Goal: Task Accomplishment & Management: Use online tool/utility

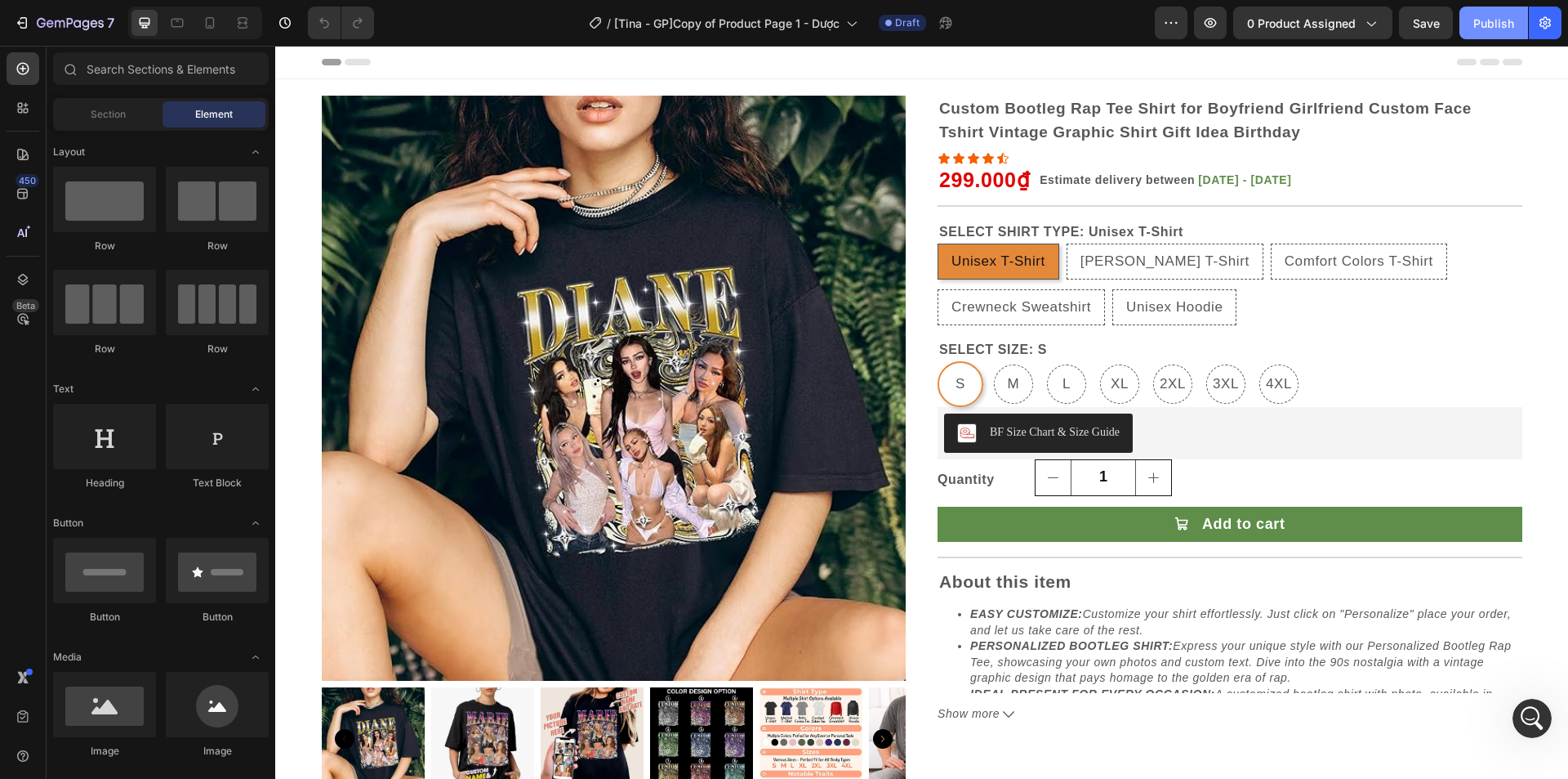
click at [1486, 31] on div "Publish" at bounding box center [1493, 23] width 41 height 17
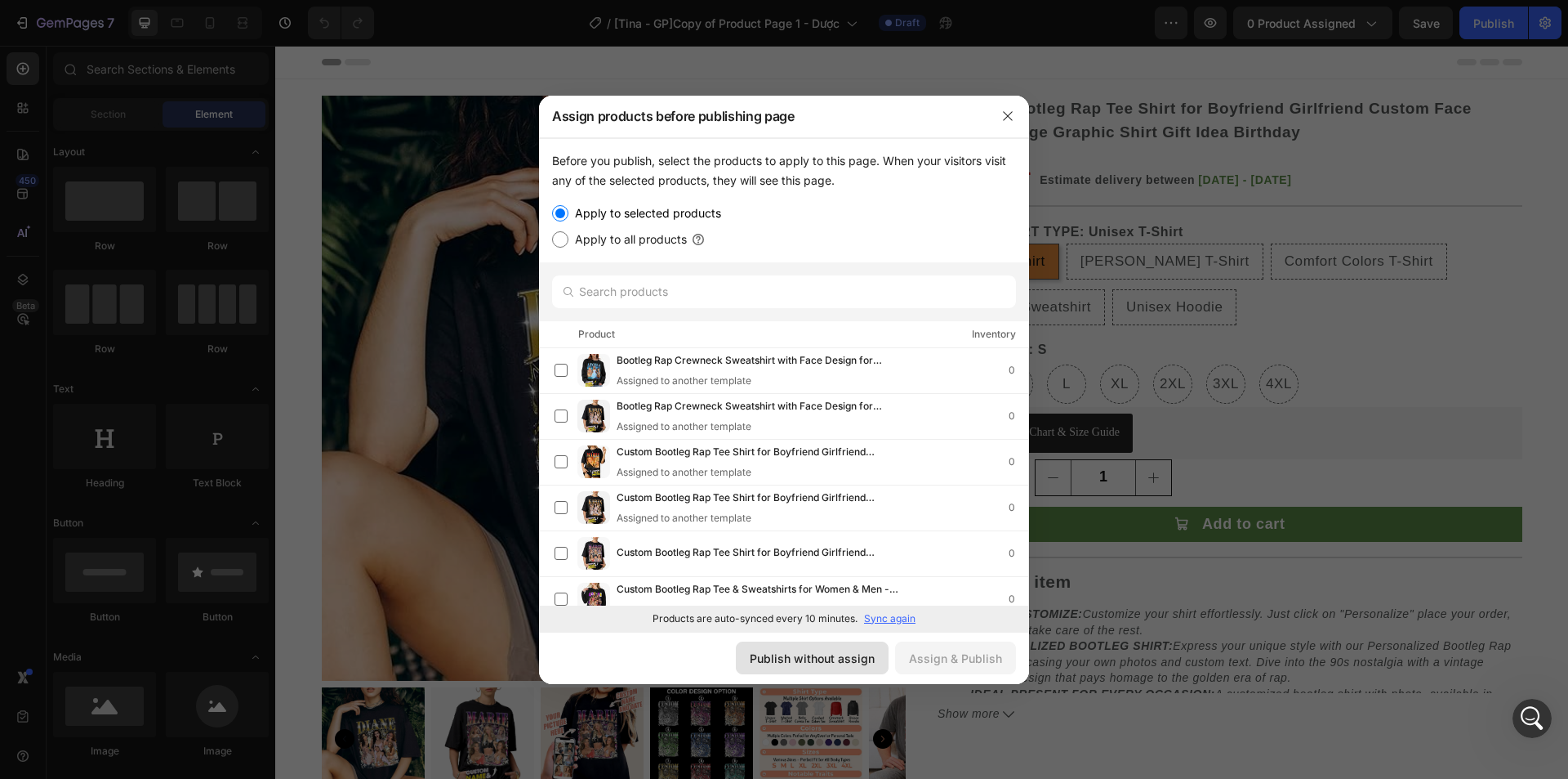
click at [809, 659] on div "Publish without assign" at bounding box center [811, 658] width 125 height 17
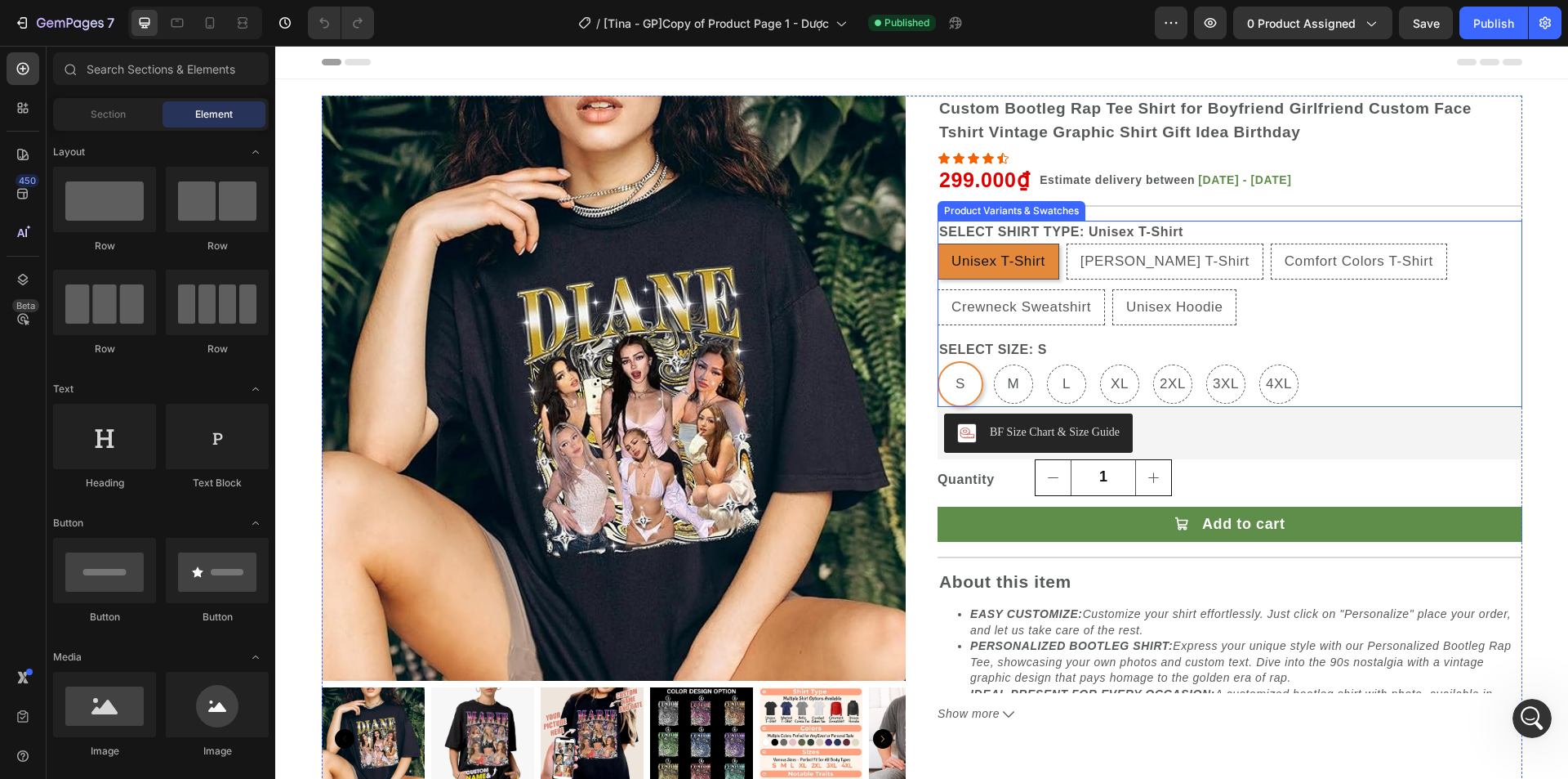
click at [1461, 222] on div "SELECT SHIRT TYPE: Unisex T-Shirt Unisex T-Shirt Unisex T-Shirt Unisex T-Shirt …" at bounding box center [1231, 273] width 585 height 105
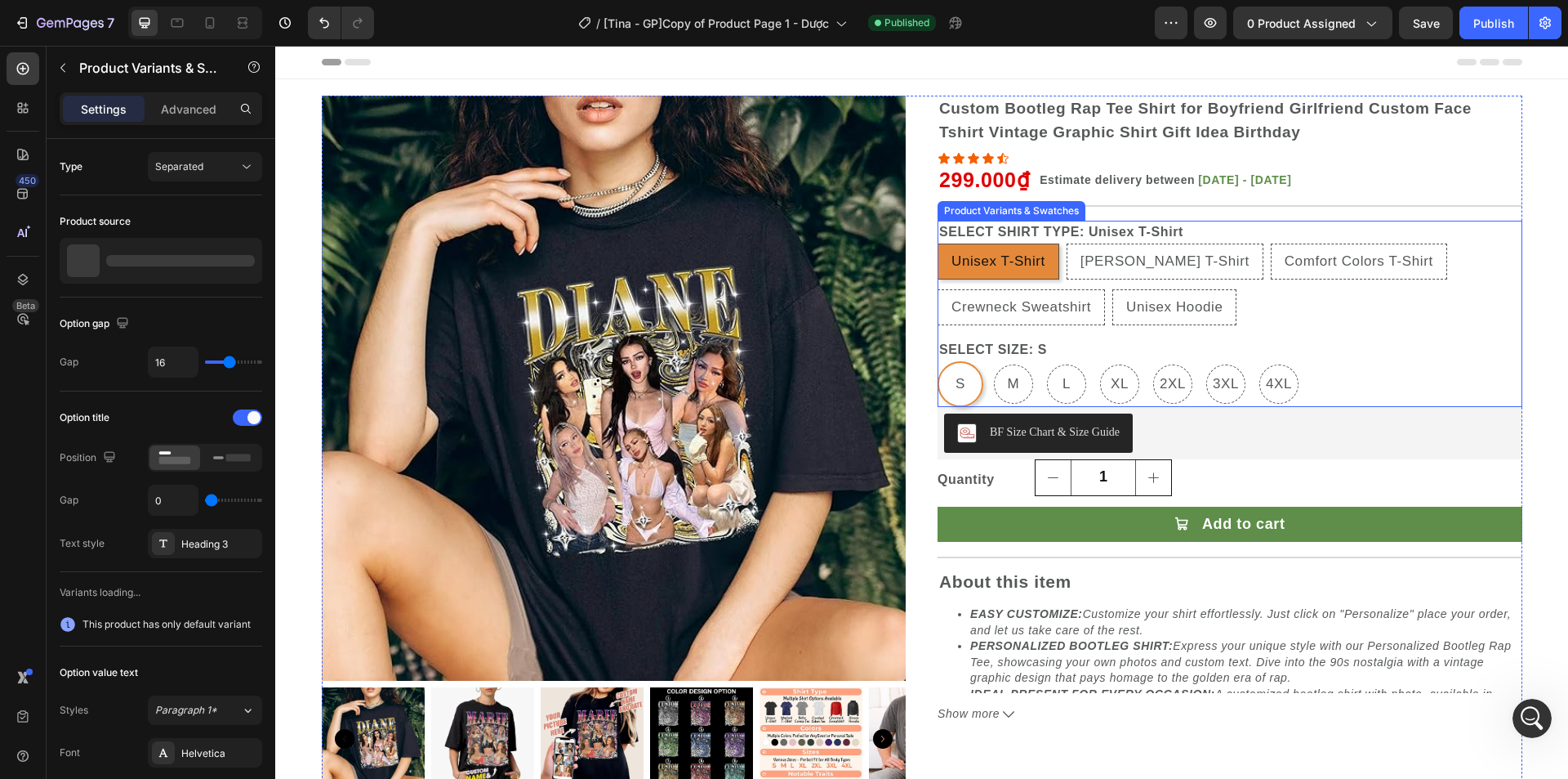
radio input "false"
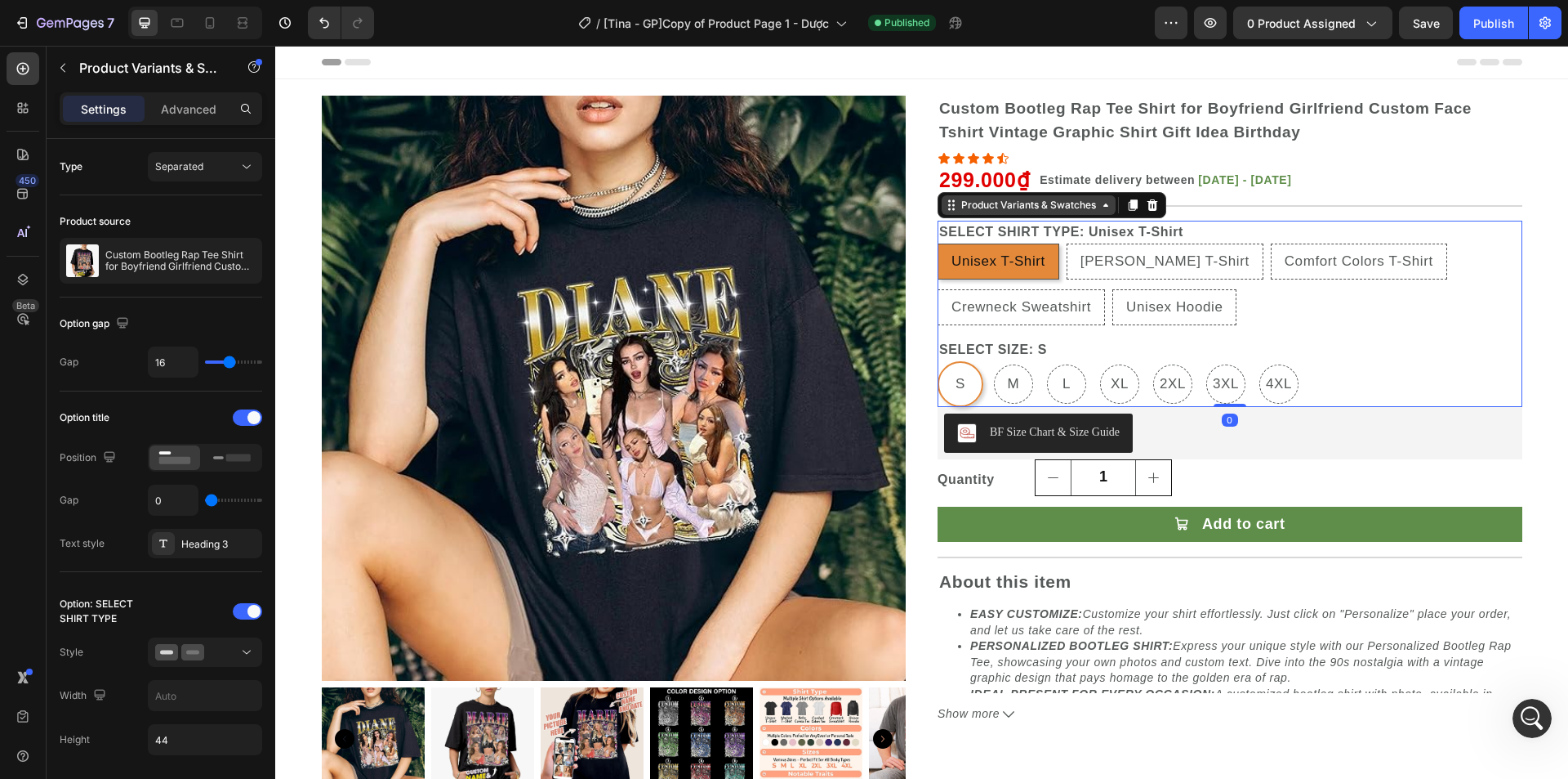
click at [1079, 211] on div "Product Variants & Swatches" at bounding box center [1029, 205] width 142 height 15
click at [187, 97] on div "Advanced" at bounding box center [189, 109] width 82 height 26
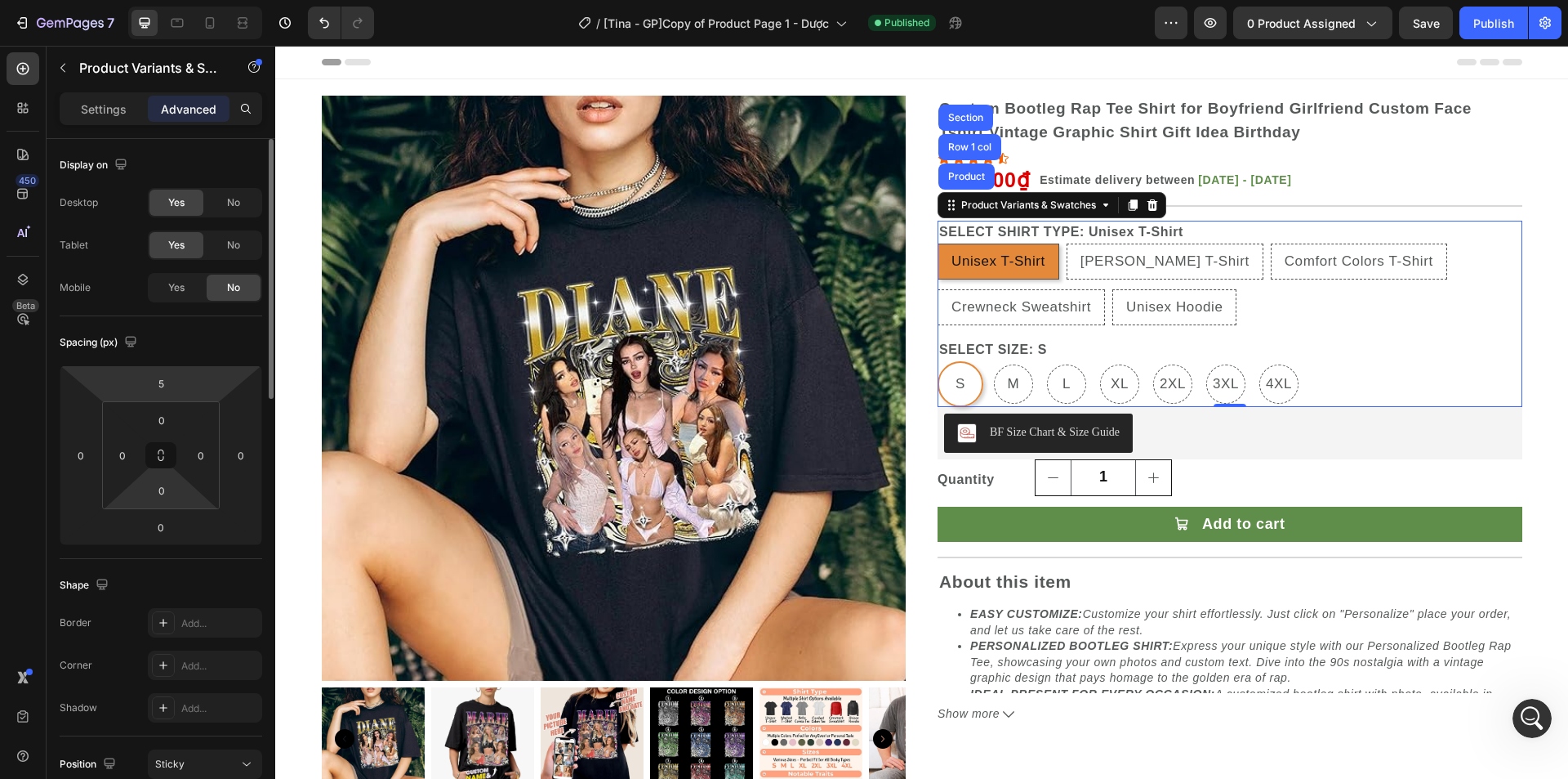
scroll to position [327, 0]
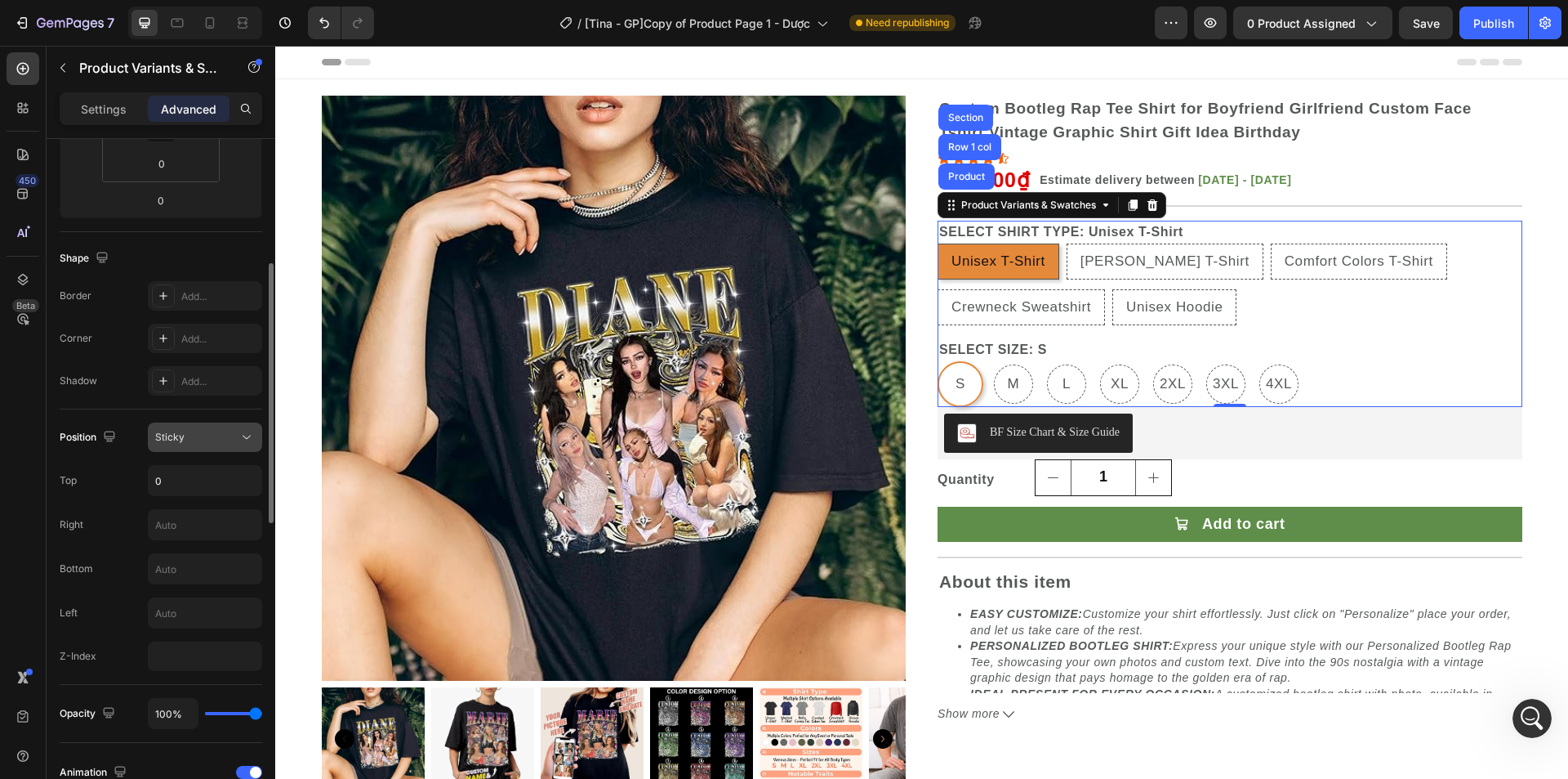
click at [190, 438] on div "Sticky" at bounding box center [196, 436] width 83 height 15
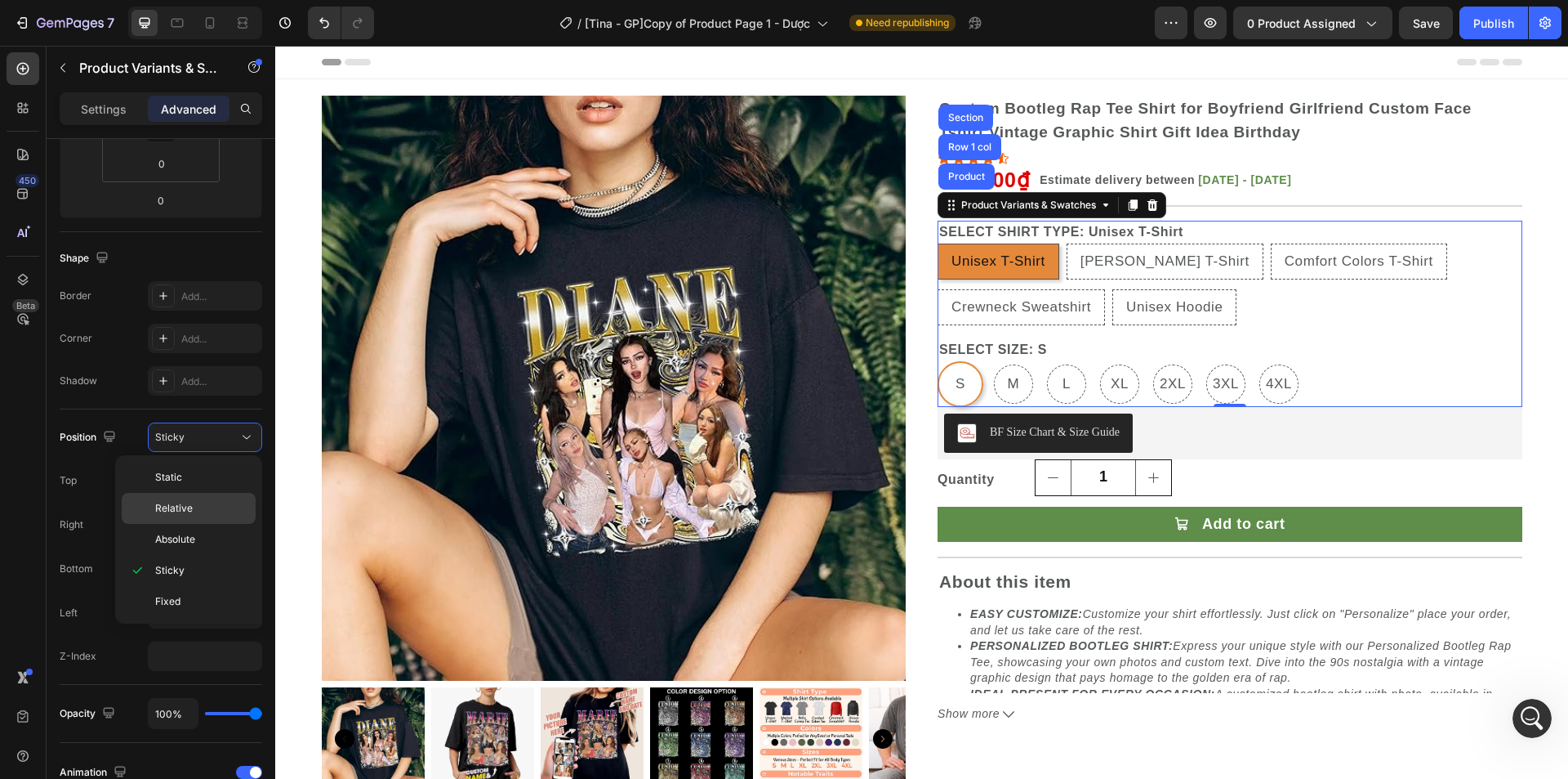
click at [183, 506] on span "Relative" at bounding box center [174, 508] width 38 height 15
radio input "true"
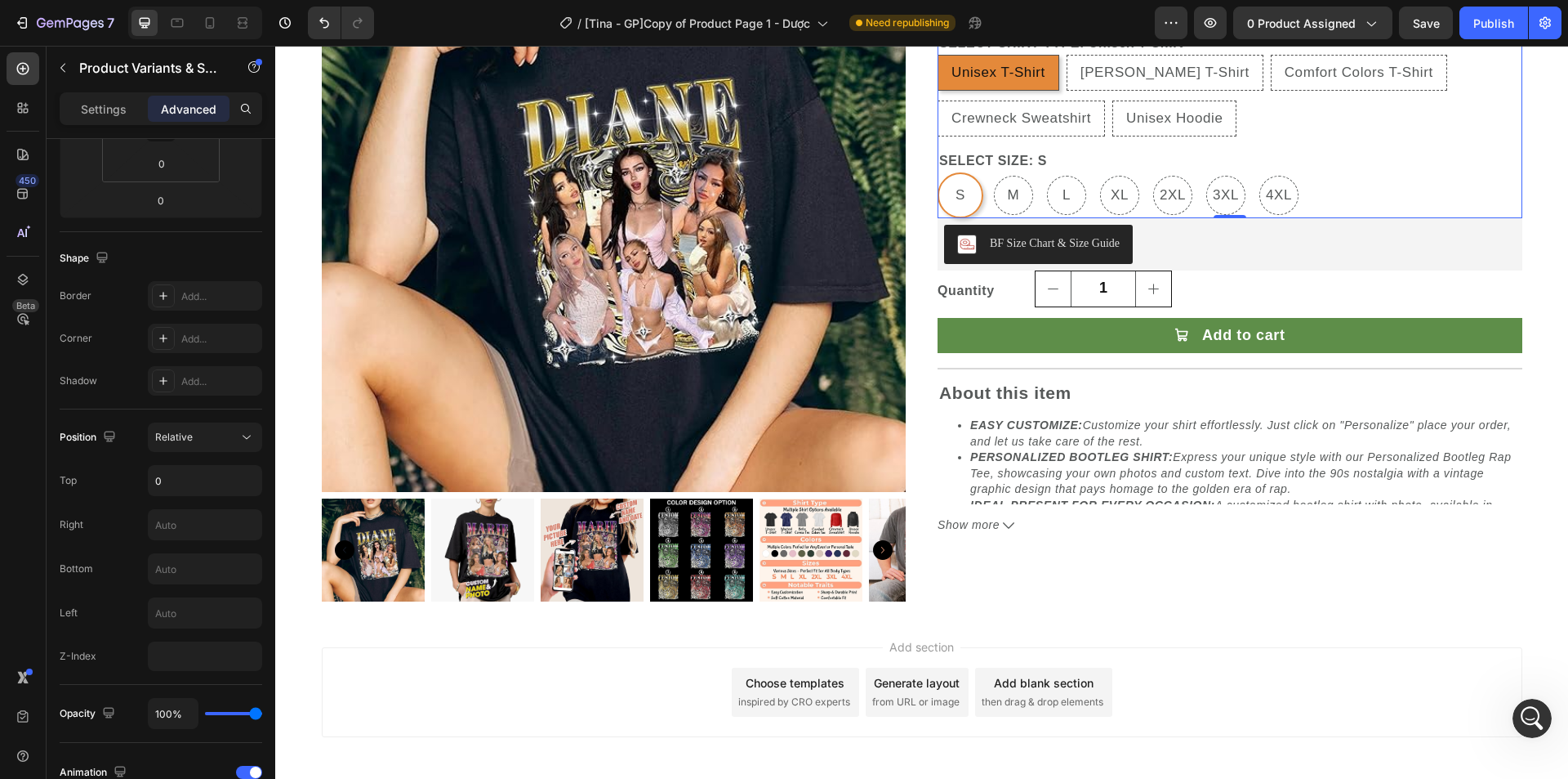
scroll to position [246, 0]
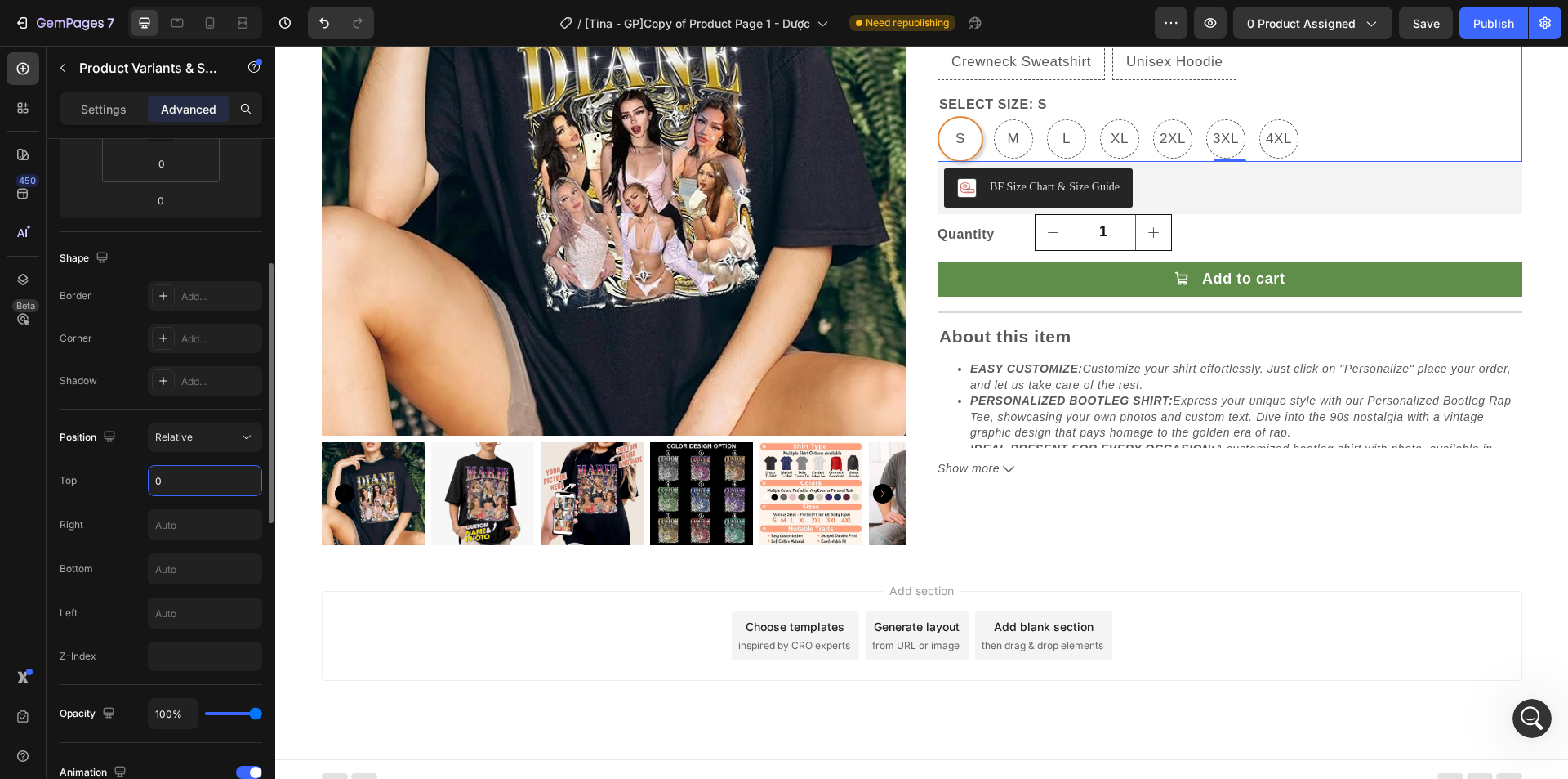
click at [201, 486] on input "0" at bounding box center [205, 479] width 113 height 29
click at [115, 488] on div "Top" at bounding box center [161, 480] width 203 height 31
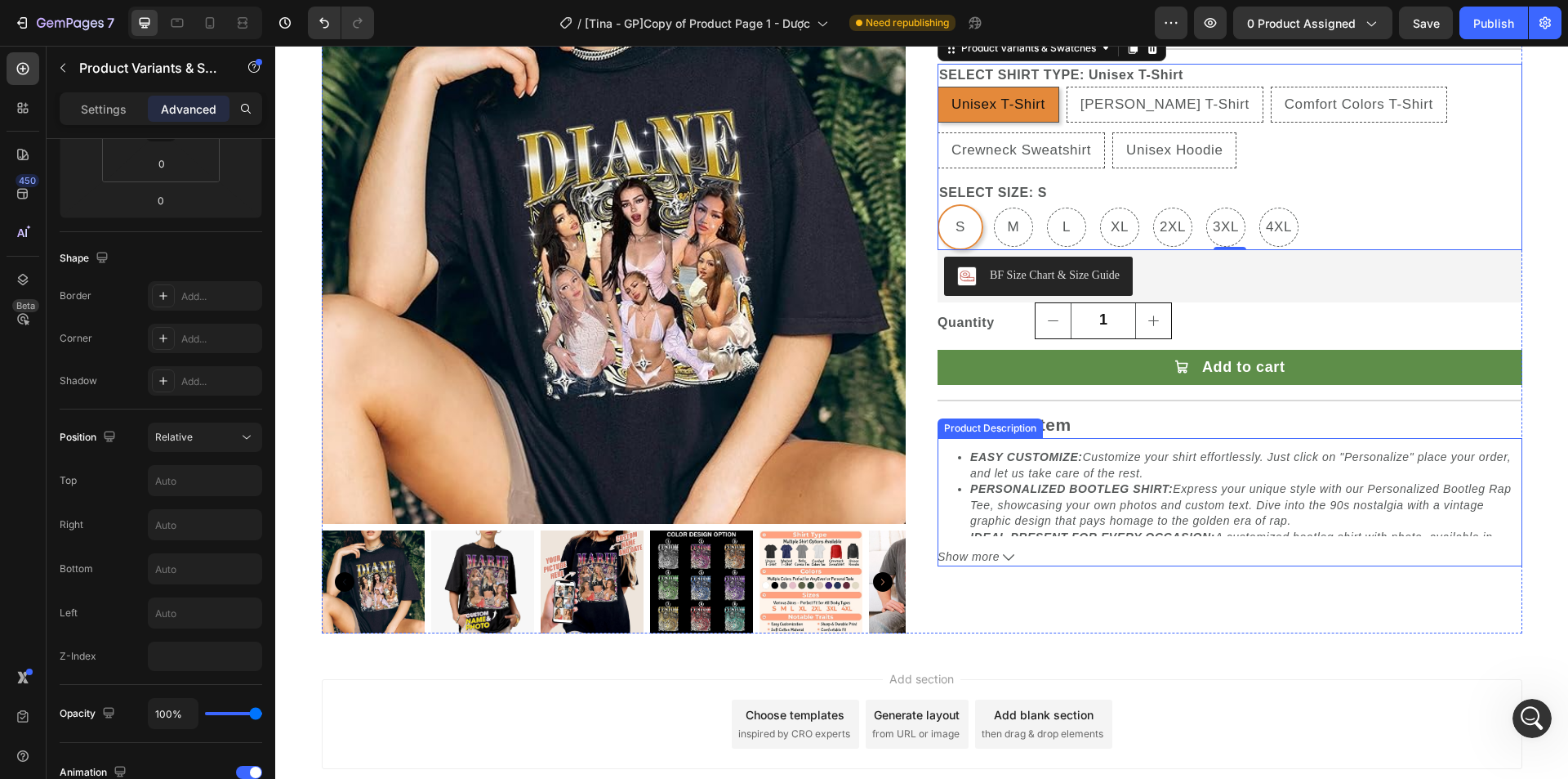
scroll to position [15, 0]
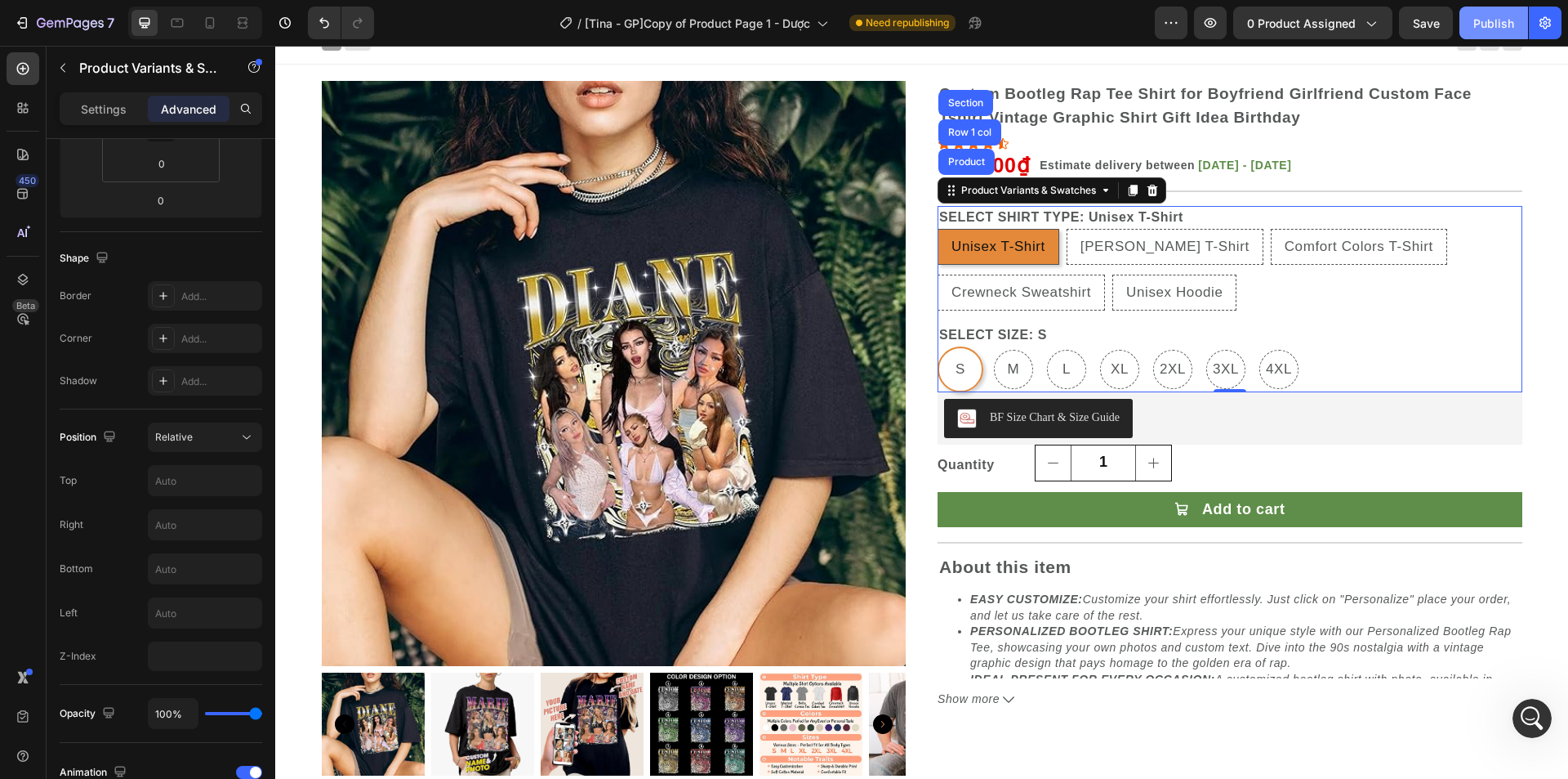
click at [1488, 28] on div "Publish" at bounding box center [1493, 23] width 41 height 17
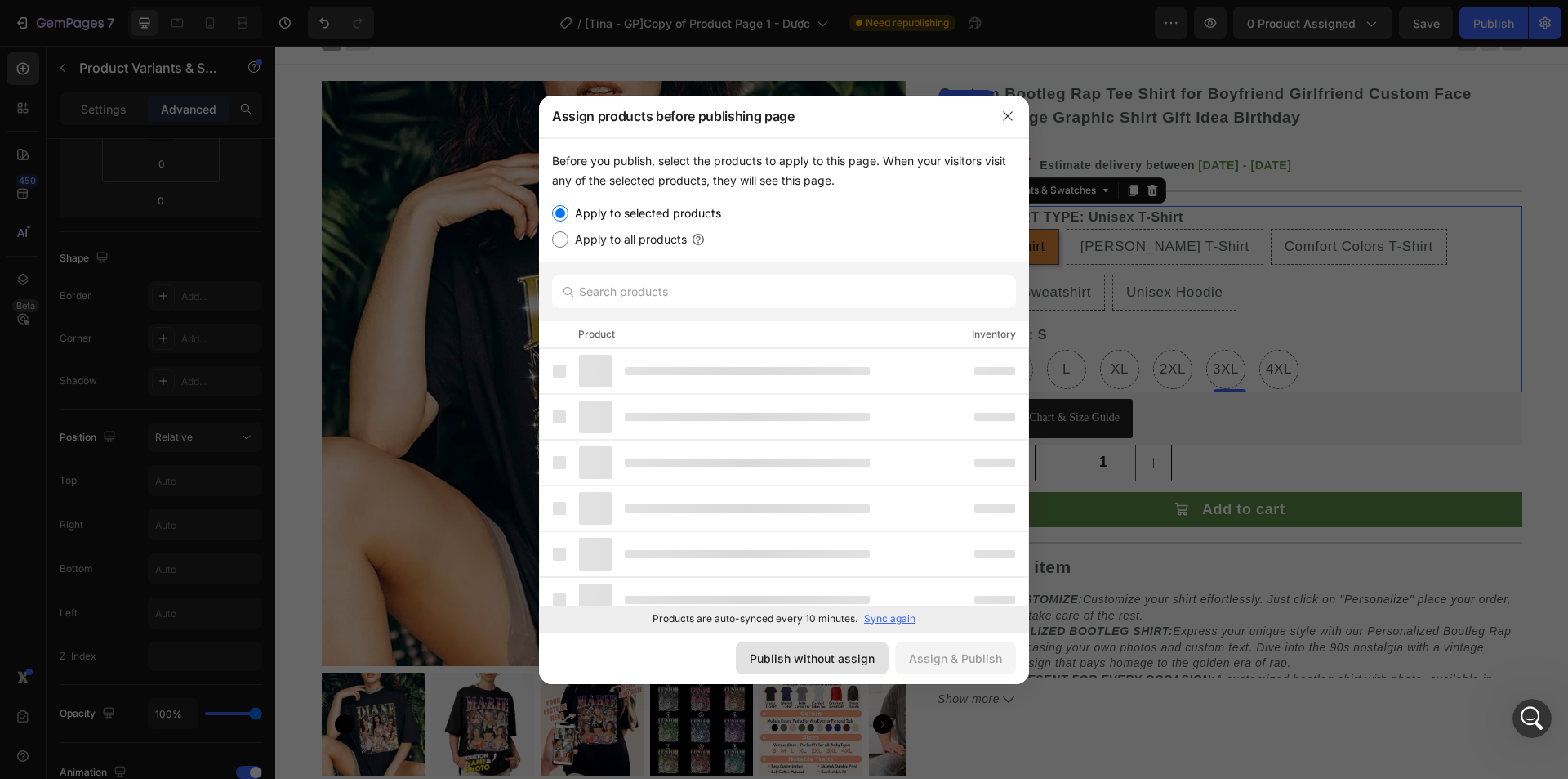
click at [853, 658] on div "Publish without assign" at bounding box center [811, 658] width 125 height 17
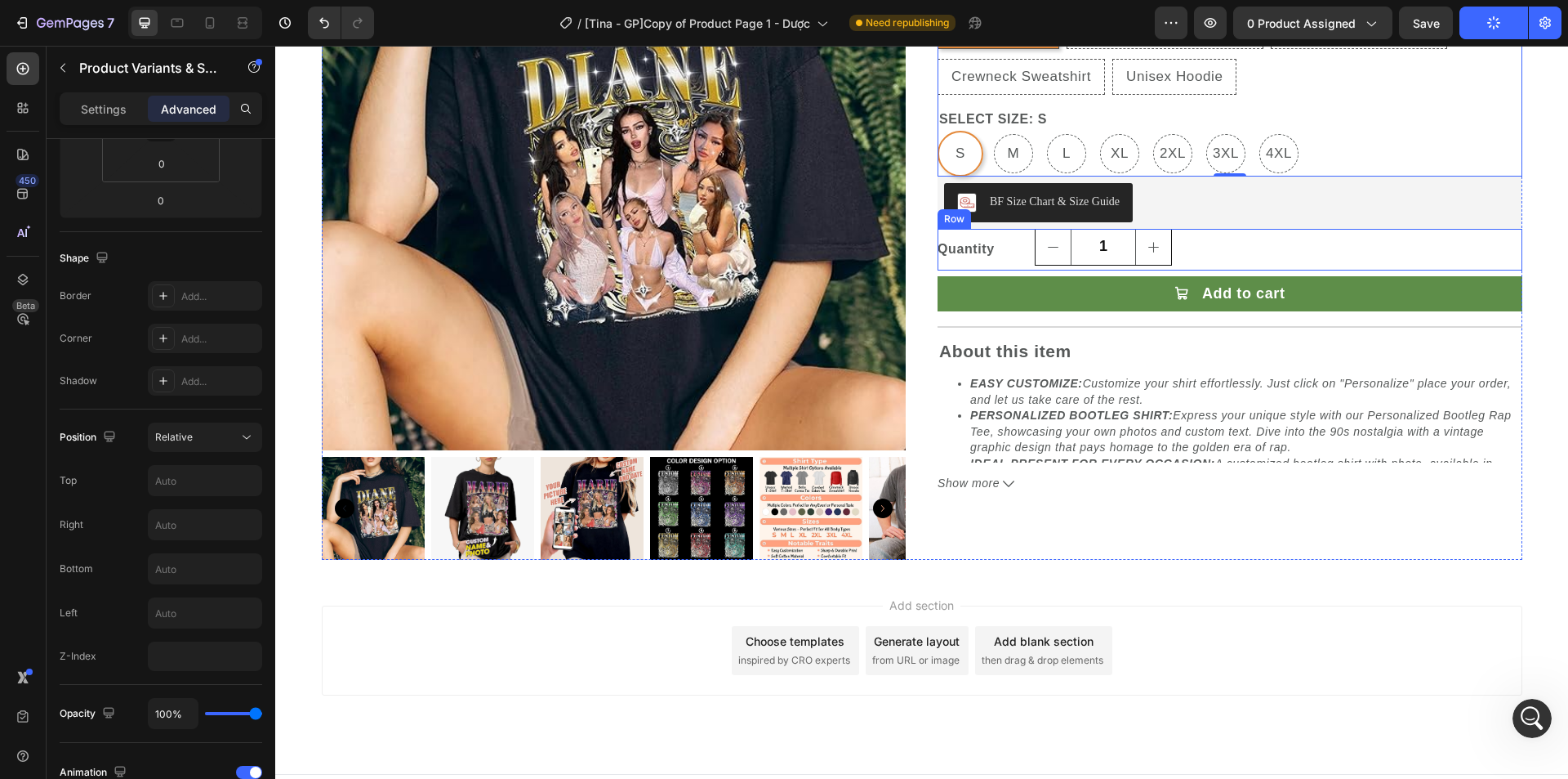
scroll to position [260, 0]
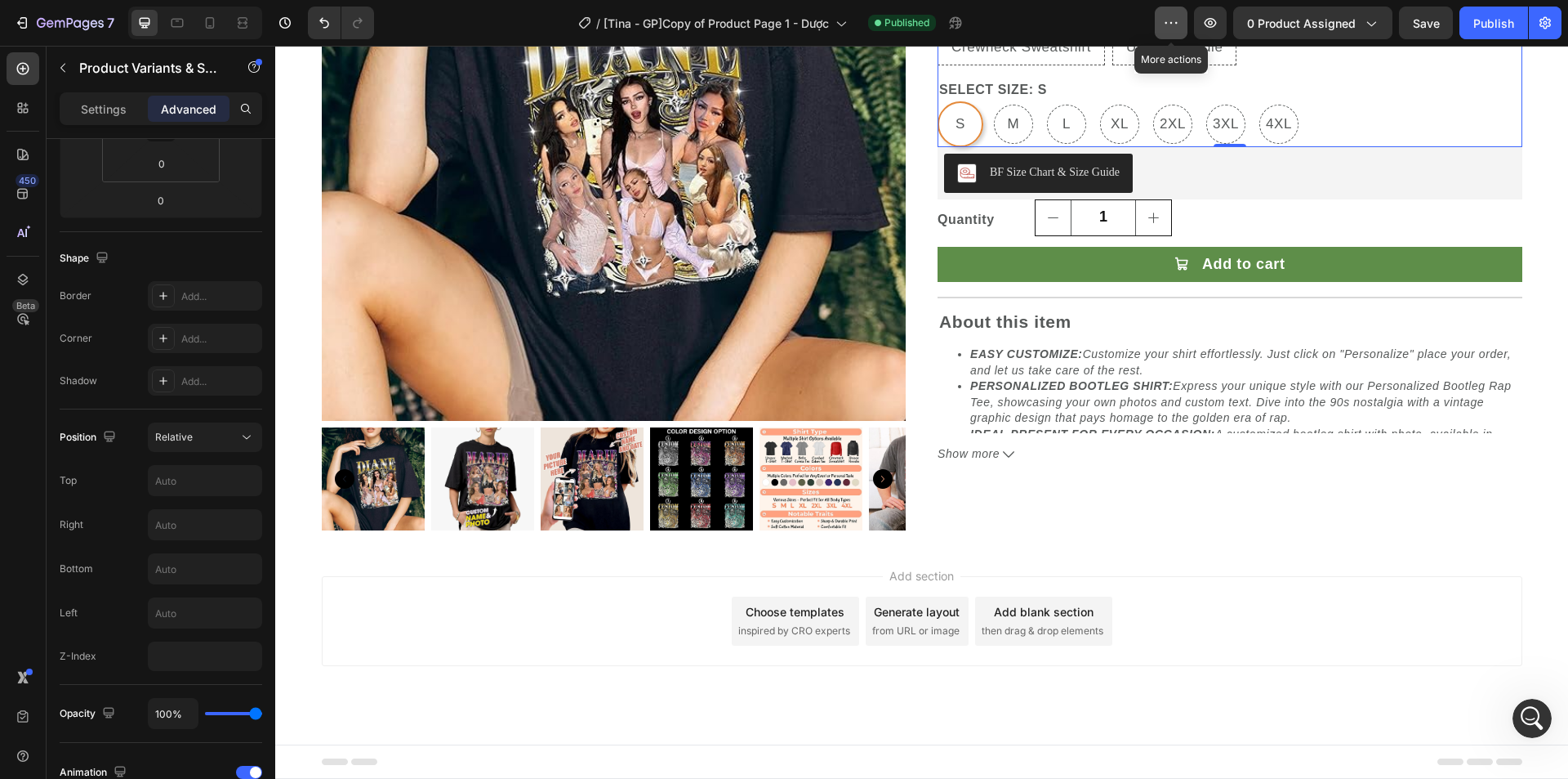
click at [1169, 21] on icon "button" at bounding box center [1171, 23] width 16 height 16
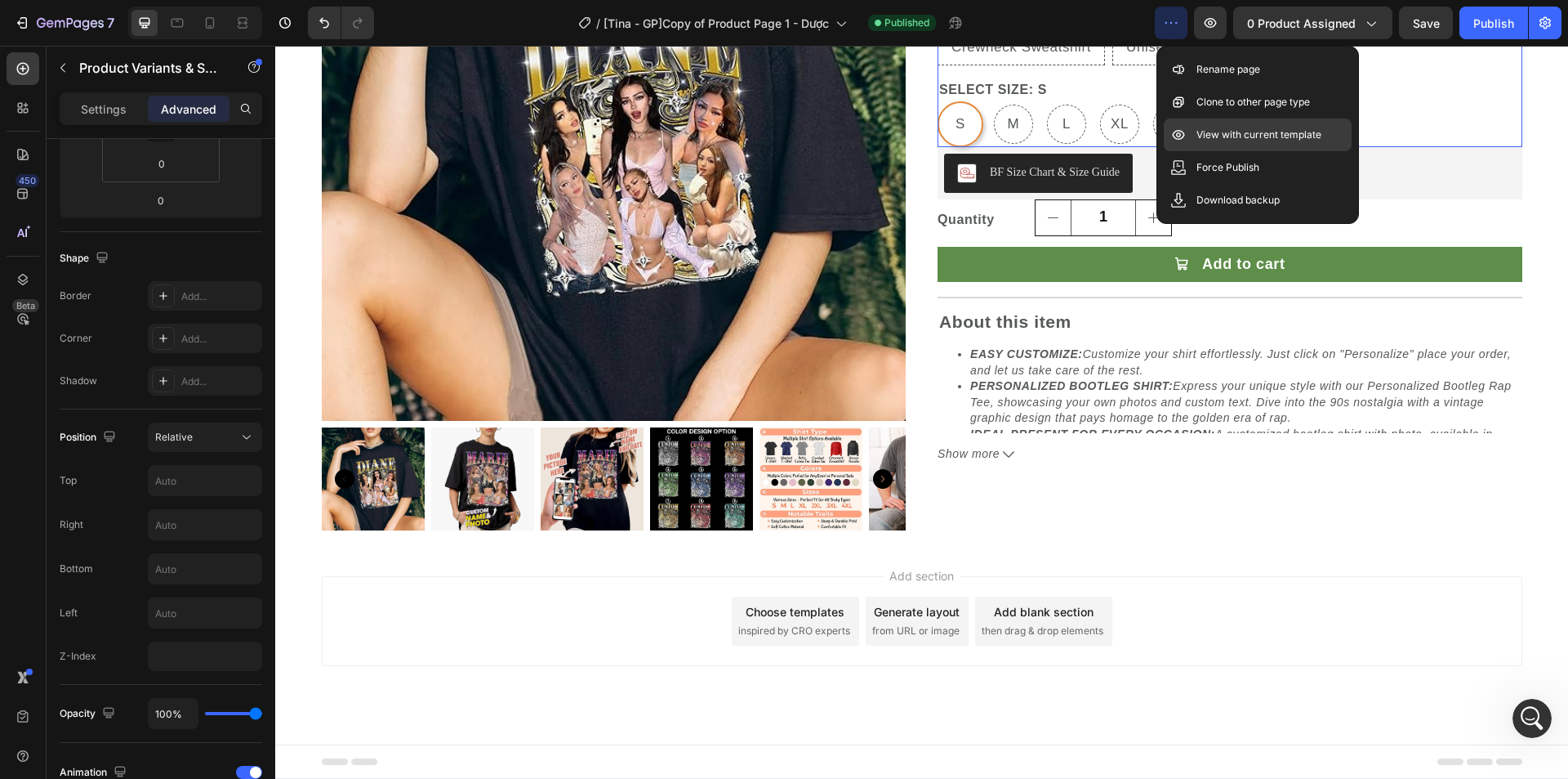
click at [1247, 134] on p "View with current template" at bounding box center [1259, 135] width 125 height 16
click at [1253, 549] on div "Add section Choose templates inspired by CRO experts Generate layout from URL o…" at bounding box center [922, 643] width 1294 height 201
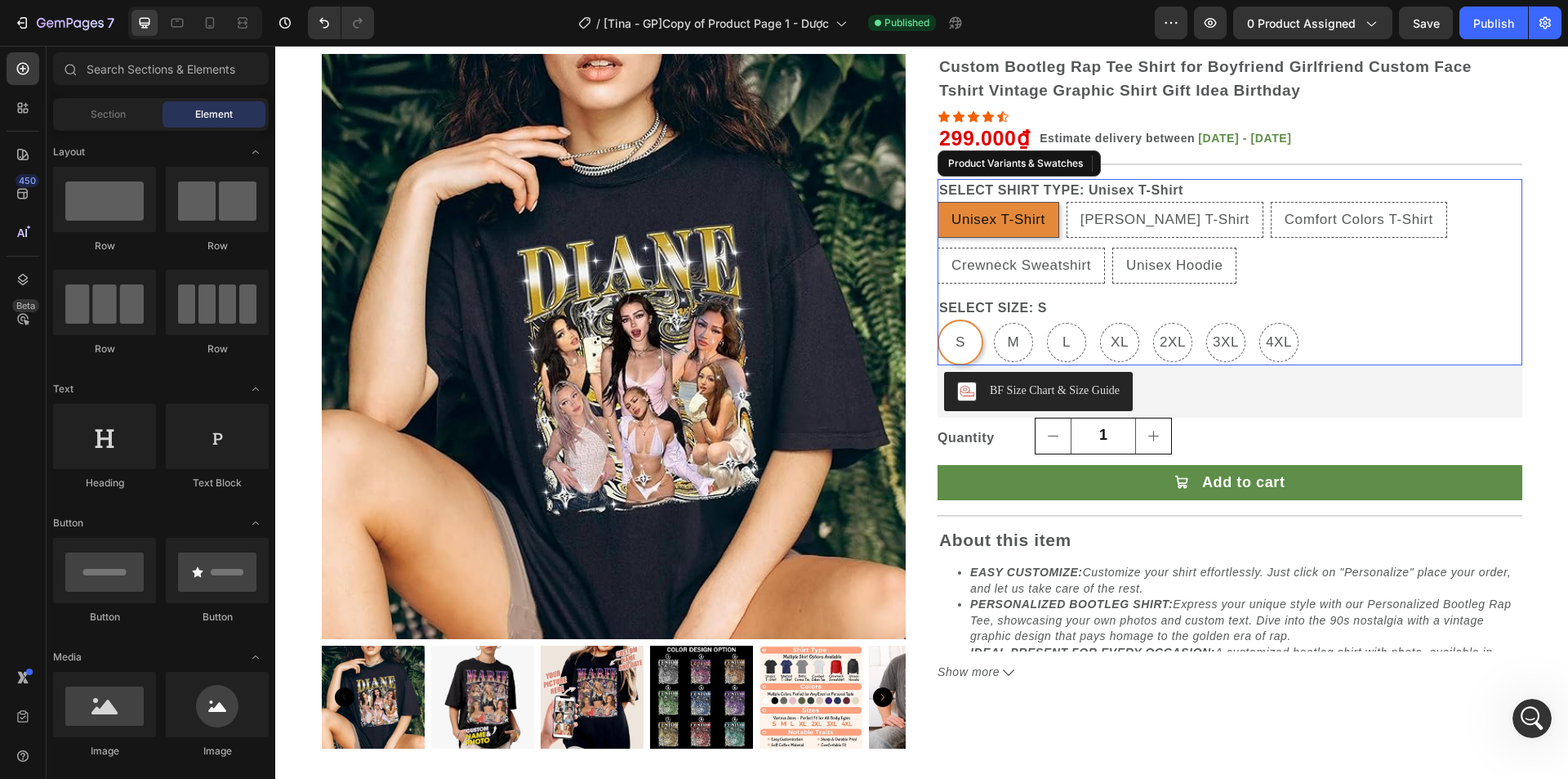
scroll to position [15, 0]
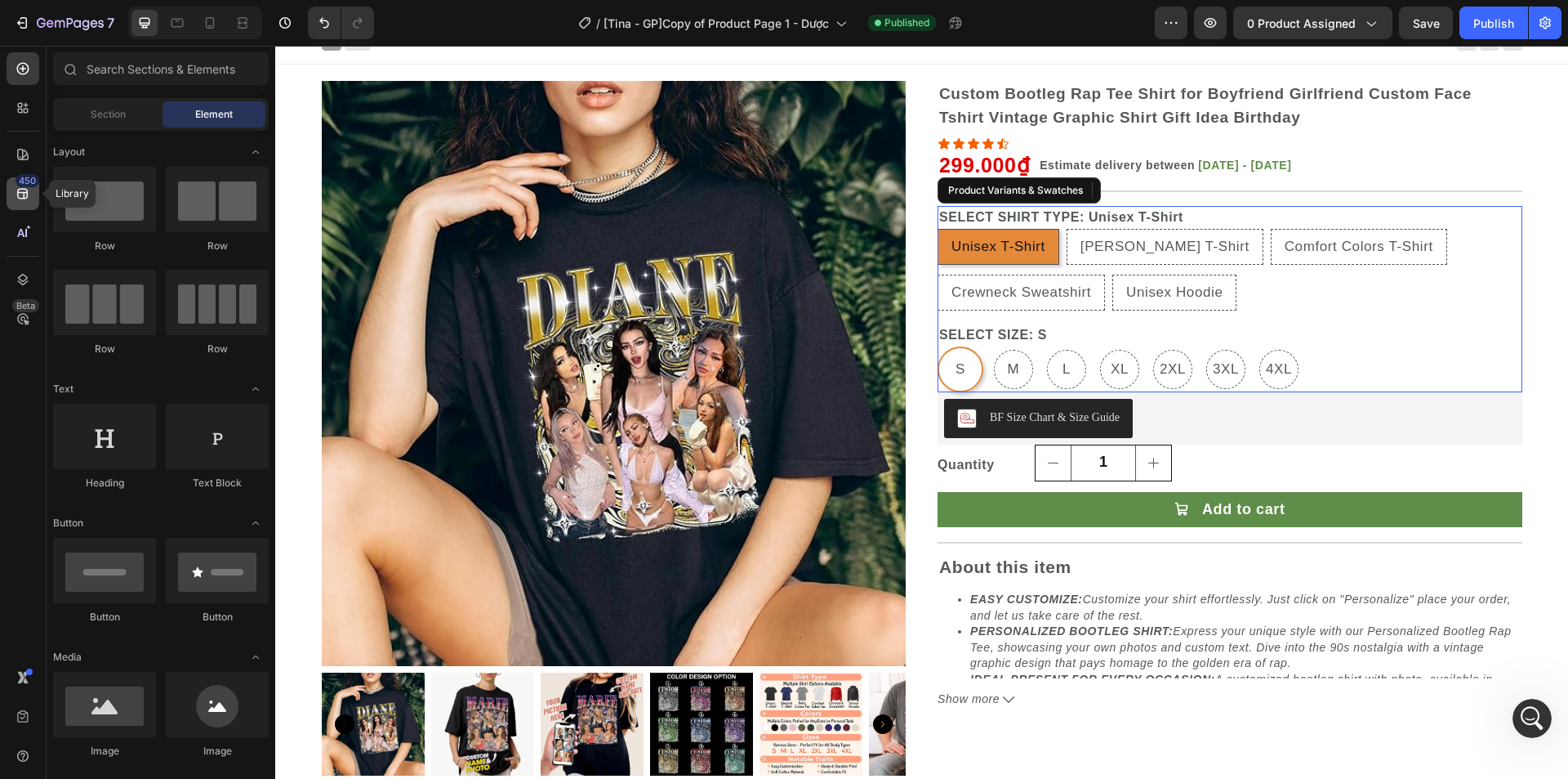
click at [19, 187] on div "450" at bounding box center [28, 180] width 24 height 13
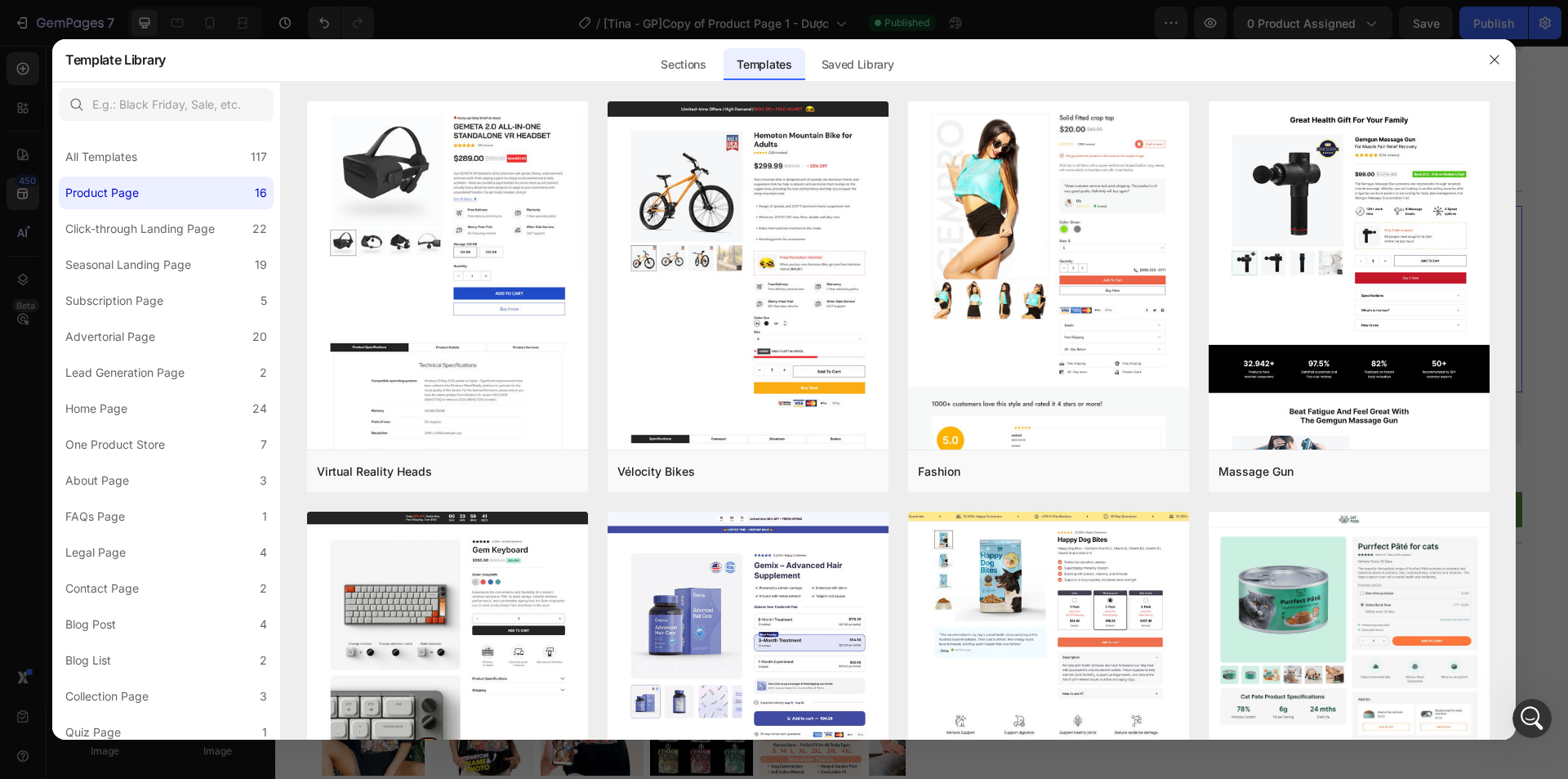
click at [20, 158] on div at bounding box center [784, 390] width 1568 height 779
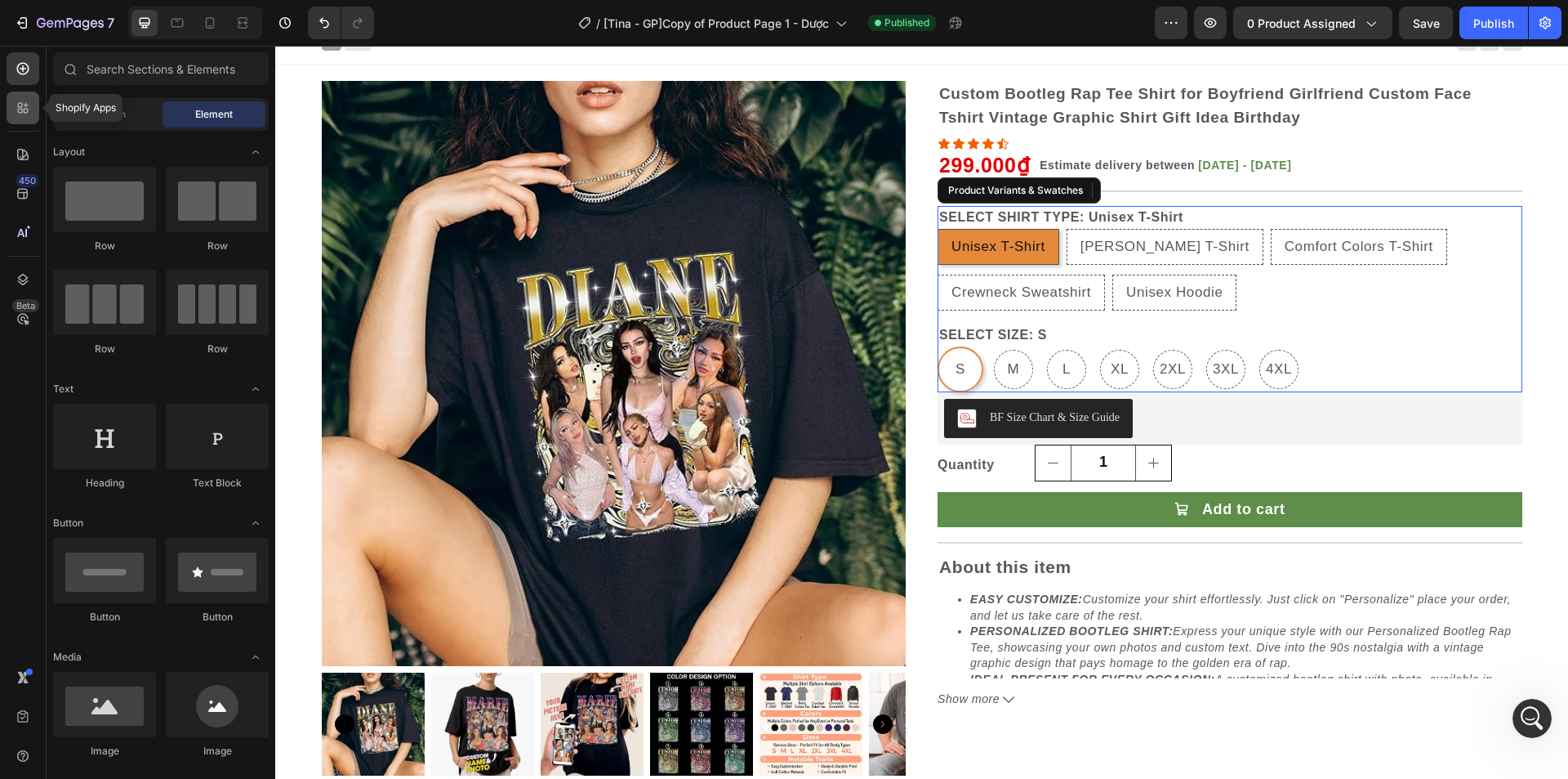
click at [28, 107] on icon at bounding box center [23, 108] width 16 height 16
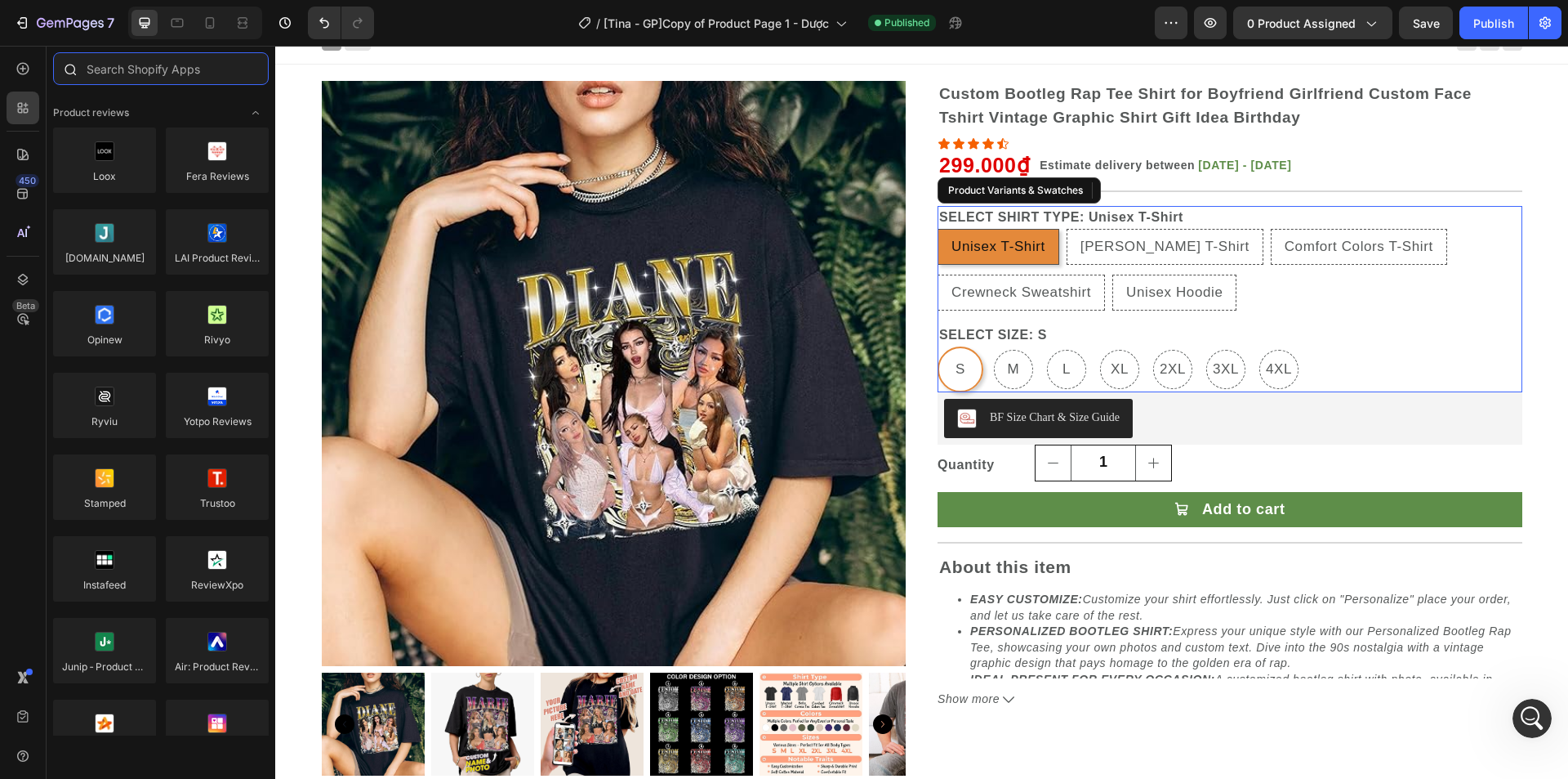
click at [123, 81] on input "text" at bounding box center [161, 68] width 216 height 33
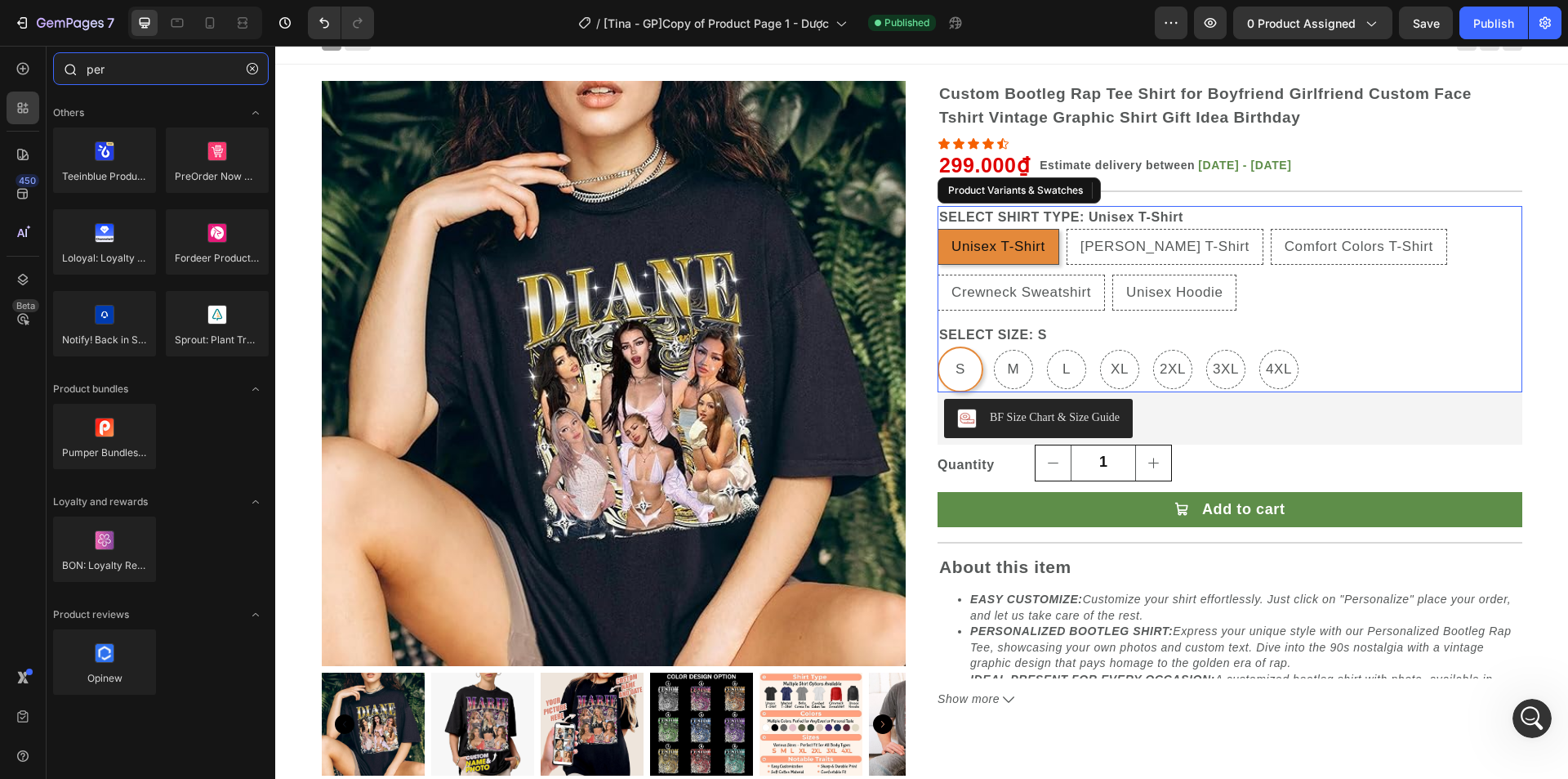
drag, startPoint x: 148, startPoint y: 74, endPoint x: 55, endPoint y: 74, distance: 93.0
click at [55, 74] on div "per" at bounding box center [161, 71] width 229 height 39
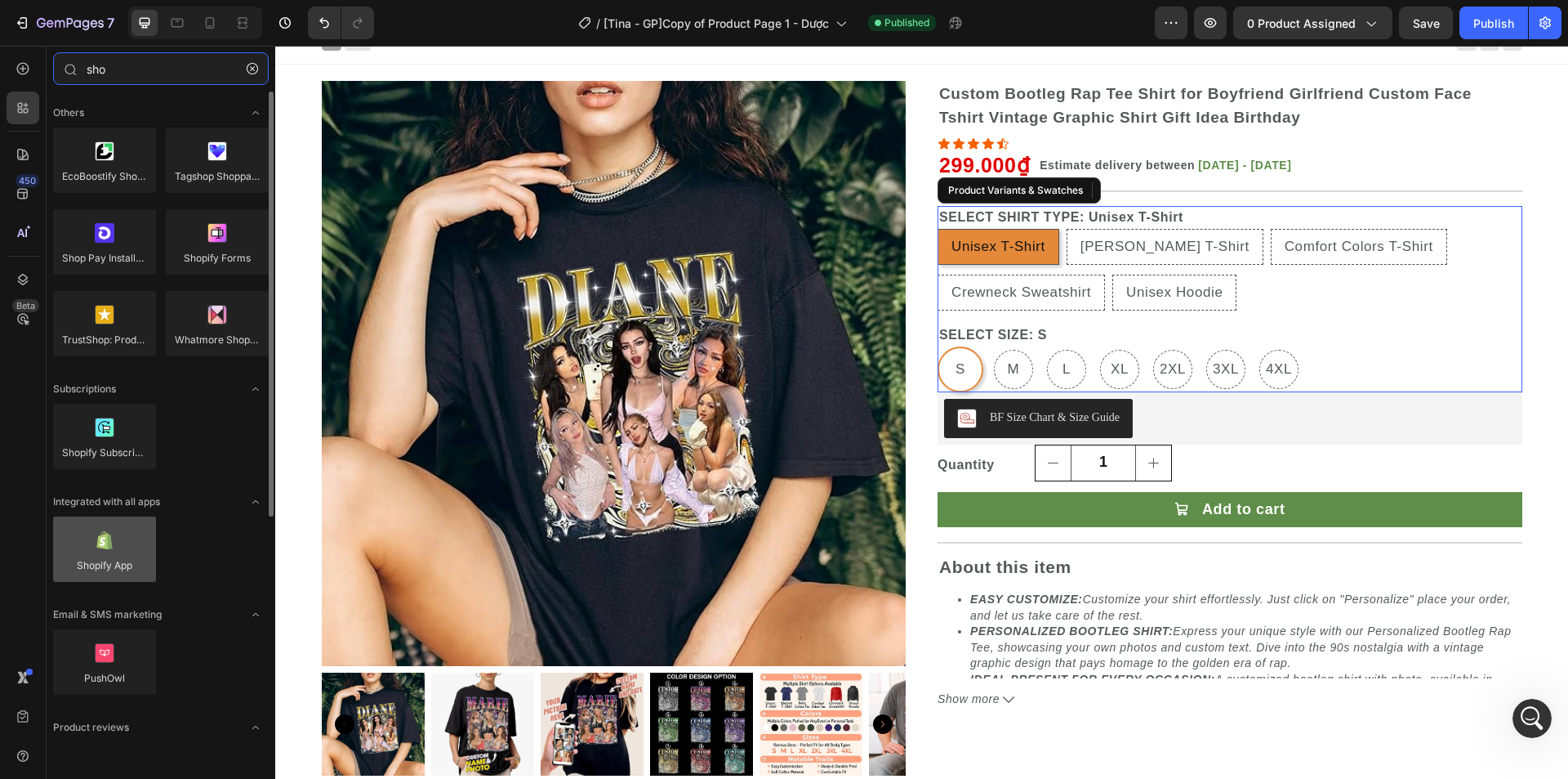
type input "sho"
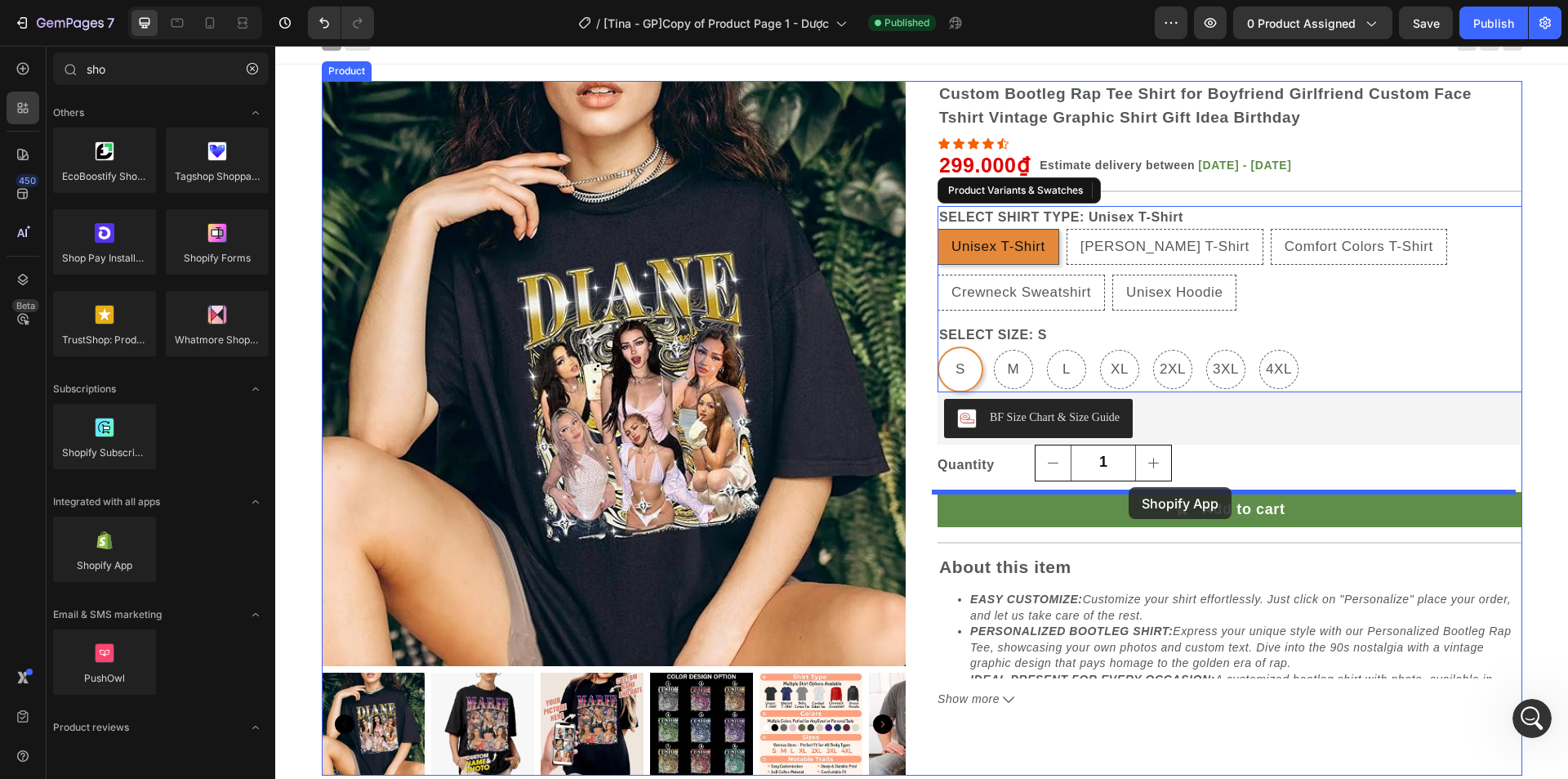
drag, startPoint x: 389, startPoint y: 590, endPoint x: 1129, endPoint y: 487, distance: 747.1
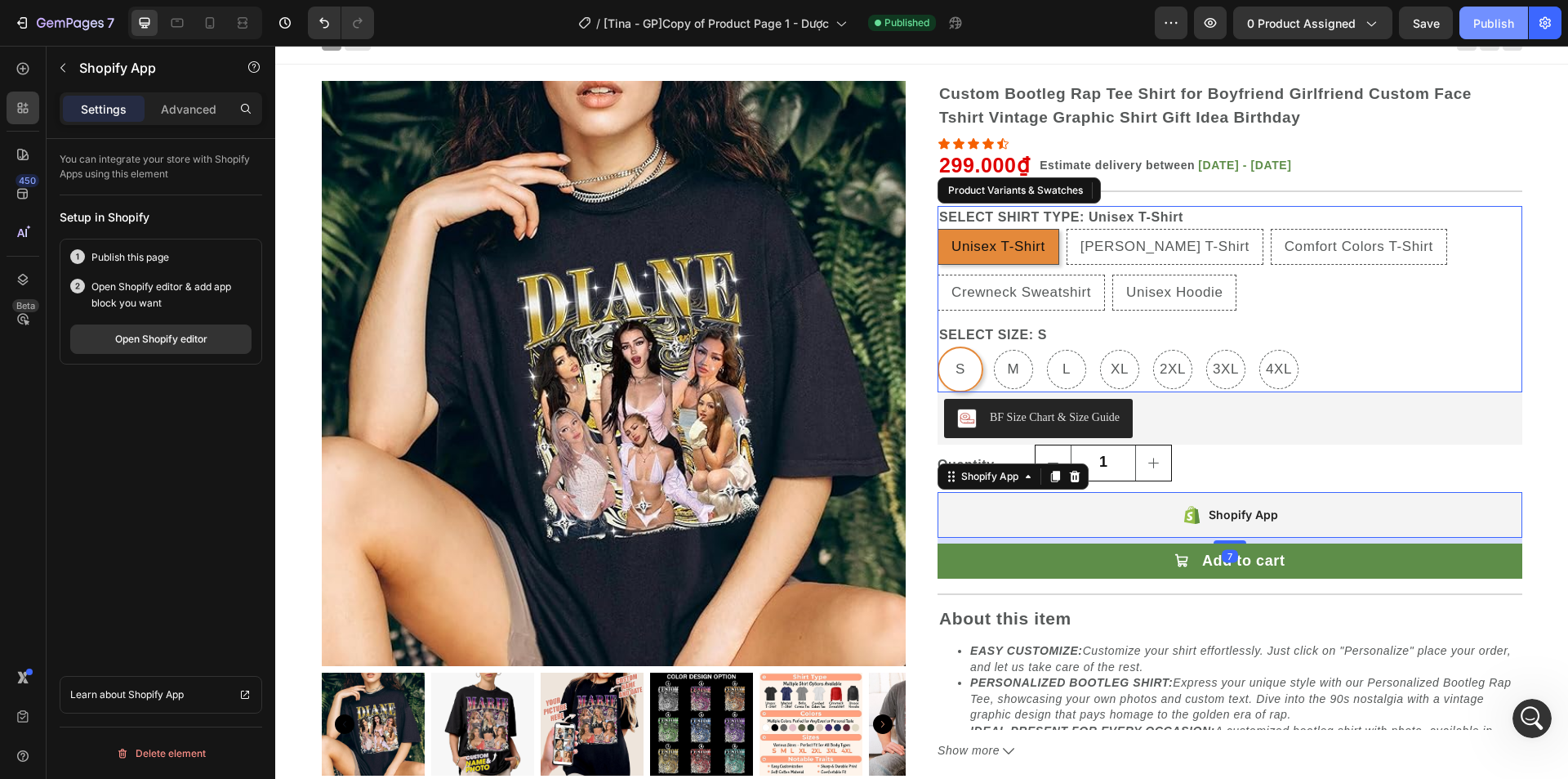
click at [1492, 20] on div "Publish" at bounding box center [1493, 23] width 41 height 17
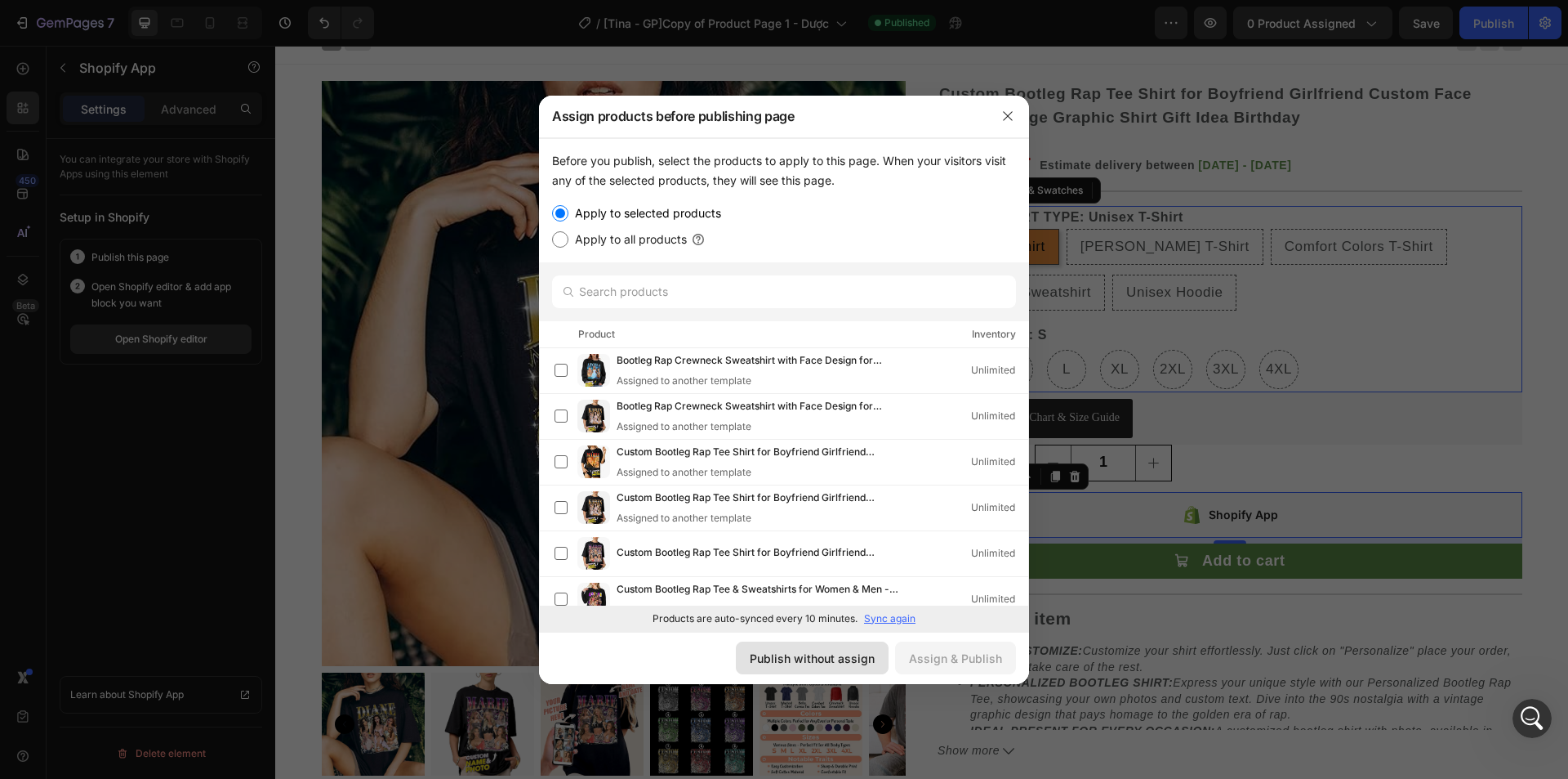
click at [811, 659] on div "Publish without assign" at bounding box center [811, 658] width 125 height 17
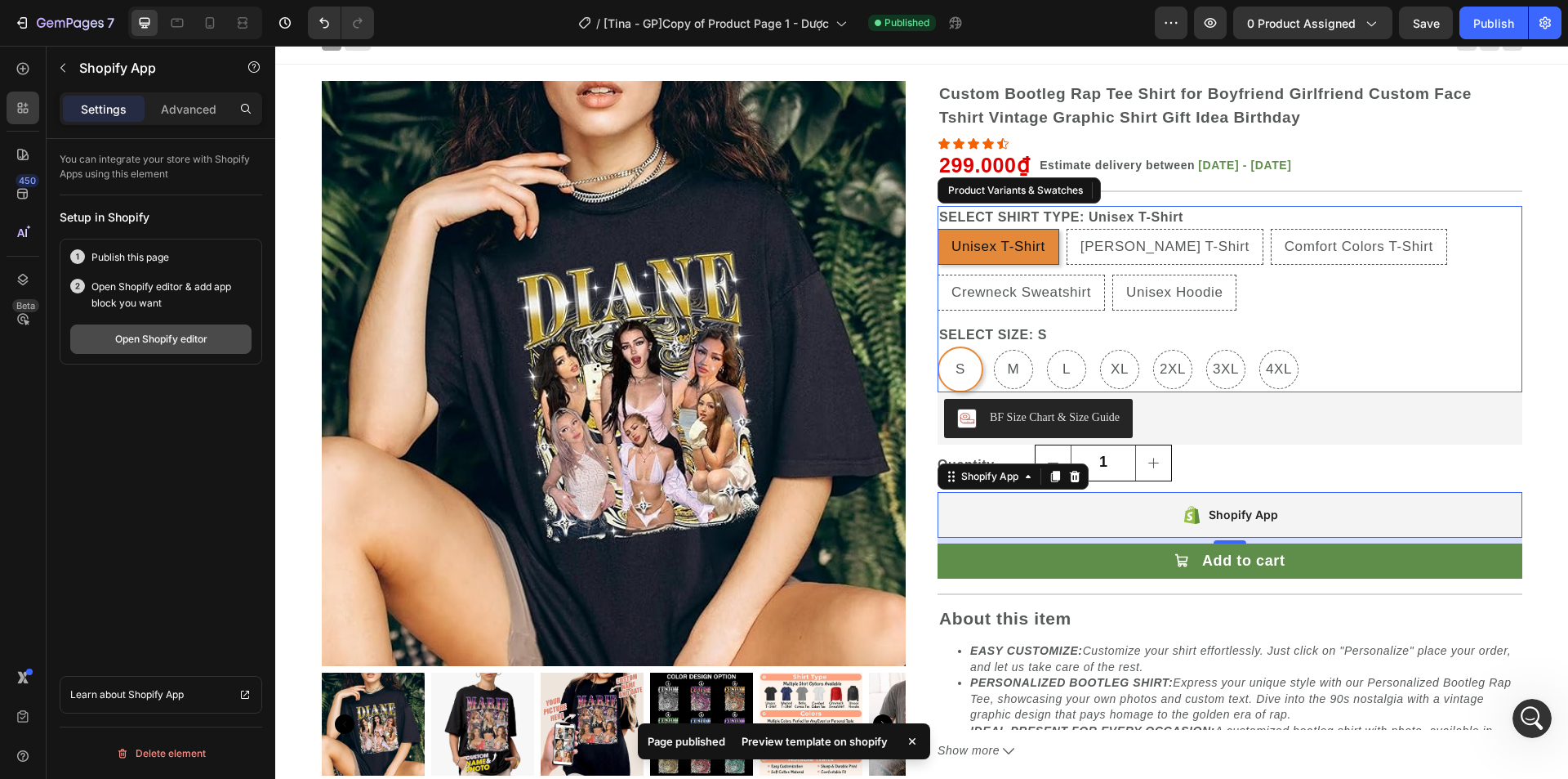
click at [150, 340] on div "Open Shopify editor" at bounding box center [161, 339] width 92 height 15
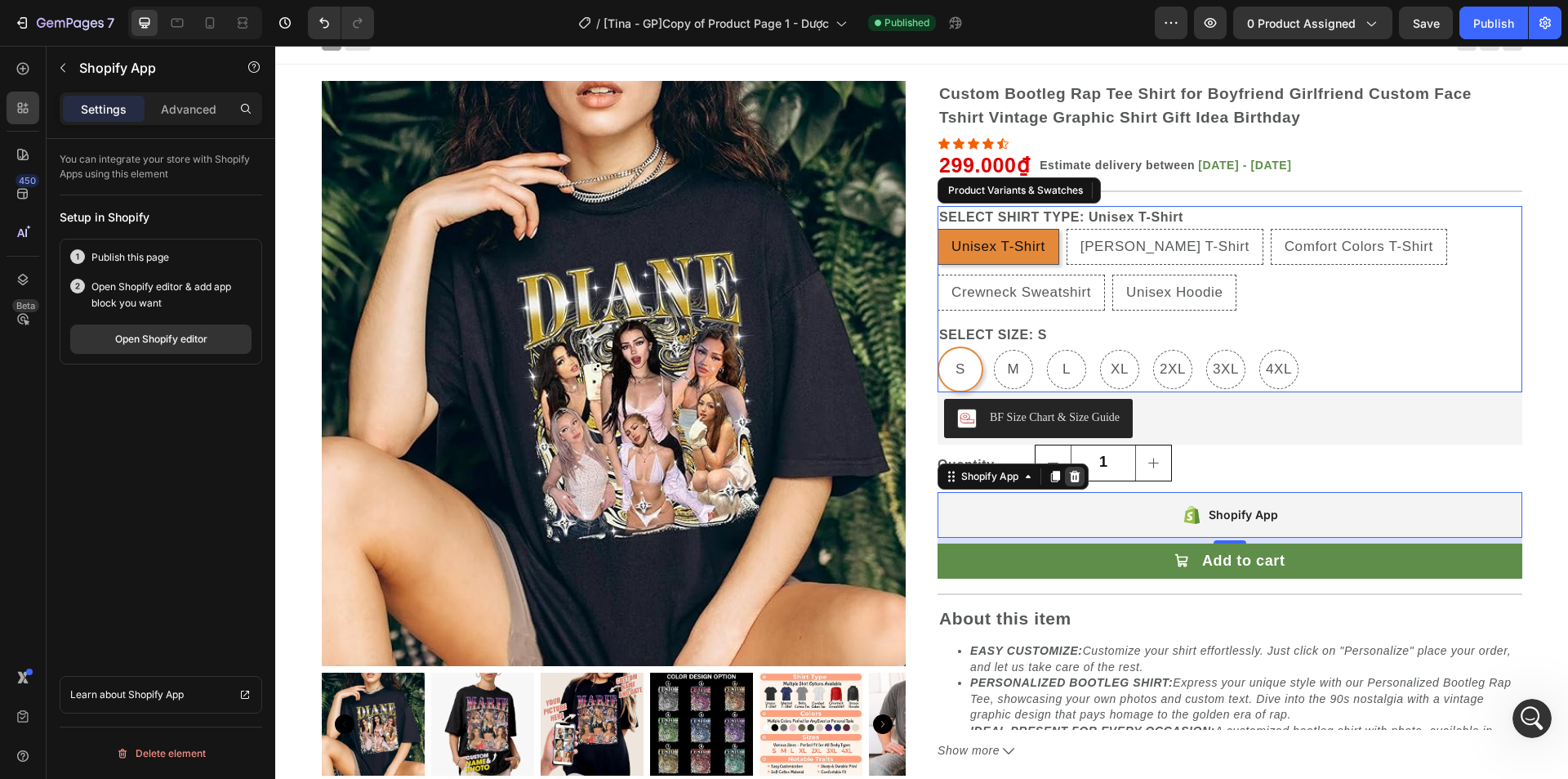
click at [1075, 475] on icon at bounding box center [1074, 476] width 13 height 13
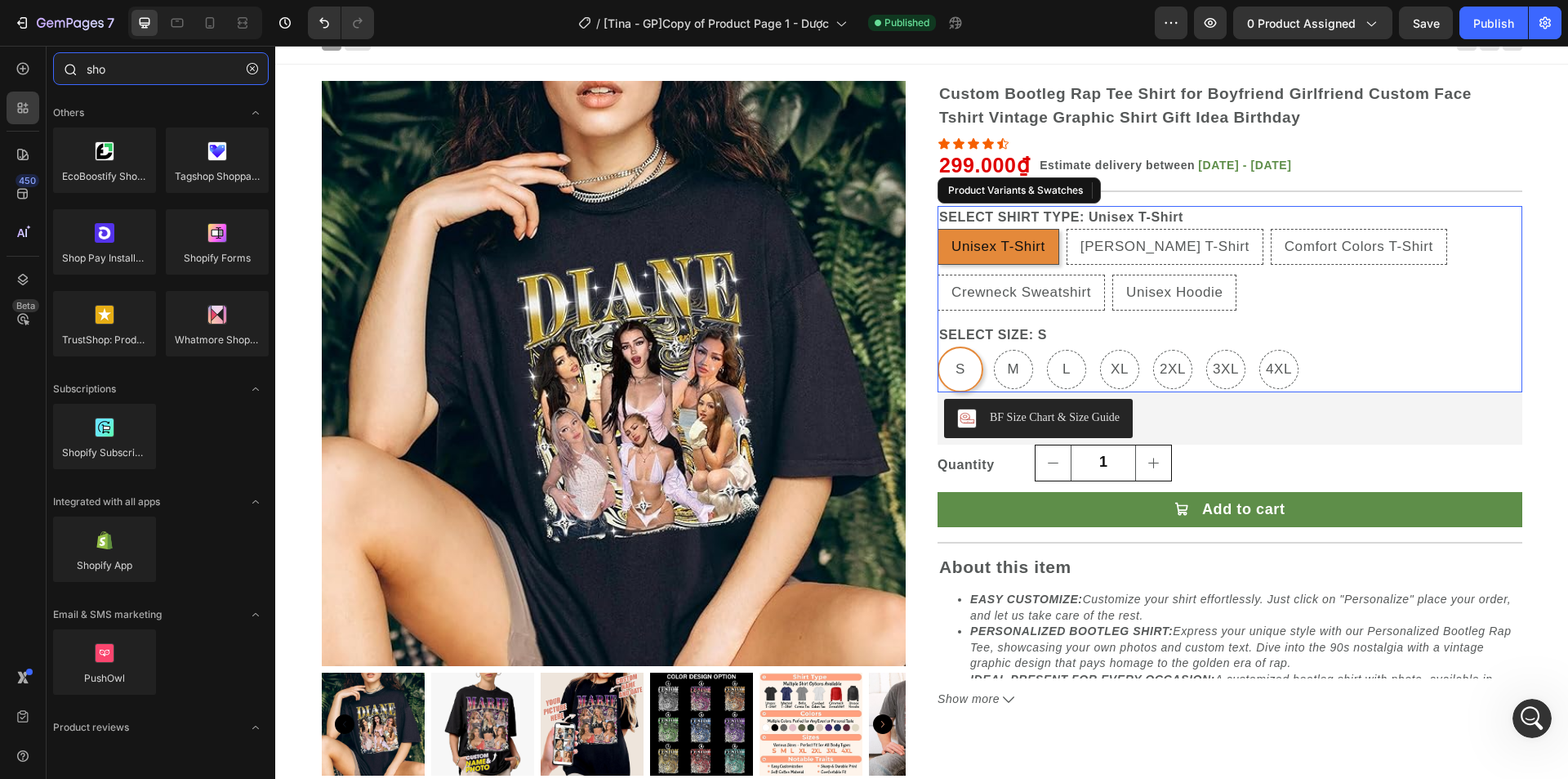
drag, startPoint x: 125, startPoint y: 64, endPoint x: 74, endPoint y: 78, distance: 52.9
click at [74, 78] on div "sho" at bounding box center [161, 71] width 229 height 39
click at [29, 65] on icon at bounding box center [23, 69] width 16 height 16
radio input "false"
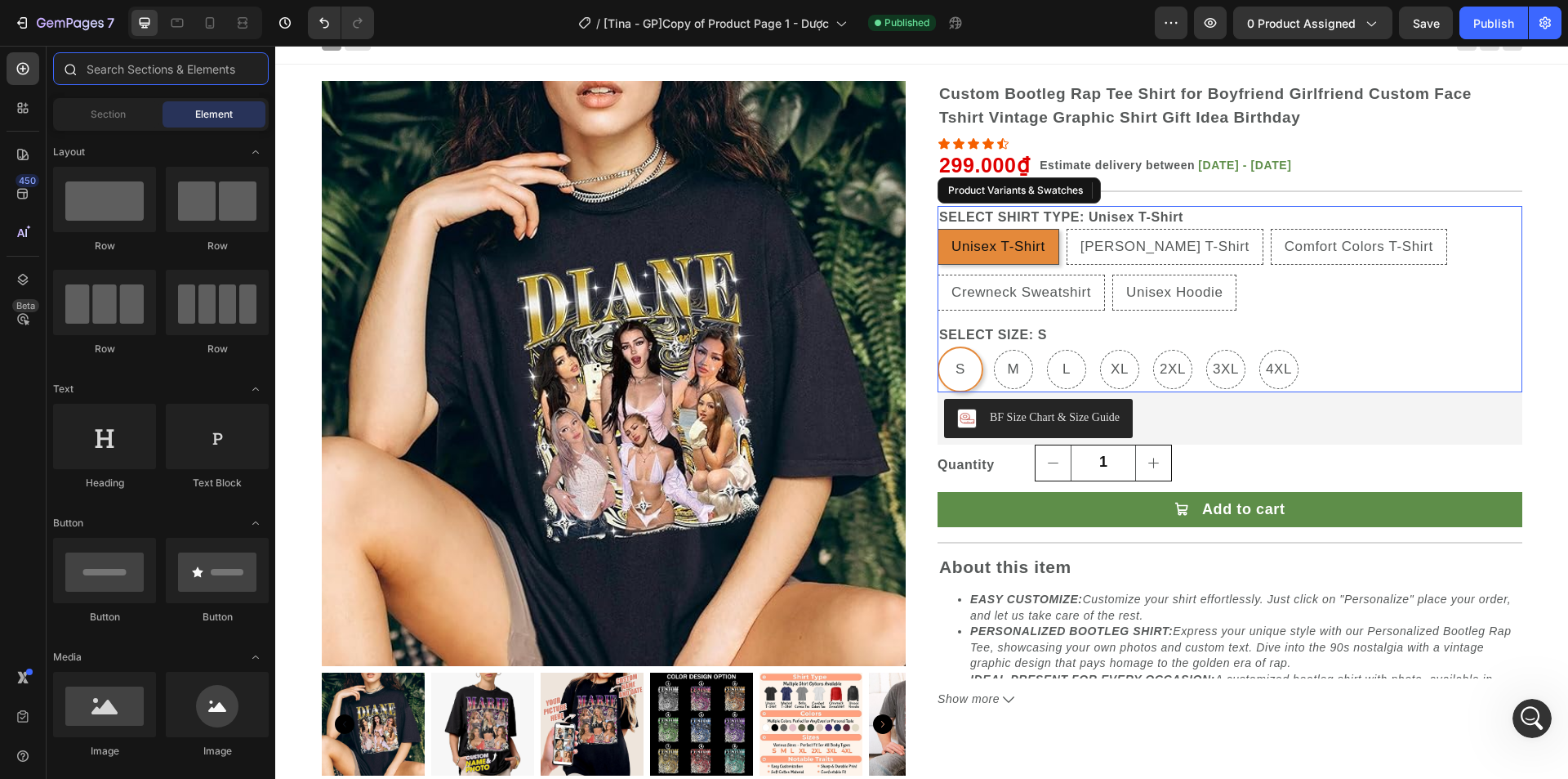
click at [154, 66] on input "text" at bounding box center [161, 68] width 216 height 33
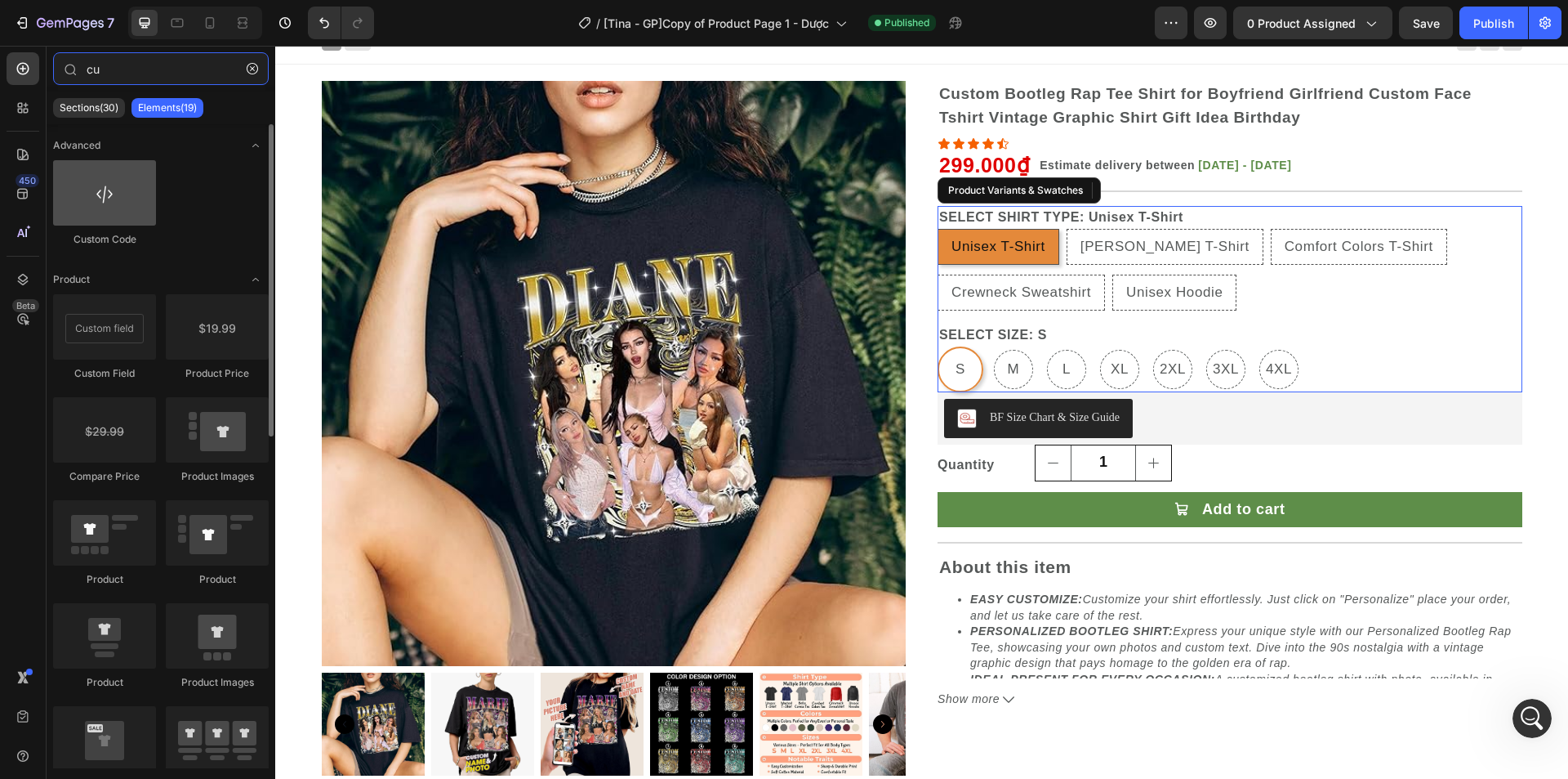
type input "cu"
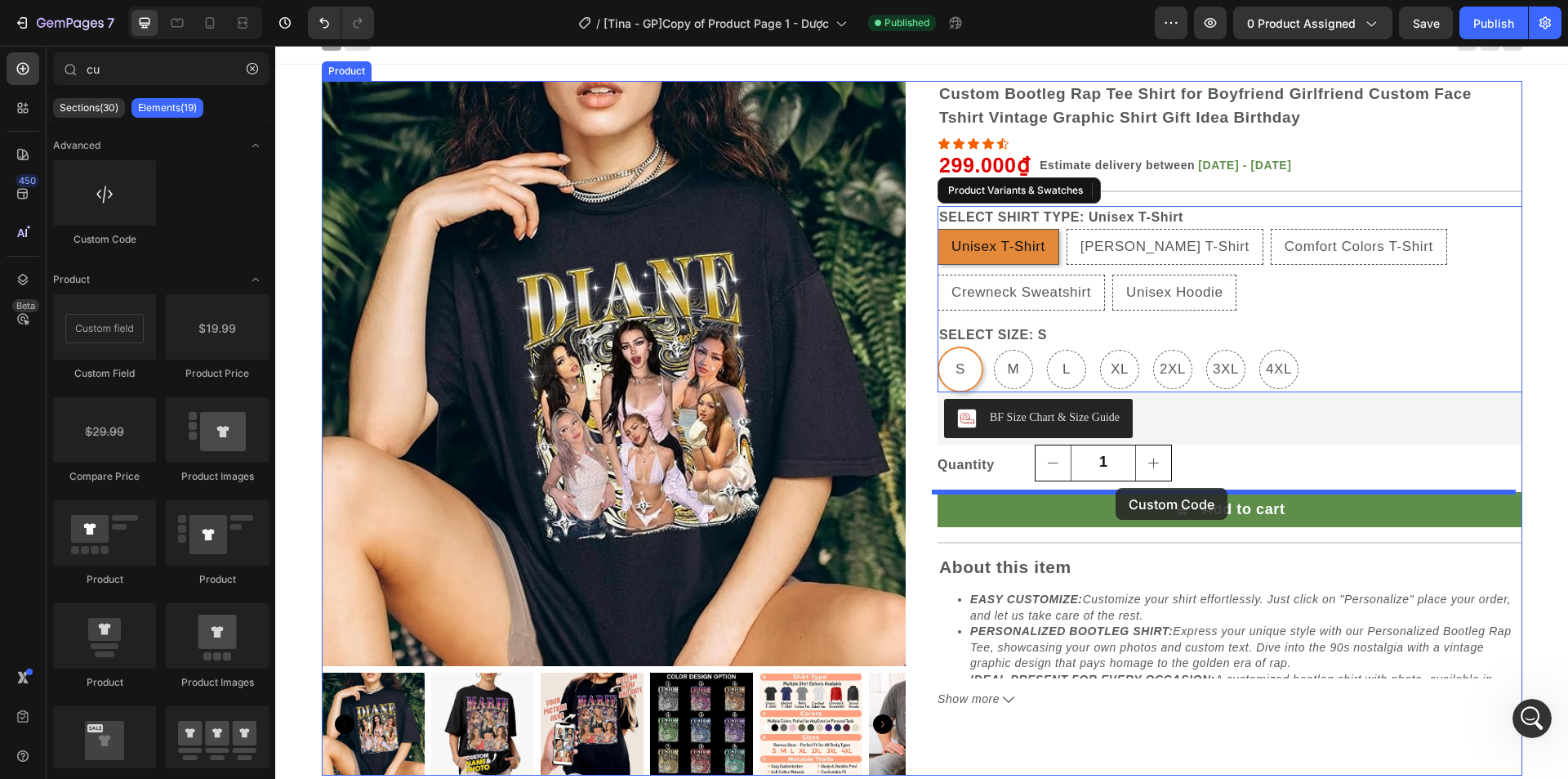
drag, startPoint x: 391, startPoint y: 254, endPoint x: 1116, endPoint y: 488, distance: 761.8
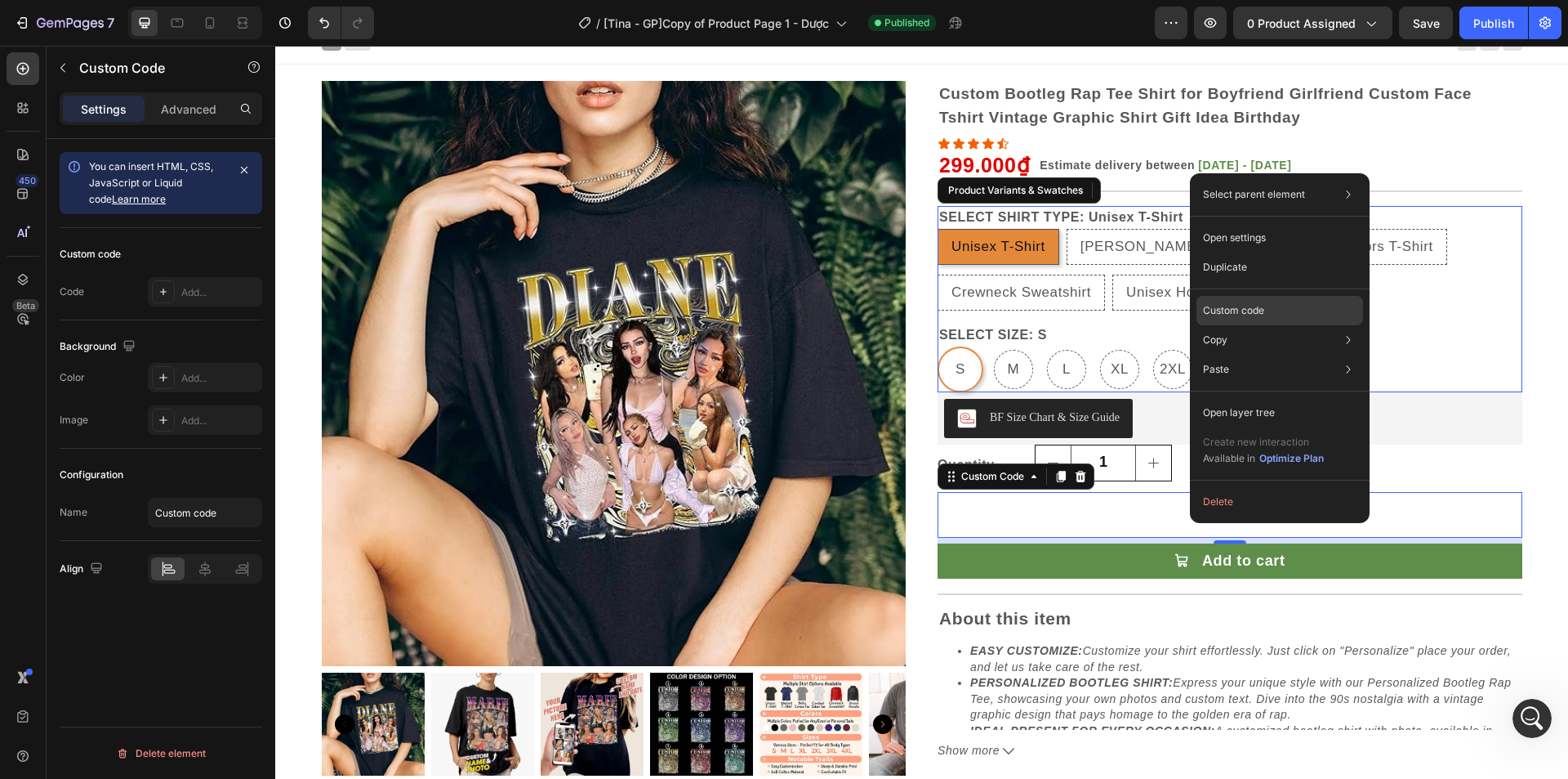
click at [1257, 313] on p "Custom code" at bounding box center [1233, 311] width 61 height 15
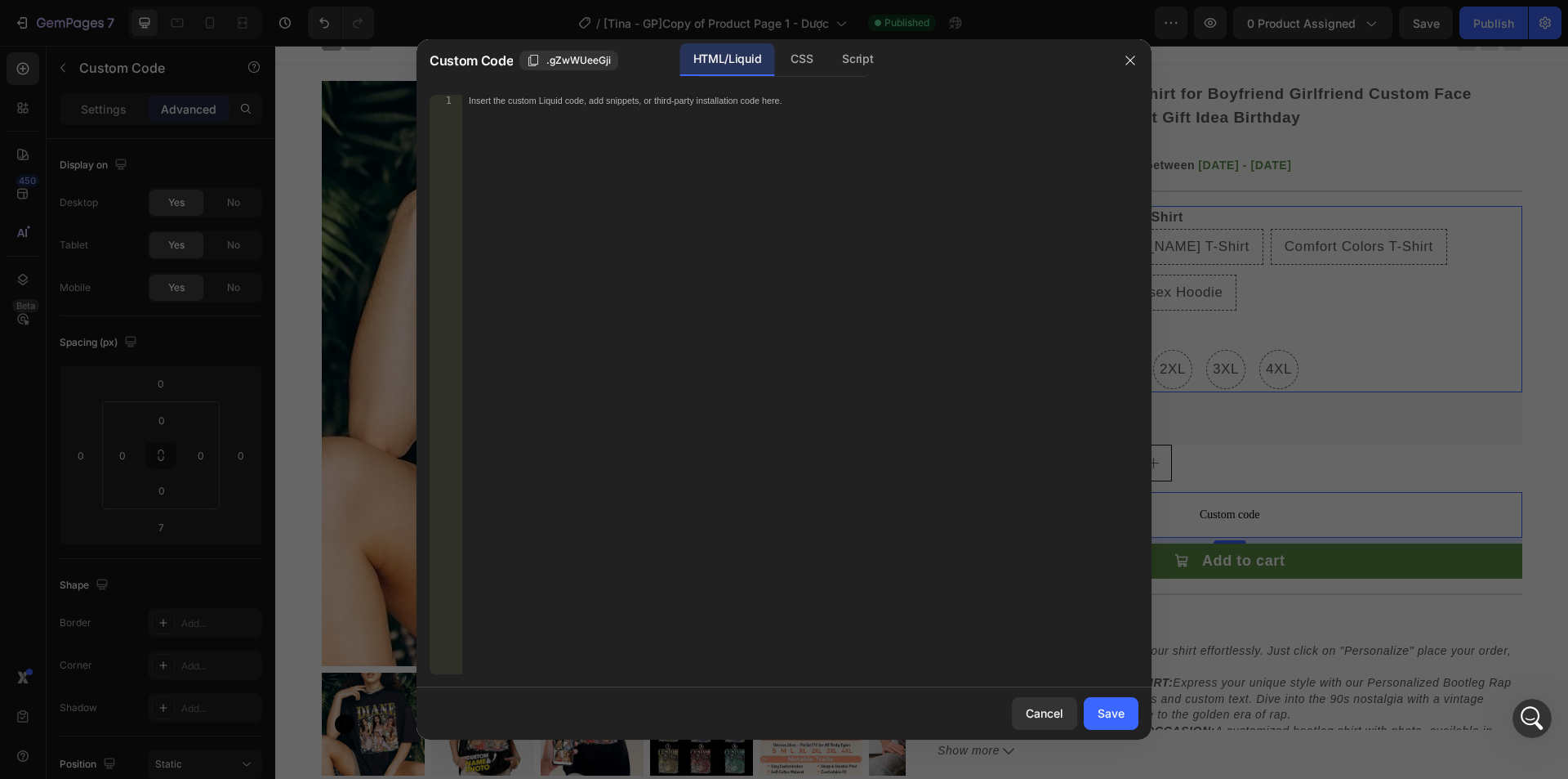
click at [744, 256] on div "Insert the custom Liquid code, add snippets, or third-party installation code h…" at bounding box center [800, 395] width 677 height 602
paste textarea "customily-product"
type textarea "<div class="customily-product" data-product-id="{{ [DOMAIN_NAME] }}"></div>"
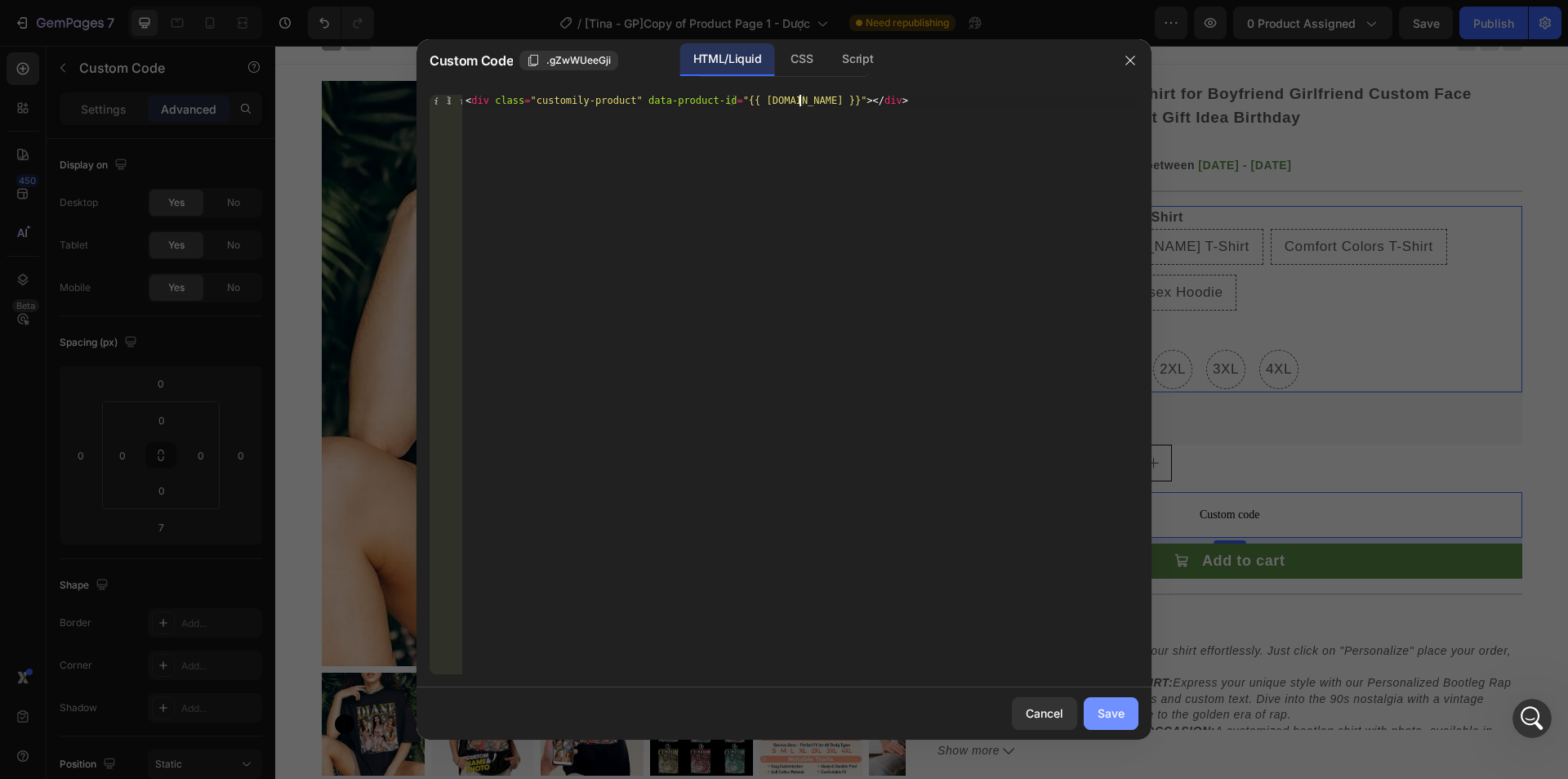
click at [1118, 712] on div "Save" at bounding box center [1111, 712] width 27 height 17
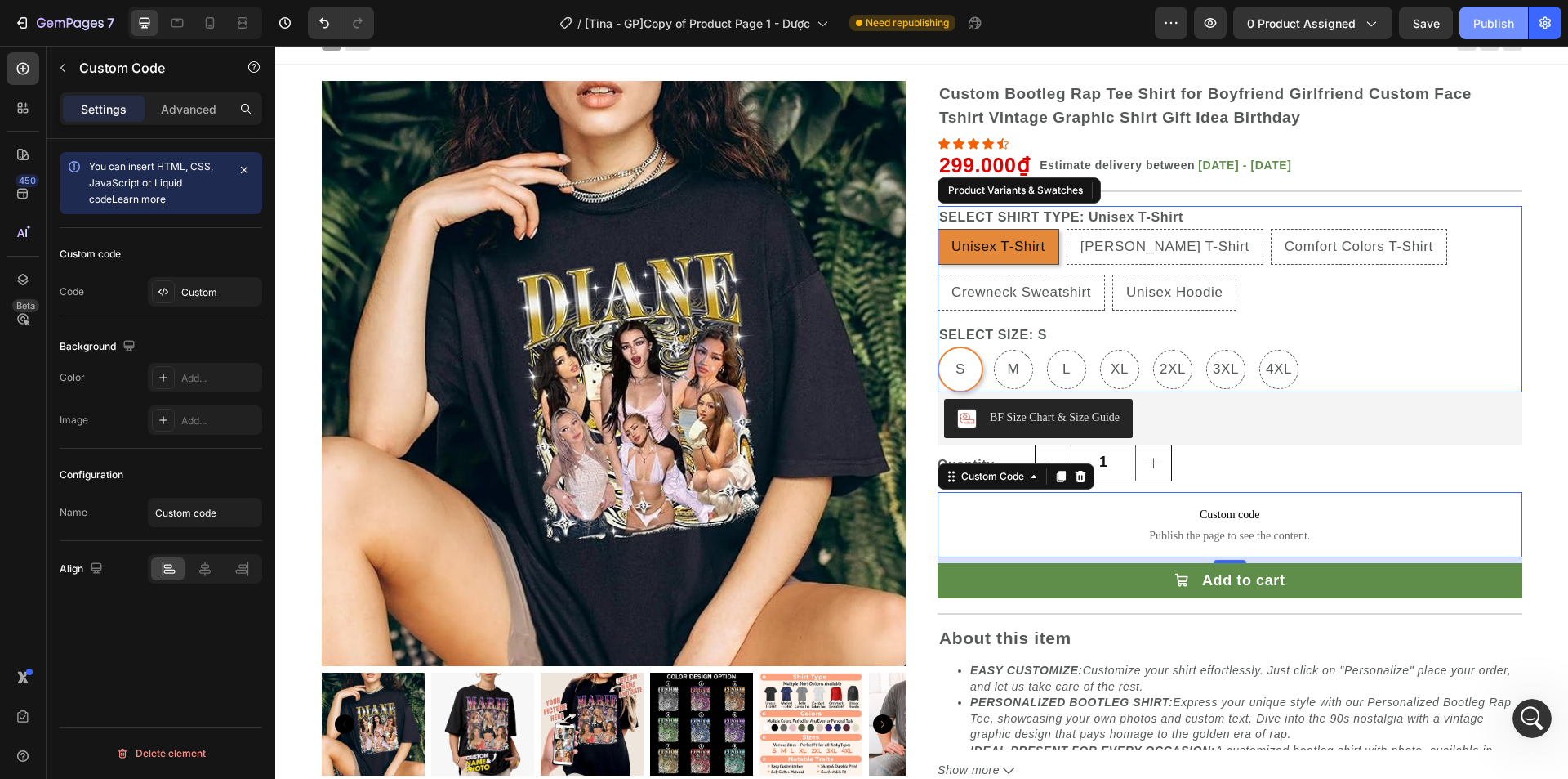
click at [1500, 20] on div "Publish" at bounding box center [1493, 23] width 41 height 17
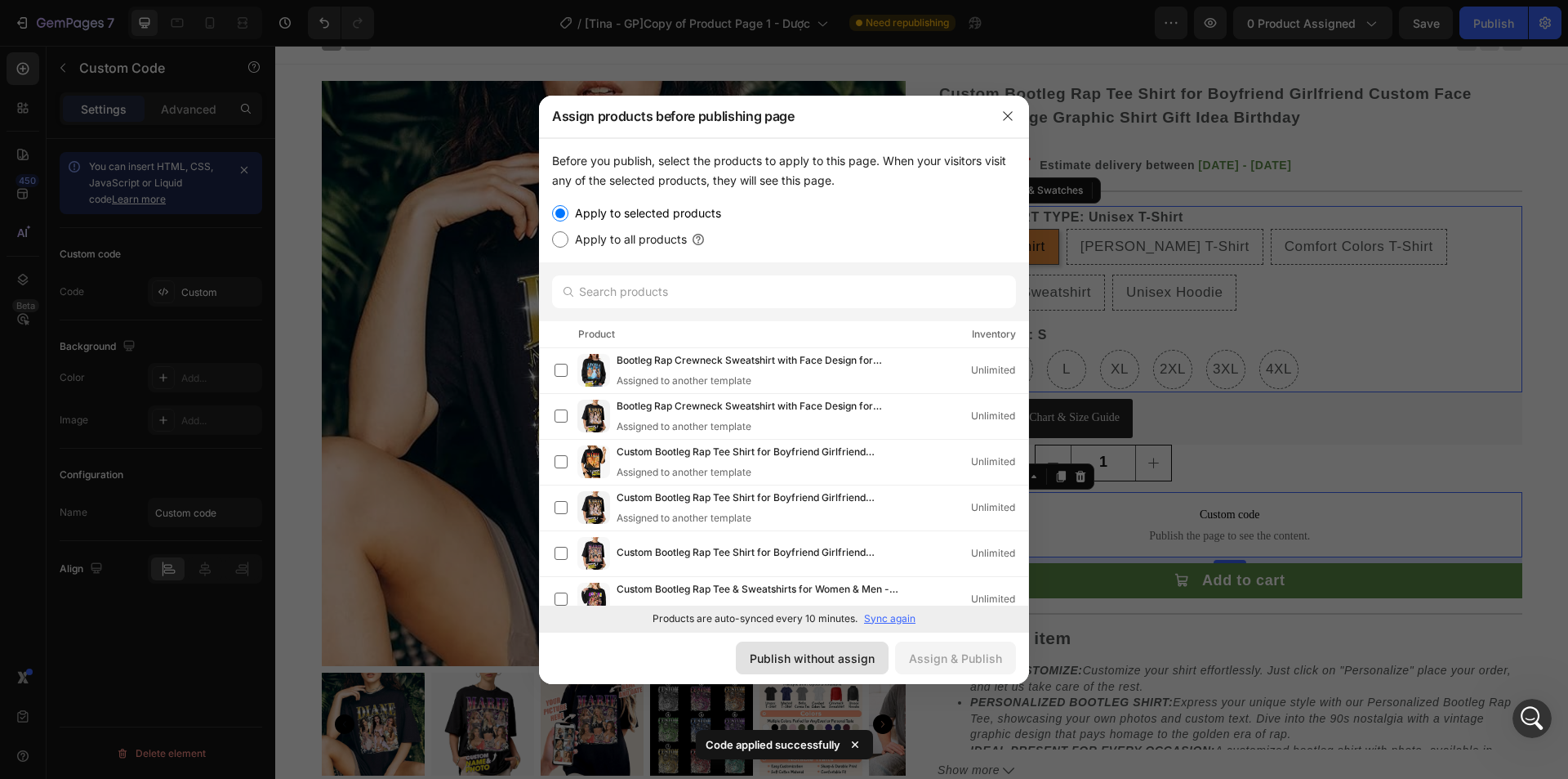
click at [807, 650] on div "Publish without assign" at bounding box center [811, 658] width 125 height 17
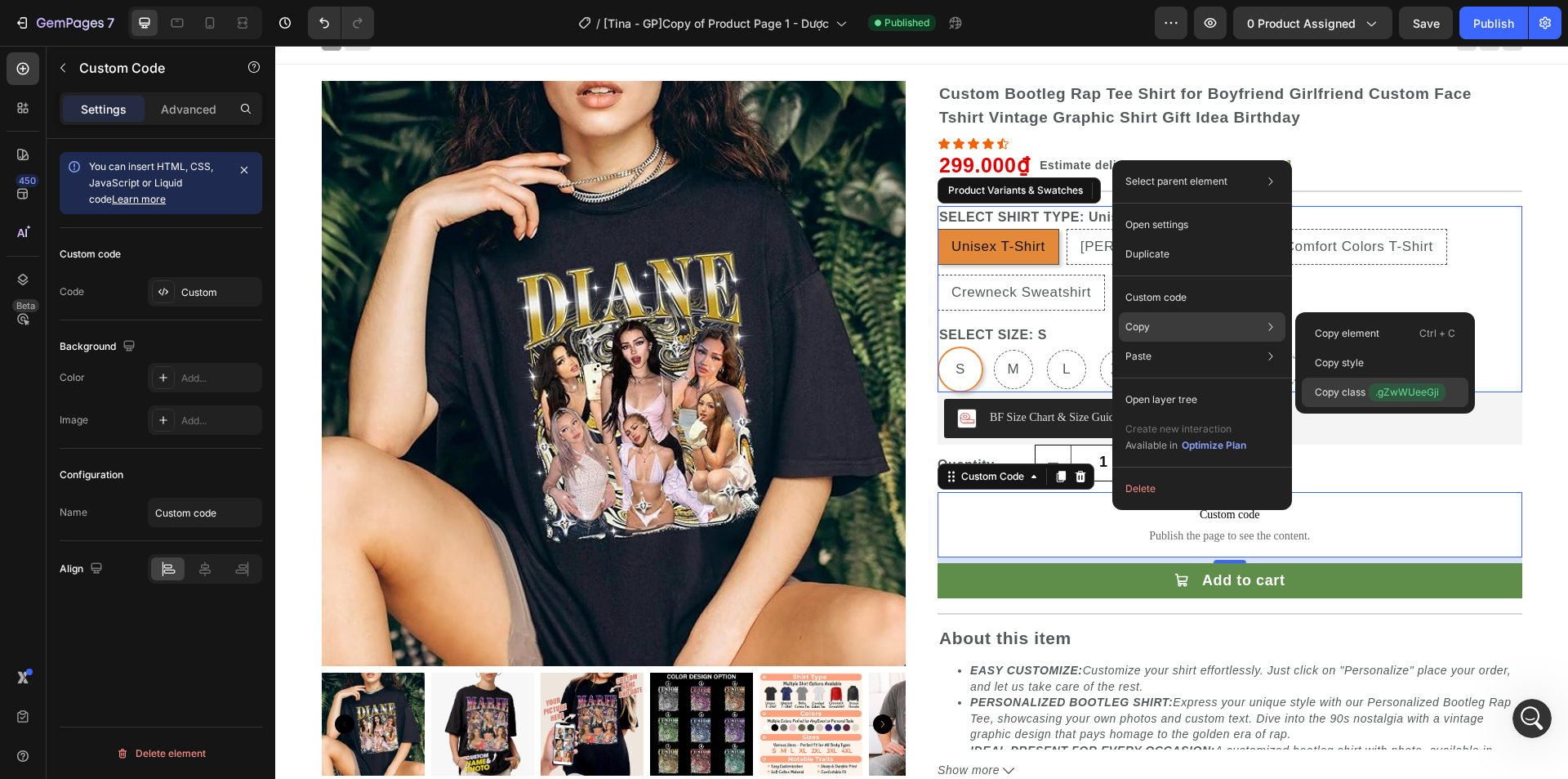
click at [1346, 389] on p "Copy class .gZwWUeeGji" at bounding box center [1380, 392] width 131 height 18
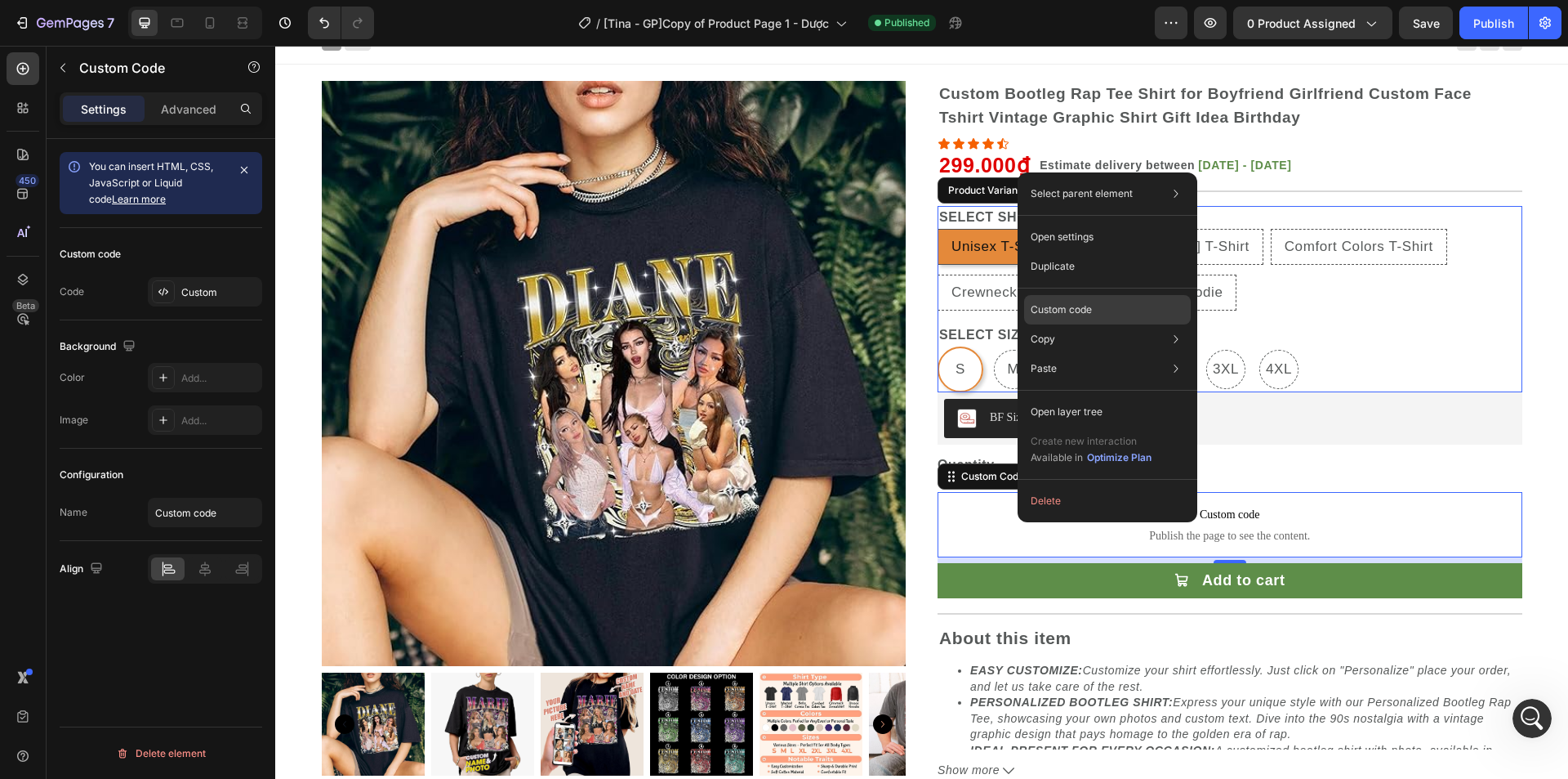
click at [1089, 314] on p "Custom code" at bounding box center [1061, 310] width 61 height 15
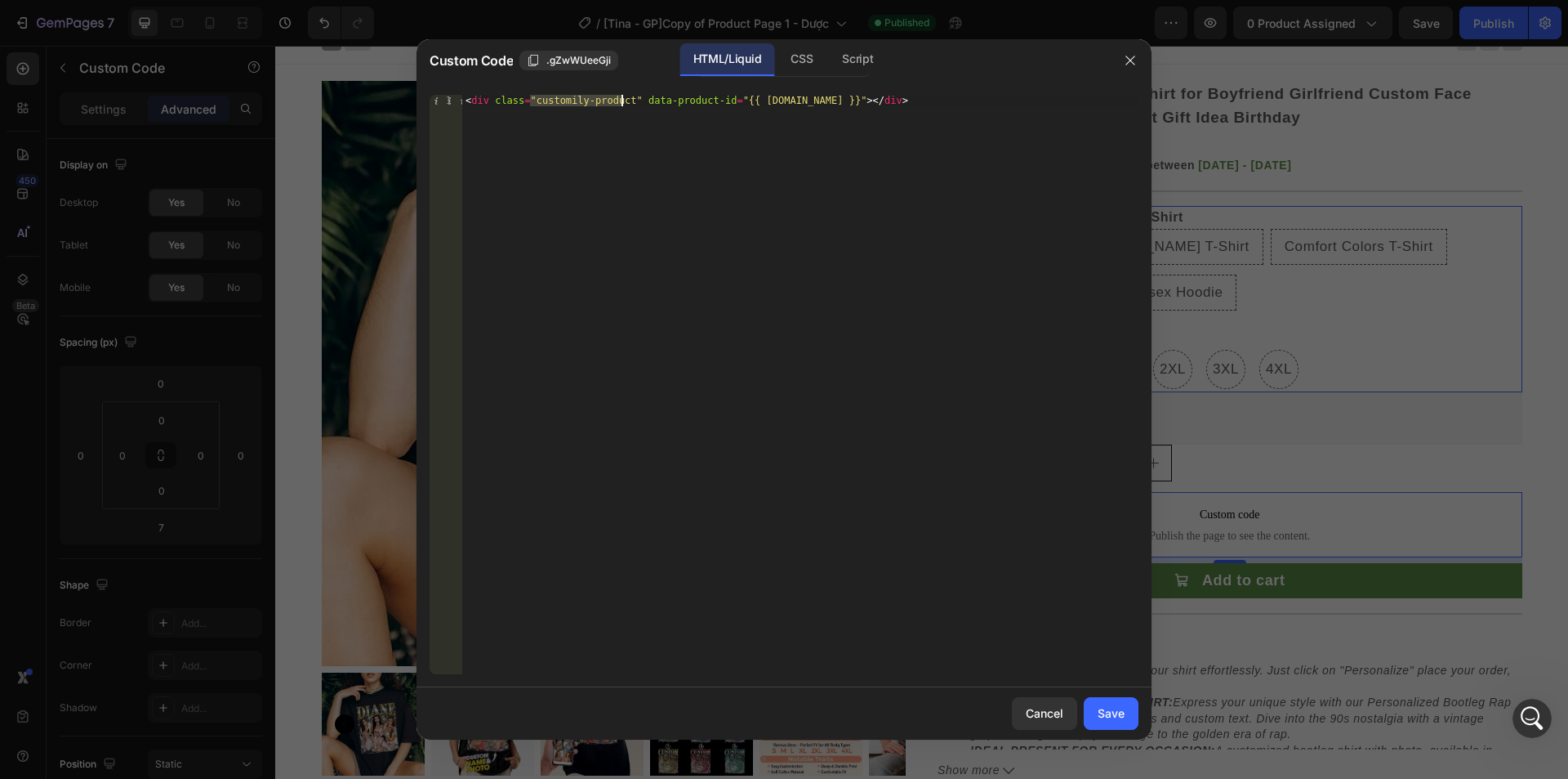
drag, startPoint x: 530, startPoint y: 102, endPoint x: 623, endPoint y: 101, distance: 93.0
click at [623, 101] on div "< div class = "customily-product" data-product-id = "{{ [DOMAIN_NAME] }}" > </ …" at bounding box center [800, 395] width 677 height 602
click at [622, 101] on div "< div class = "customily-product" data-product-id = "{{ [DOMAIN_NAME] }}" > </ …" at bounding box center [800, 385] width 677 height 579
type textarea "<div class="customily-product-customizer" data-product-id="{{ [DOMAIN_NAME] }}"…"
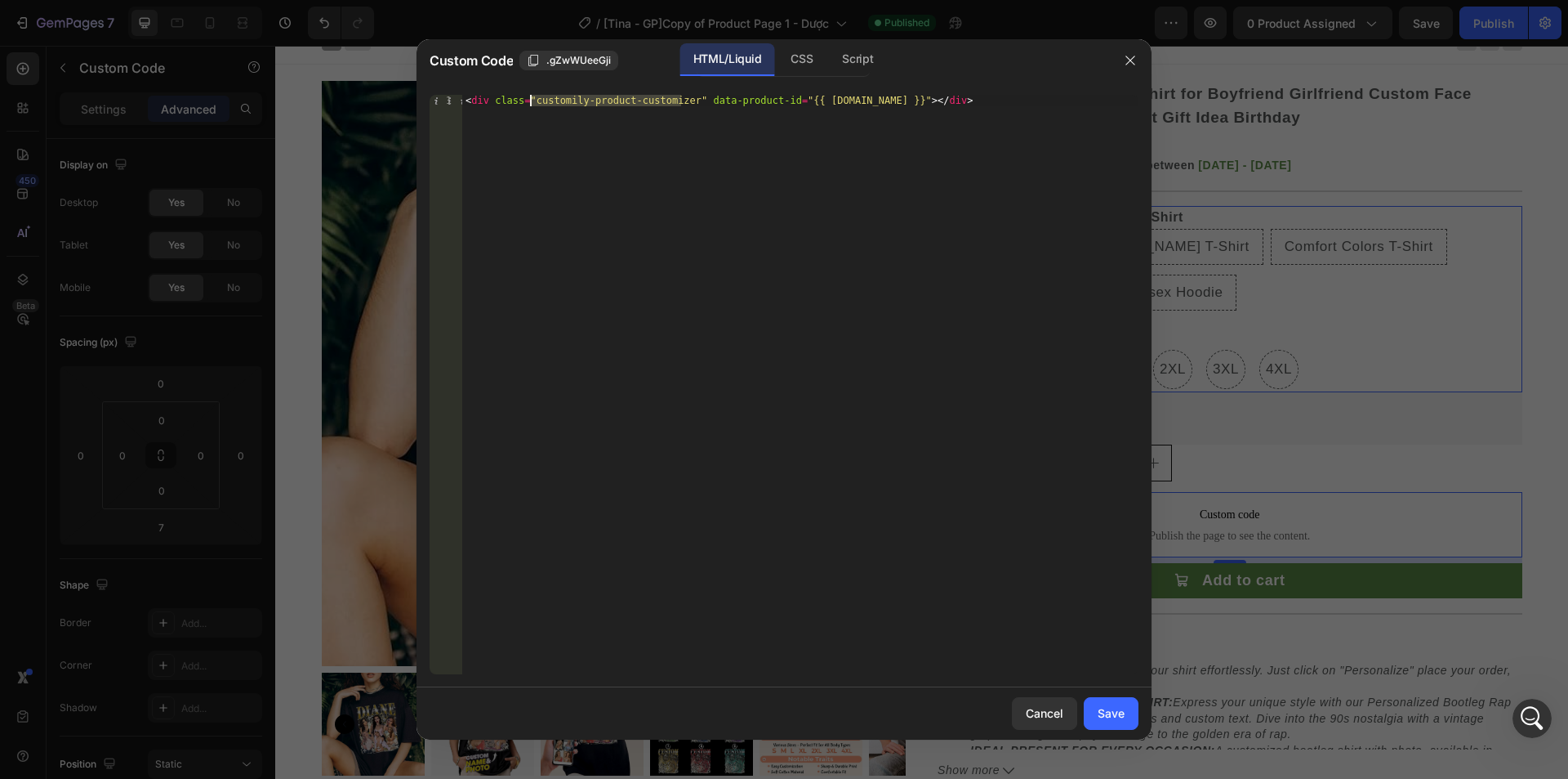
click at [529, 105] on div "< div class = "customily-product-customizer" data-product-id = "{{ [DOMAIN_NAME…" at bounding box center [800, 395] width 677 height 602
drag, startPoint x: 1113, startPoint y: 703, endPoint x: 992, endPoint y: 452, distance: 278.6
click at [1113, 703] on button "Save" at bounding box center [1111, 713] width 55 height 33
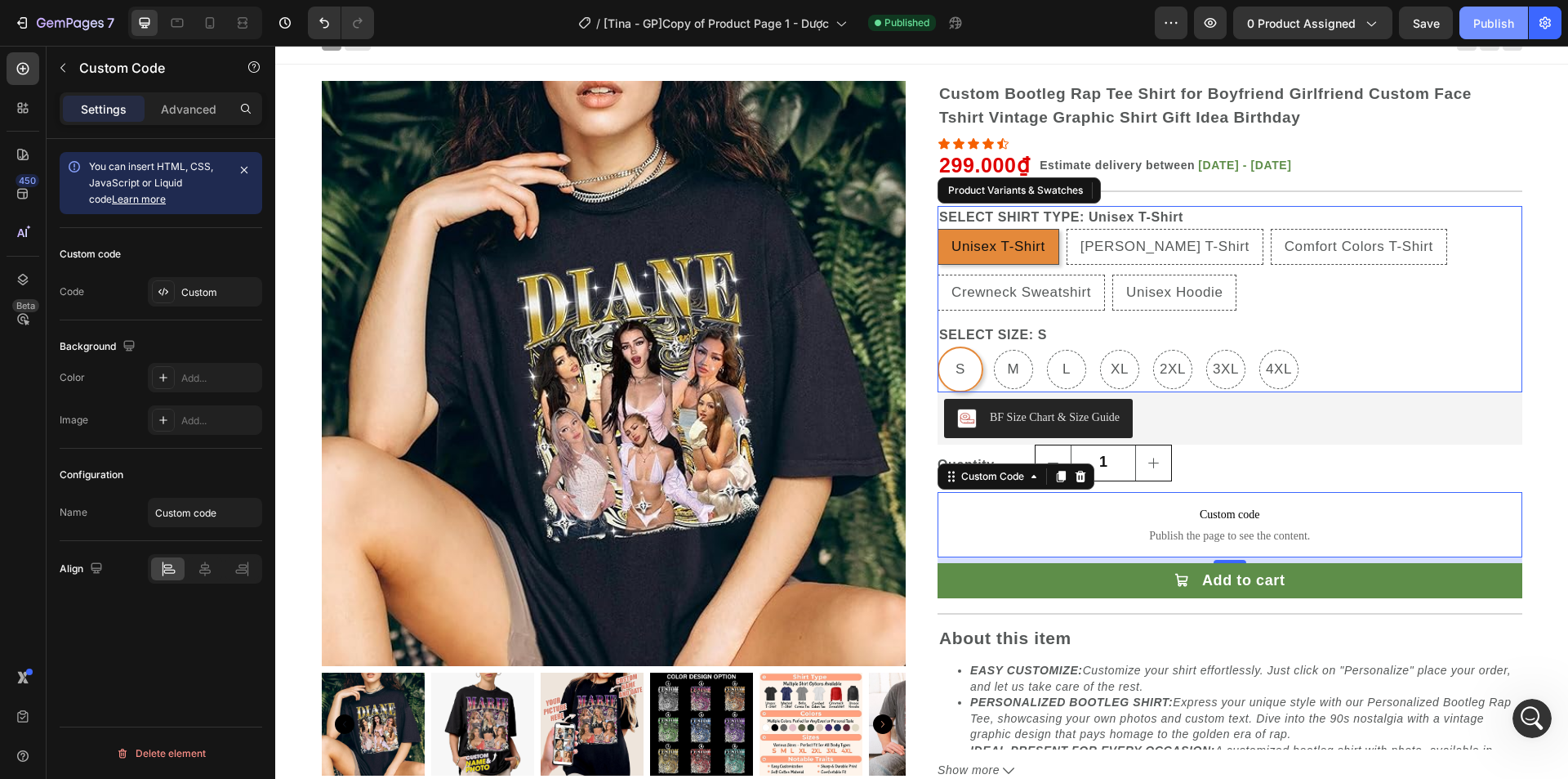
click at [1485, 24] on div "Publish" at bounding box center [1493, 23] width 41 height 17
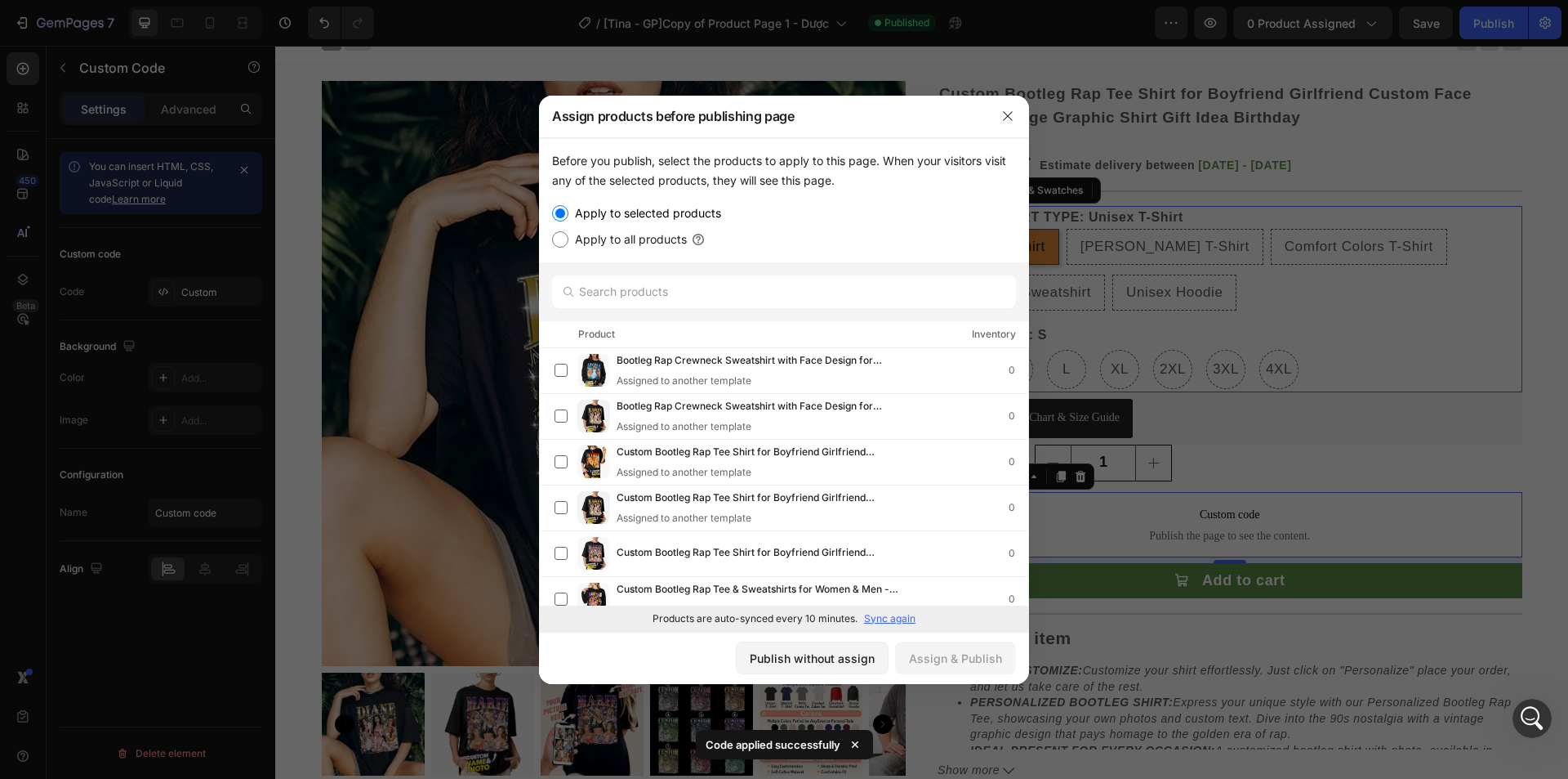
click at [1239, 137] on div at bounding box center [784, 390] width 1568 height 779
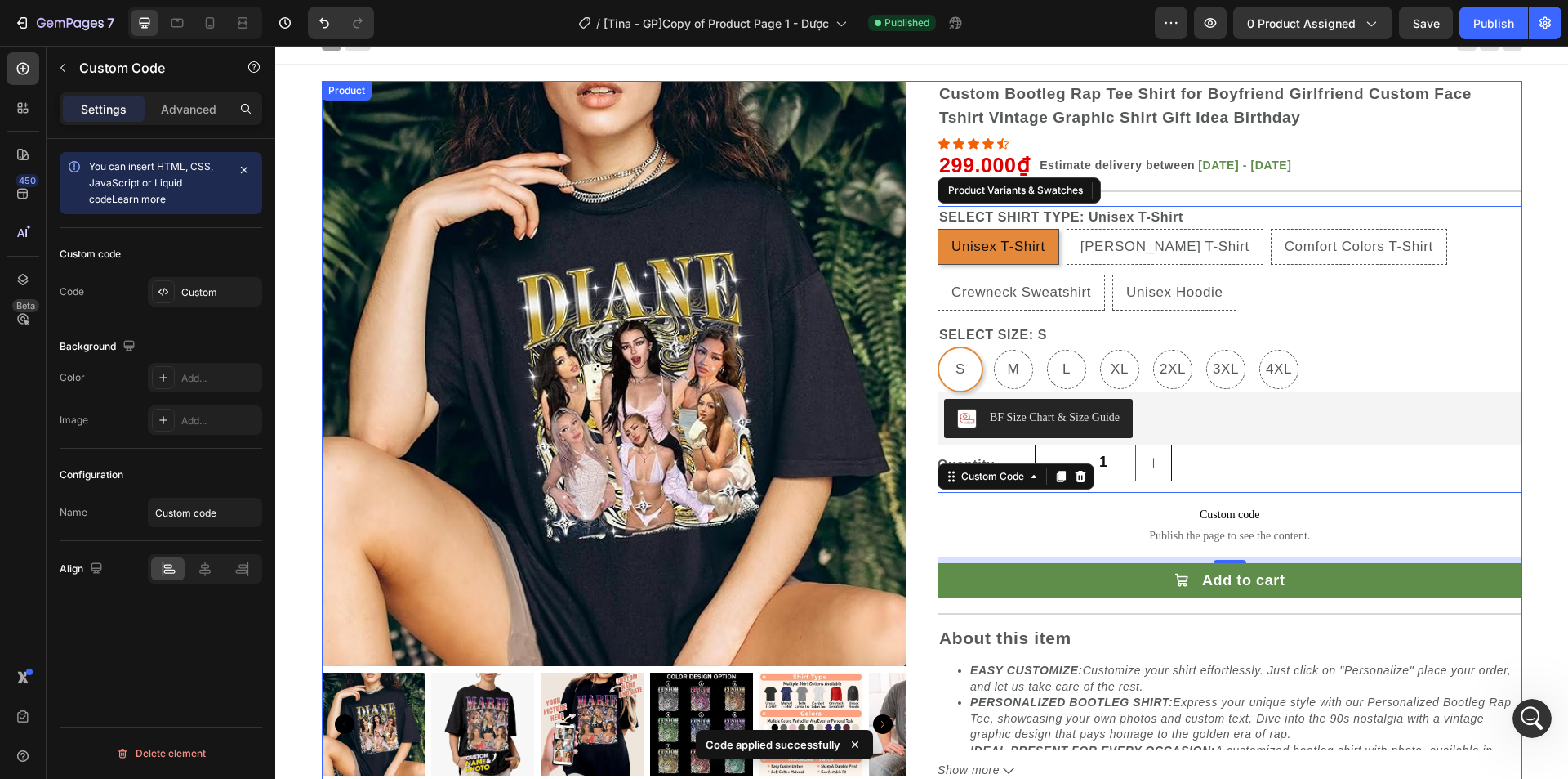
click at [923, 143] on div "Product Images Product Images Custom Bootleg Rap Tee Shirt for Boyfriend Girlfr…" at bounding box center [921, 430] width 1201 height 699
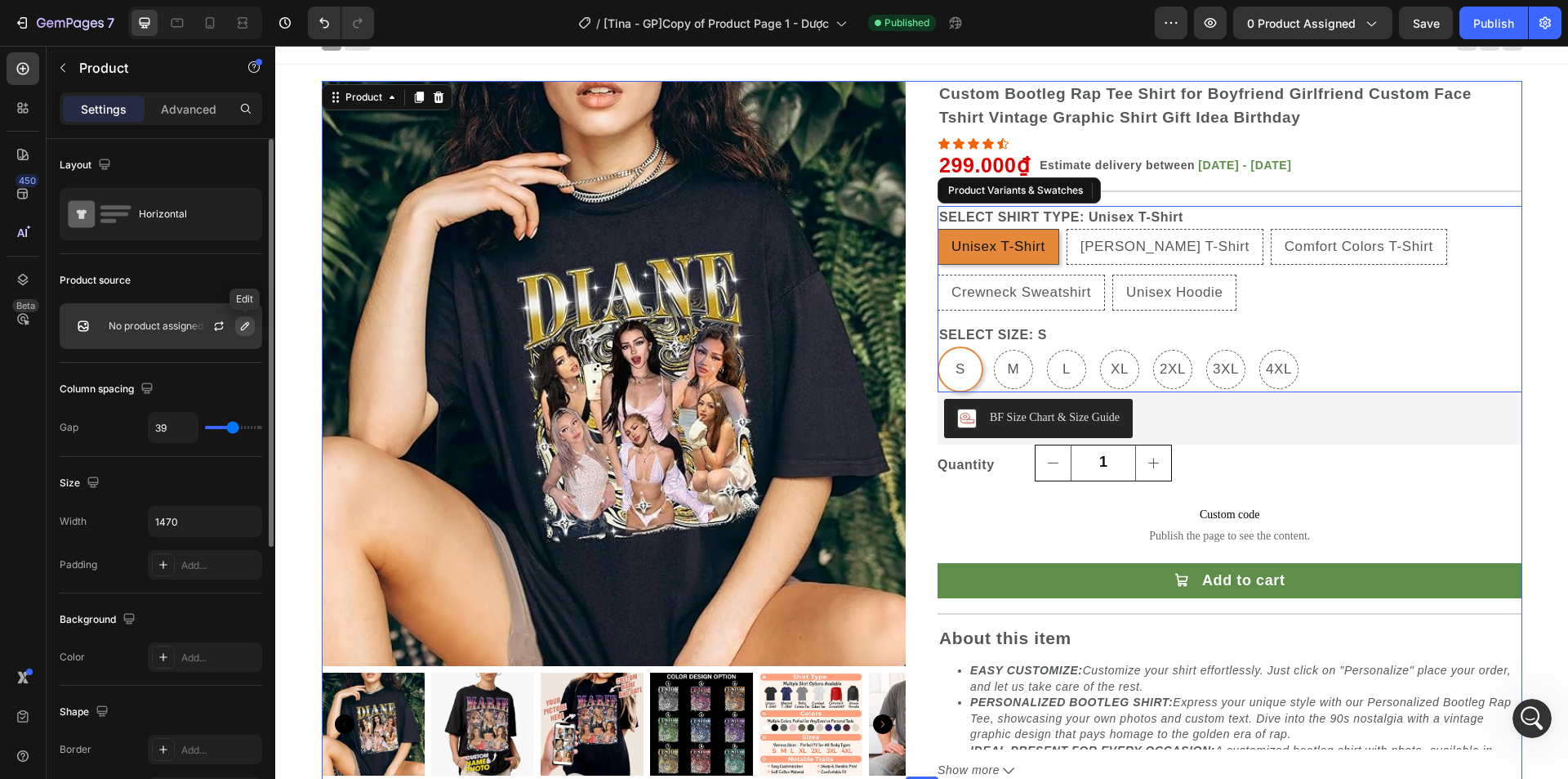
click at [238, 325] on button "button" at bounding box center [246, 327] width 20 height 20
click at [232, 277] on div "Product source" at bounding box center [161, 281] width 203 height 26
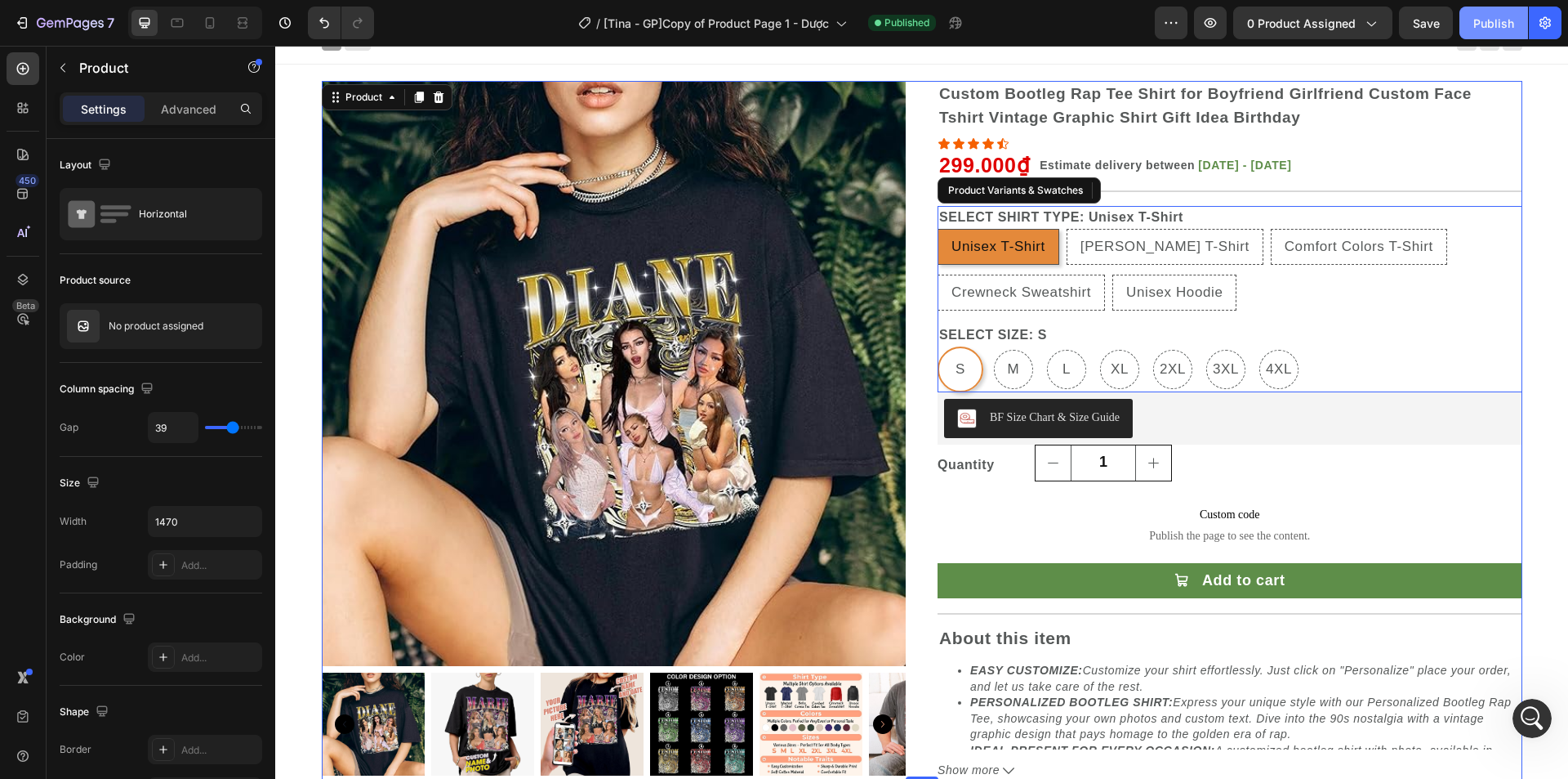
click at [1482, 24] on div "Publish" at bounding box center [1493, 23] width 41 height 17
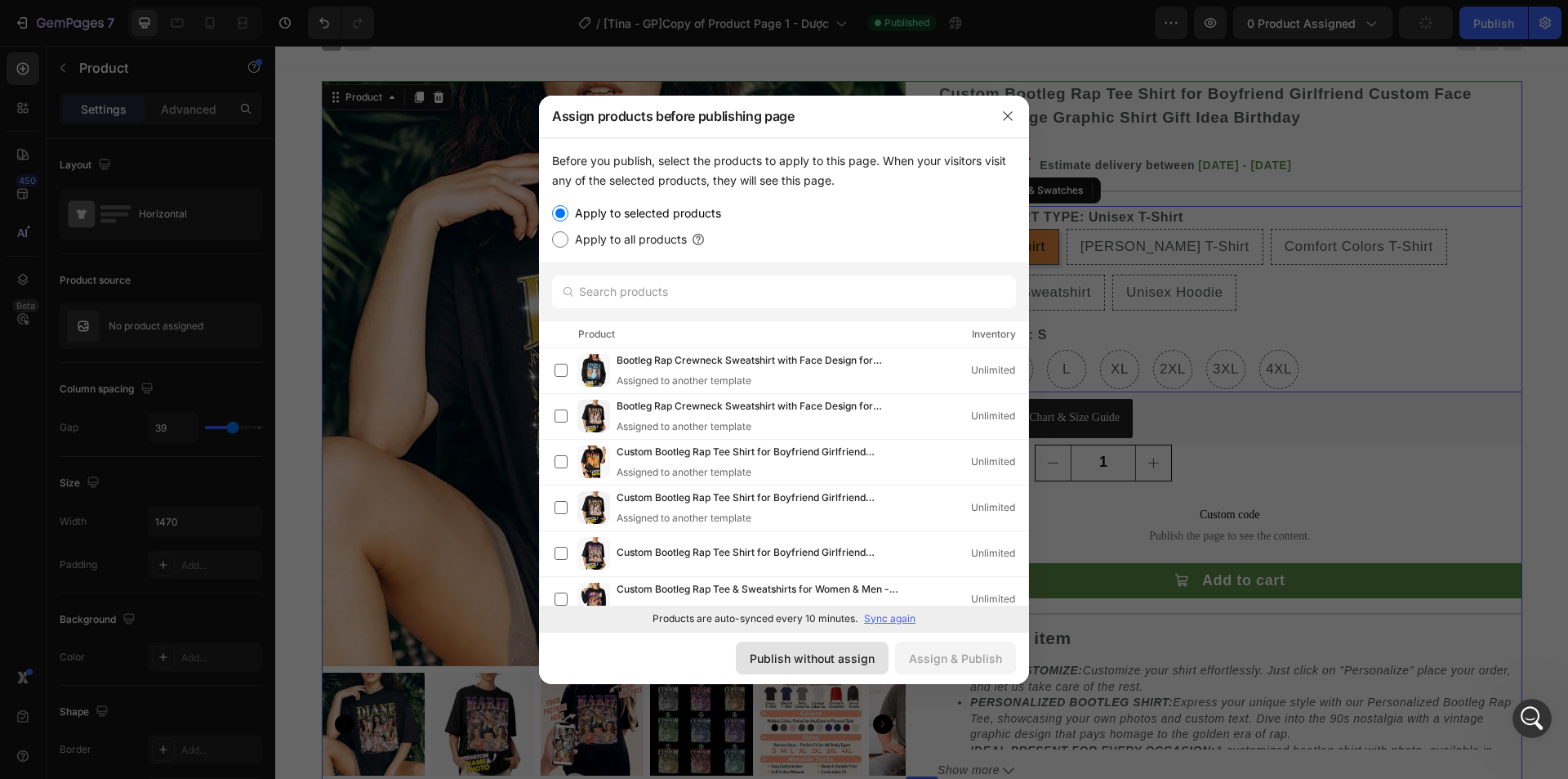
click at [820, 654] on div "Publish without assign" at bounding box center [811, 658] width 125 height 17
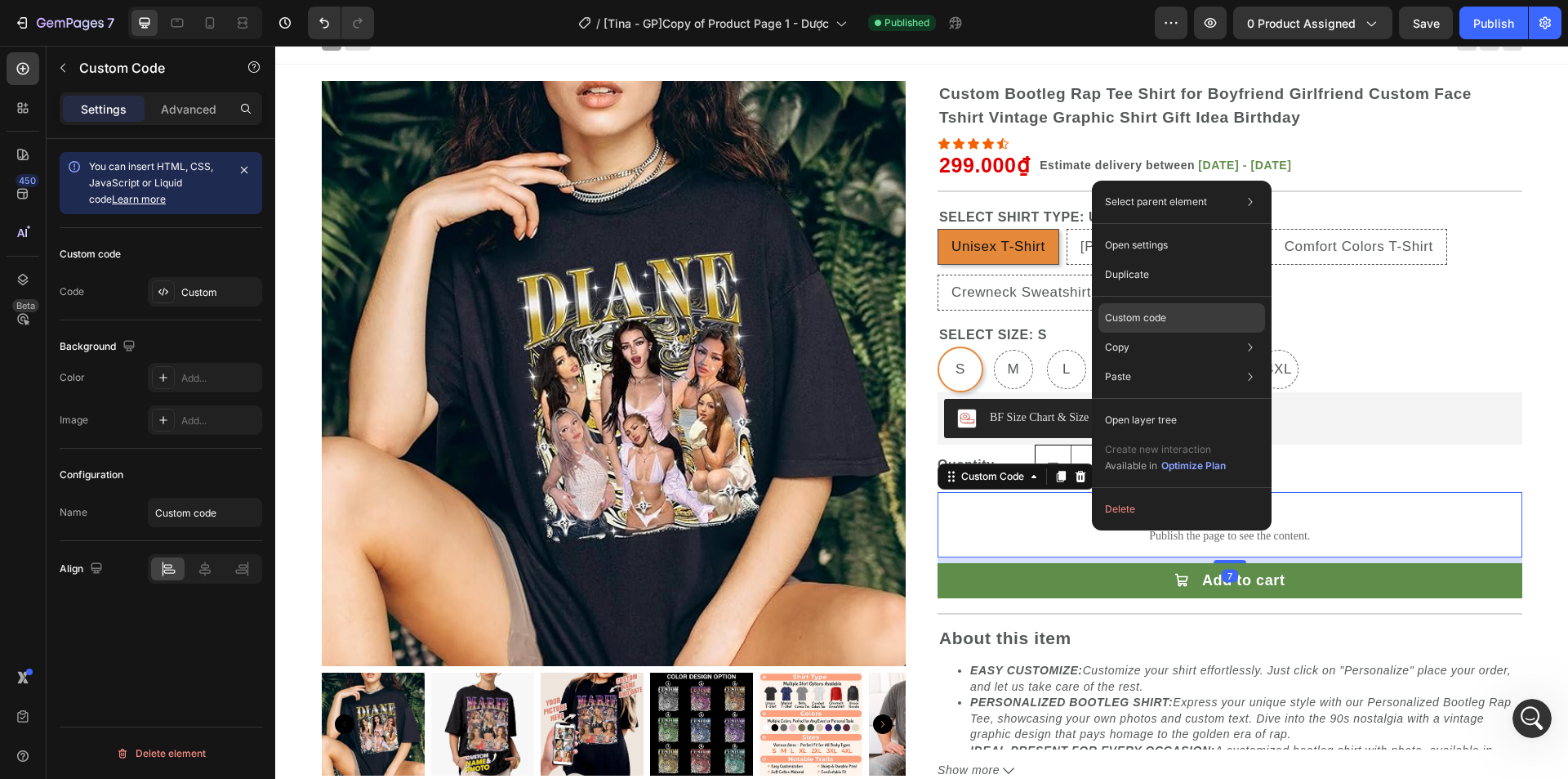
click at [1148, 318] on p "Custom code" at bounding box center [1135, 318] width 61 height 15
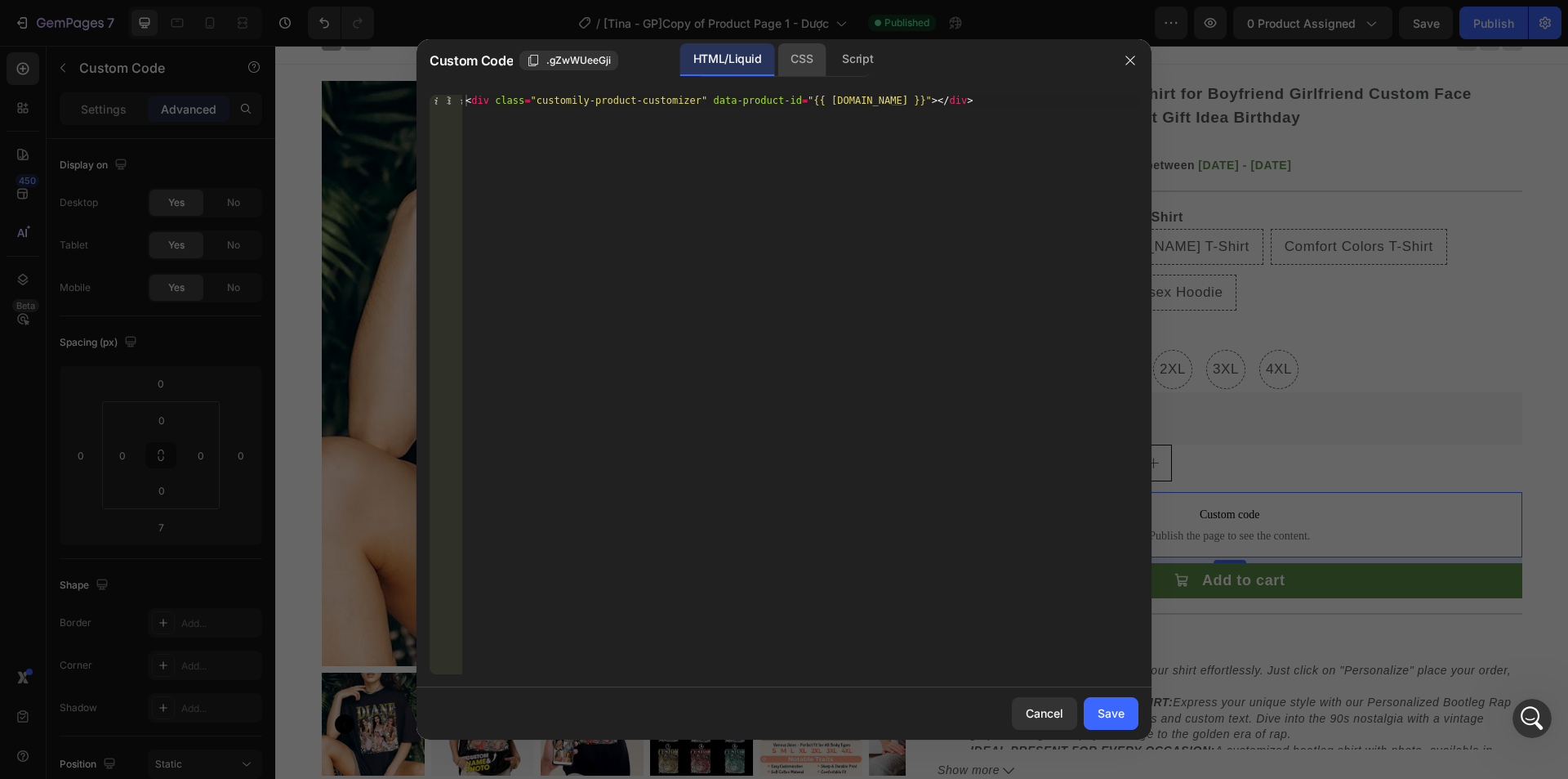
click at [829, 69] on div "CSS" at bounding box center [857, 59] width 57 height 33
click at [664, 185] on div "Insert the CSS code to style your content here." at bounding box center [800, 395] width 677 height 602
paste textarea "customily-personalize-button"
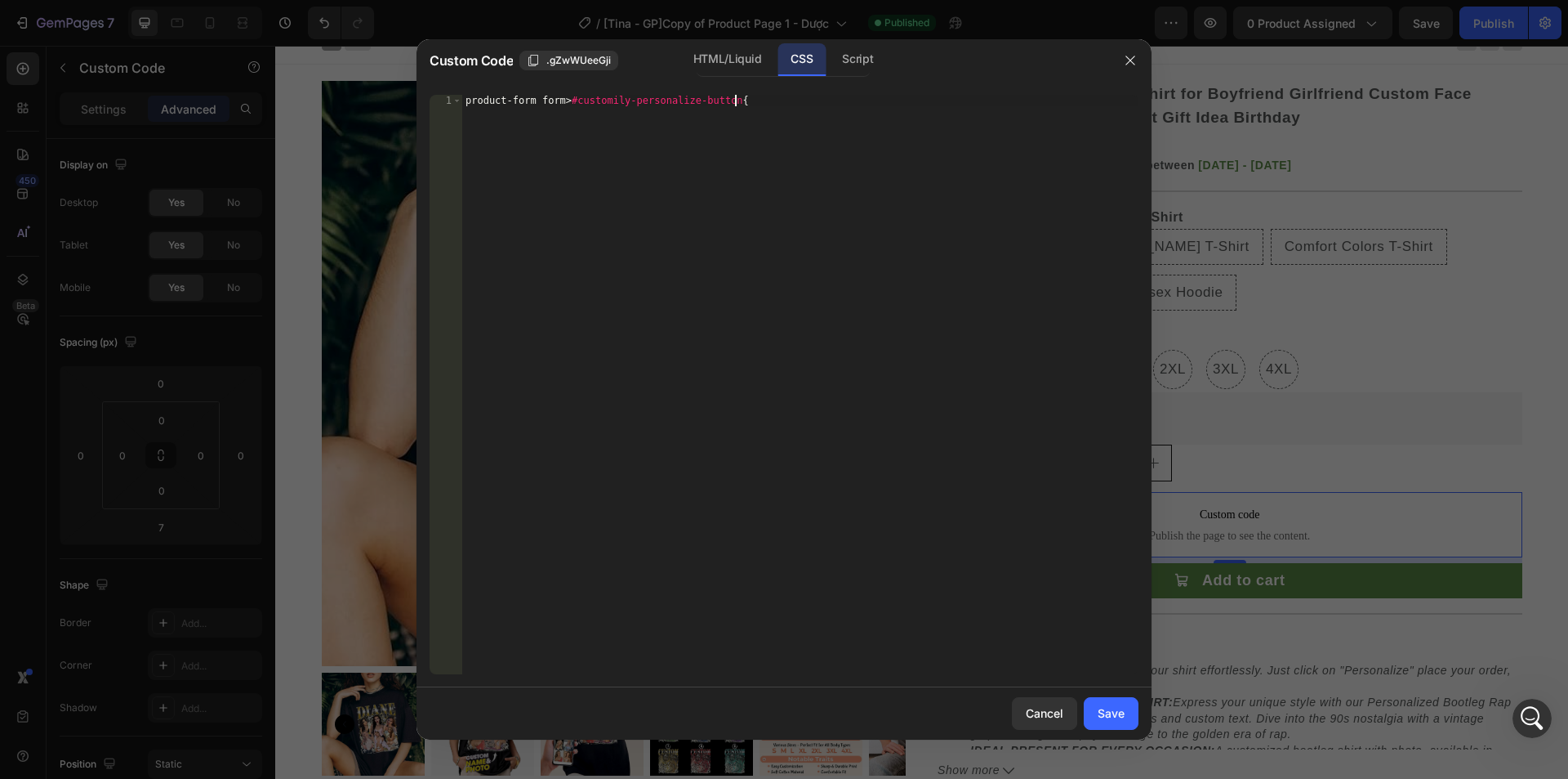
type textarea "product-form form > #customily-personalize-button{}"
click at [593, 61] on span ".gZwWUeeGji" at bounding box center [579, 60] width 65 height 15
click at [464, 100] on div "product-form form > #customily-personalize-button { }" at bounding box center [800, 395] width 677 height 602
paste textarea ".gZwWUeeGji"
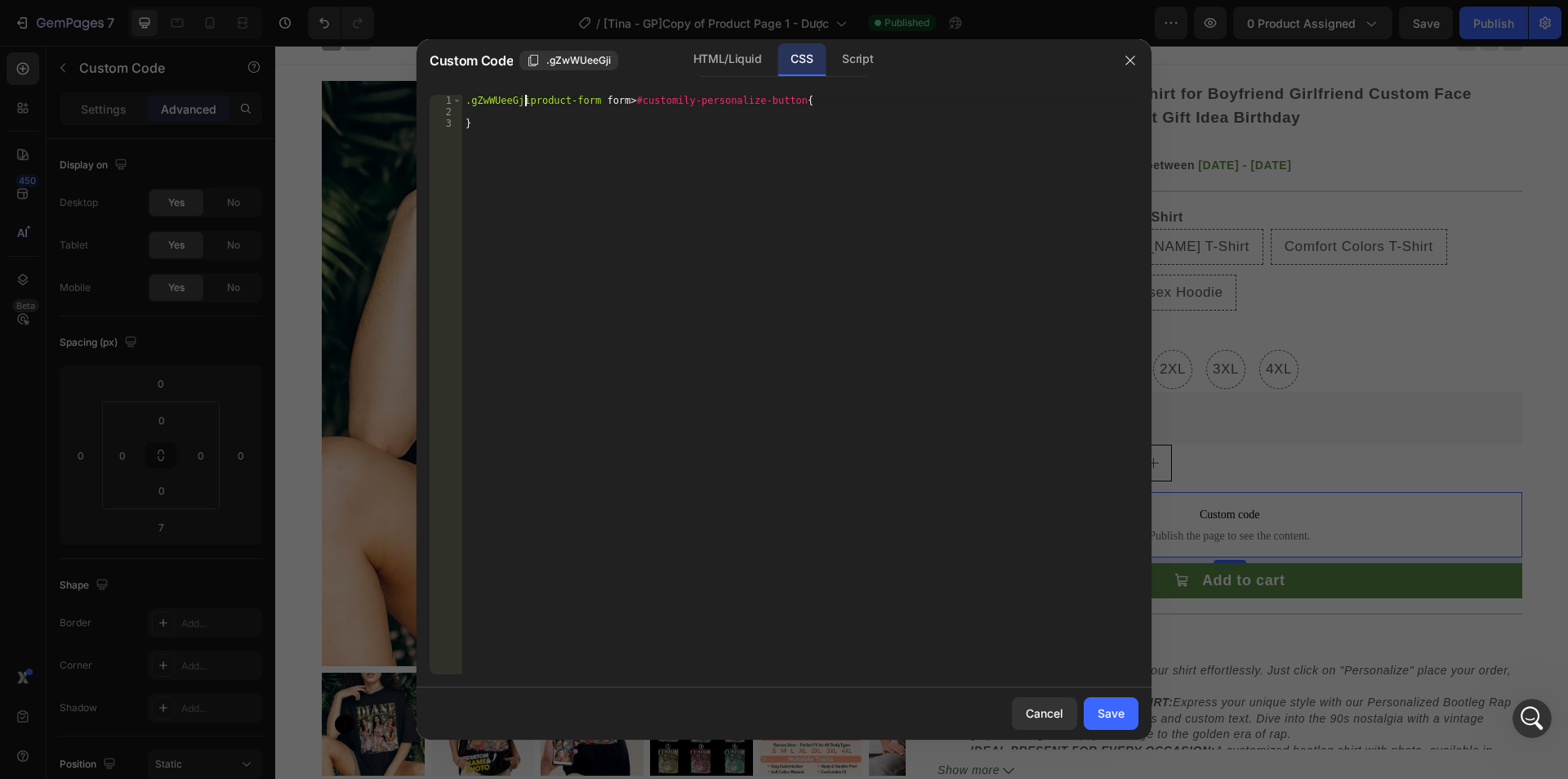
type textarea ".gZwWUeeGji product-form form > #customily-personalize-button{"
click at [531, 115] on div ".gZwWUeeGji product-form form > #customily-personalize-button { }" at bounding box center [800, 395] width 677 height 602
type textarea "display: none !"
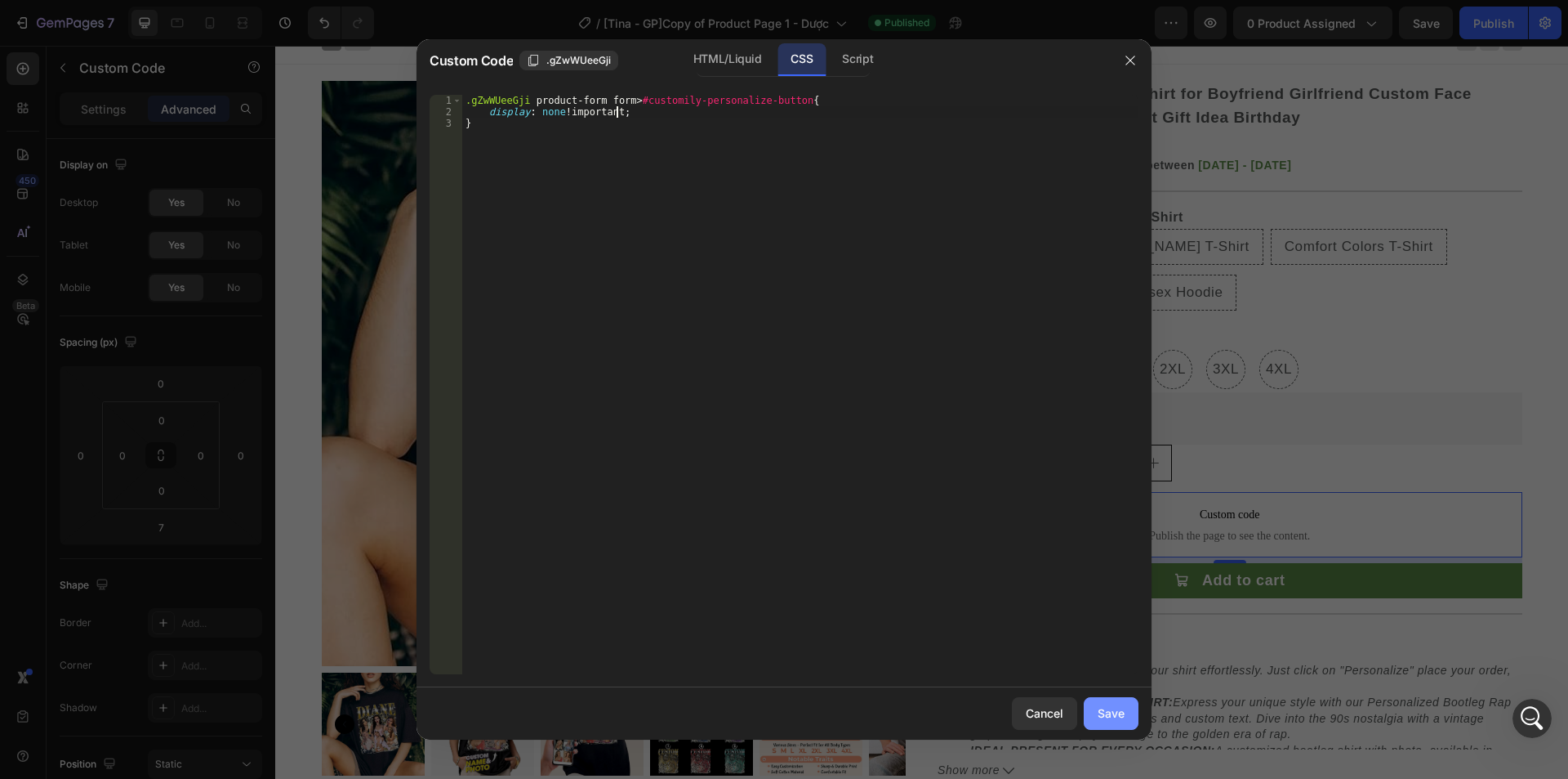
click at [1108, 710] on div "Save" at bounding box center [1111, 712] width 27 height 17
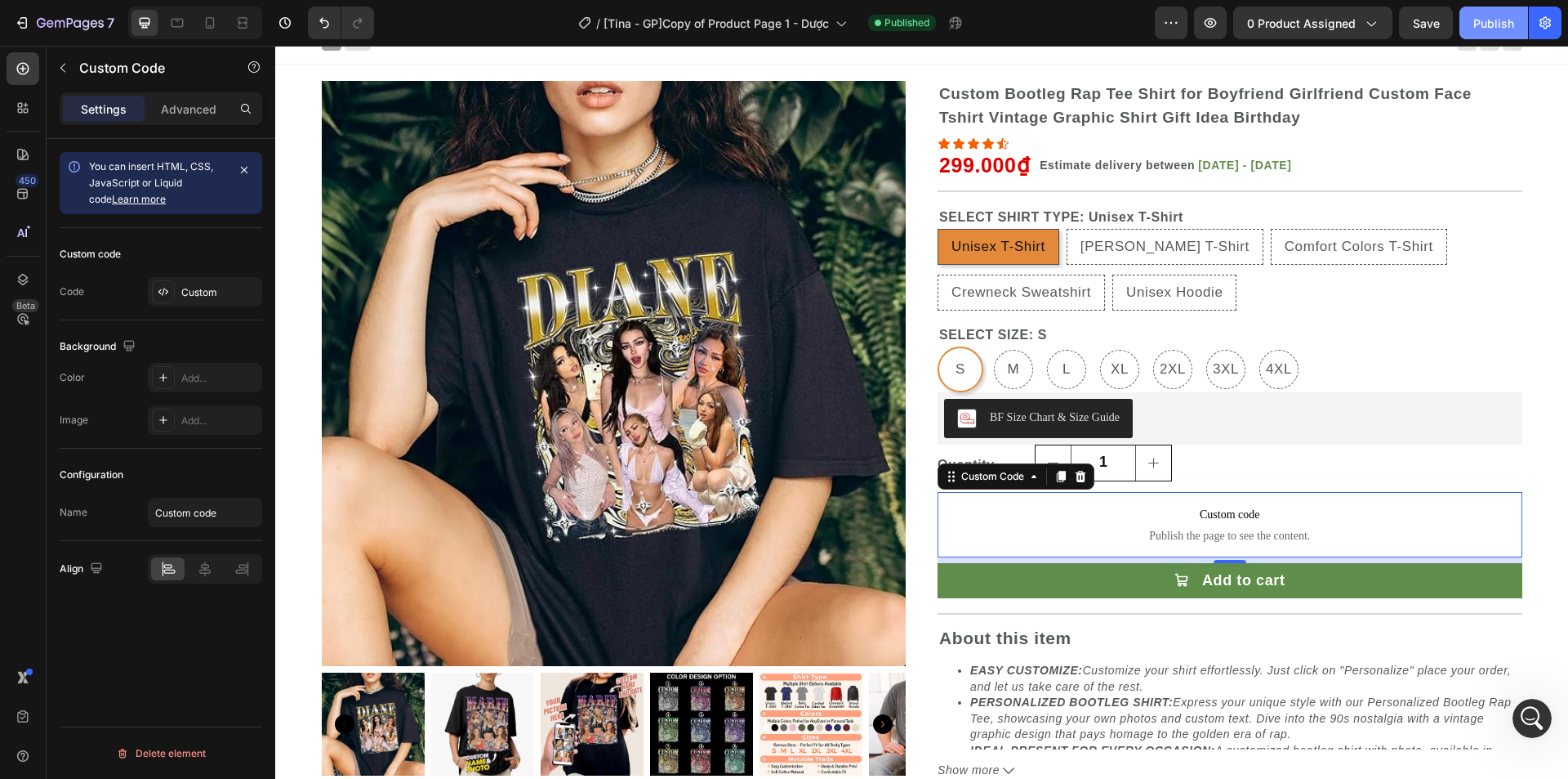
click at [1490, 21] on div "Publish" at bounding box center [1493, 23] width 41 height 17
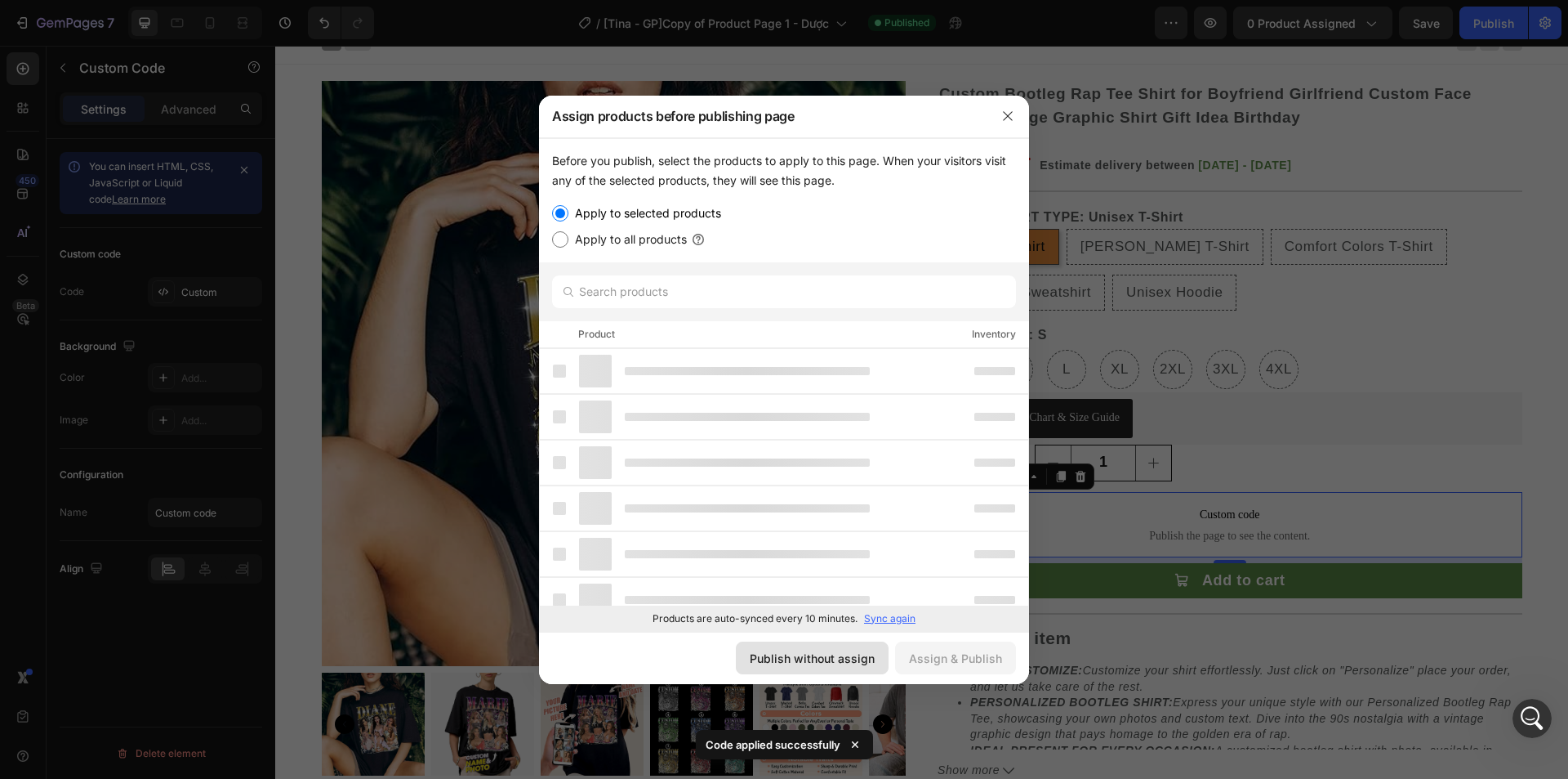
click at [839, 655] on div "Publish without assign" at bounding box center [811, 658] width 125 height 17
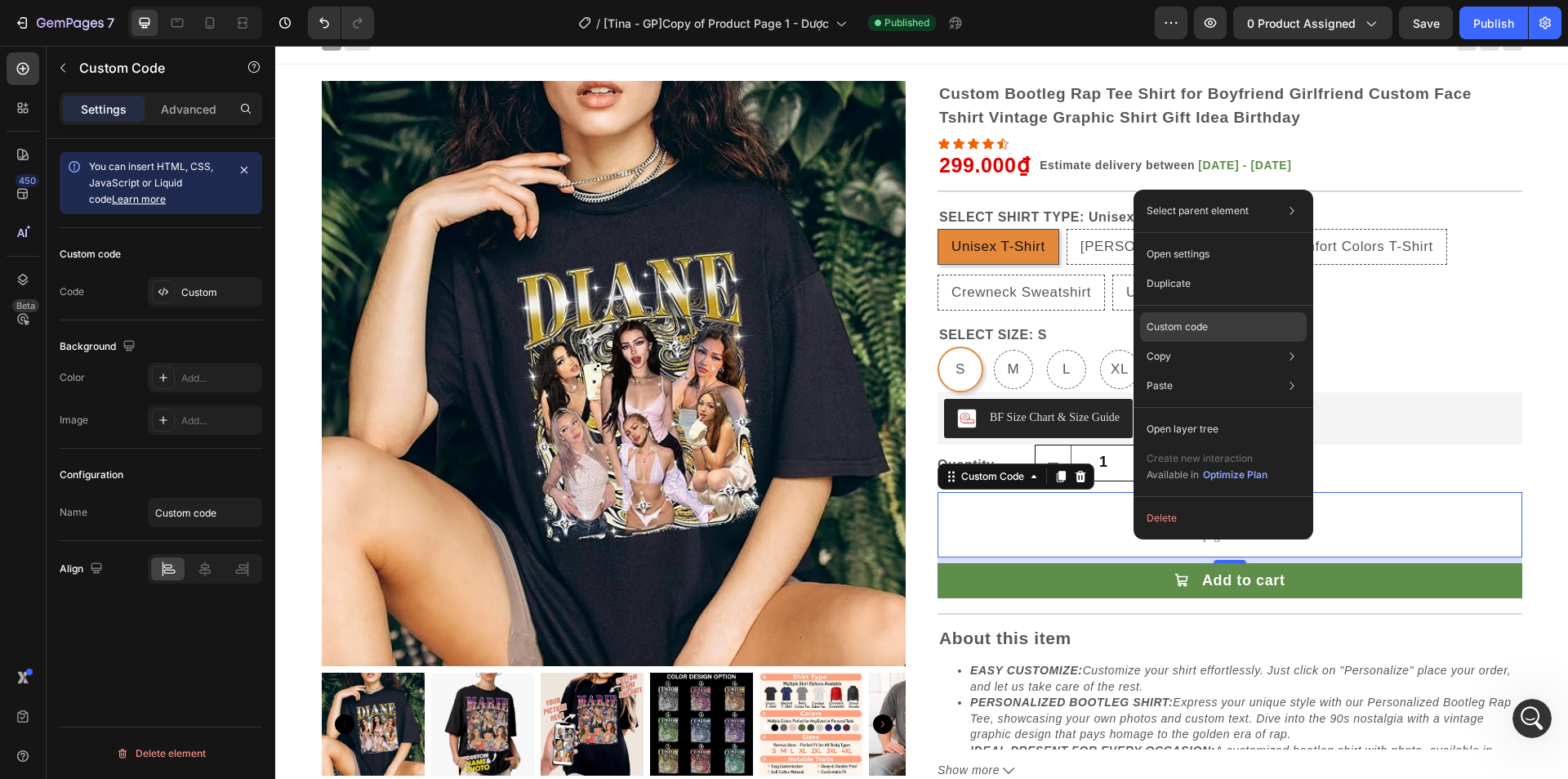
click at [1173, 334] on p "Custom code" at bounding box center [1177, 327] width 61 height 15
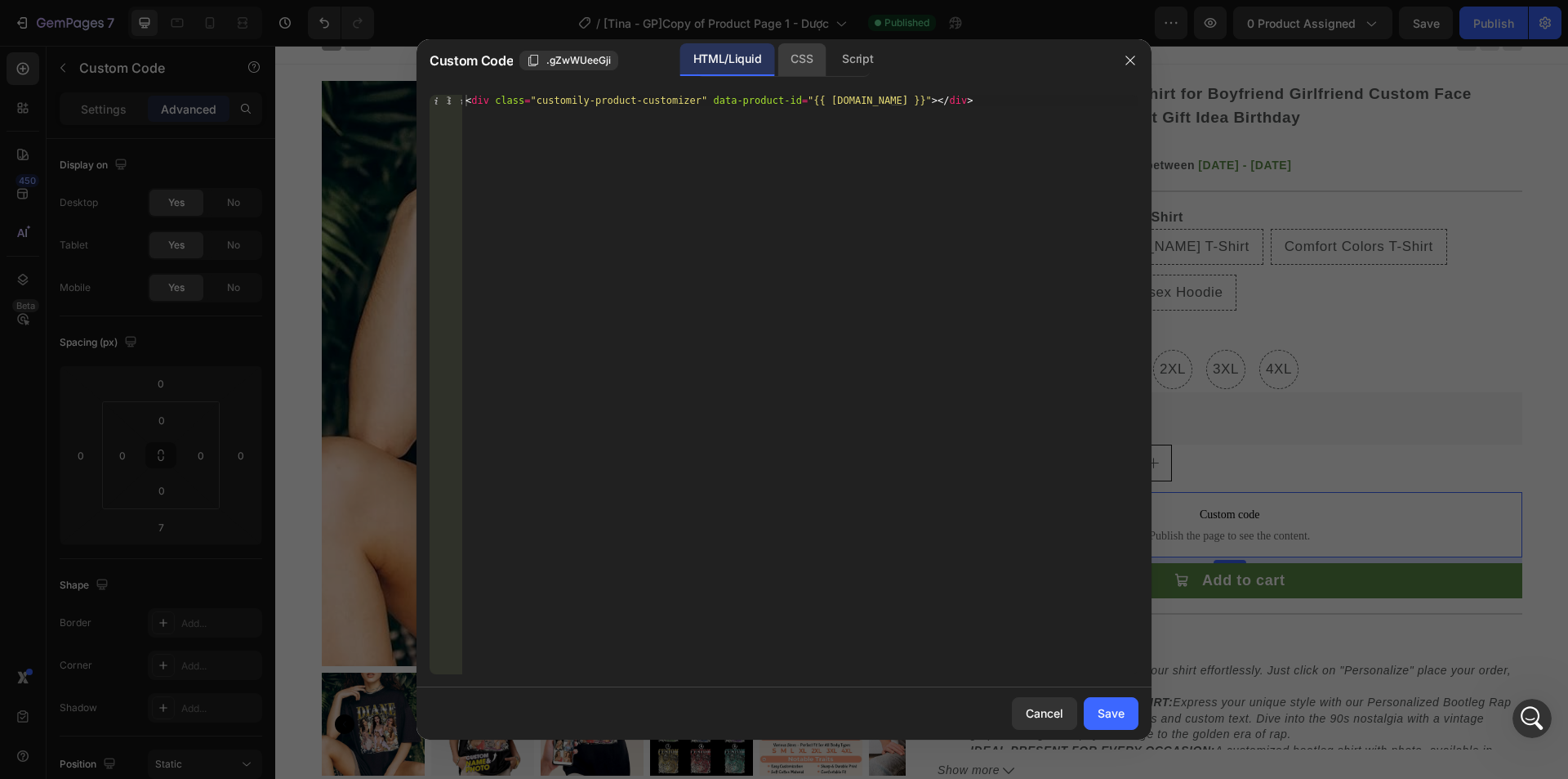
click at [829, 74] on div "CSS" at bounding box center [857, 59] width 57 height 33
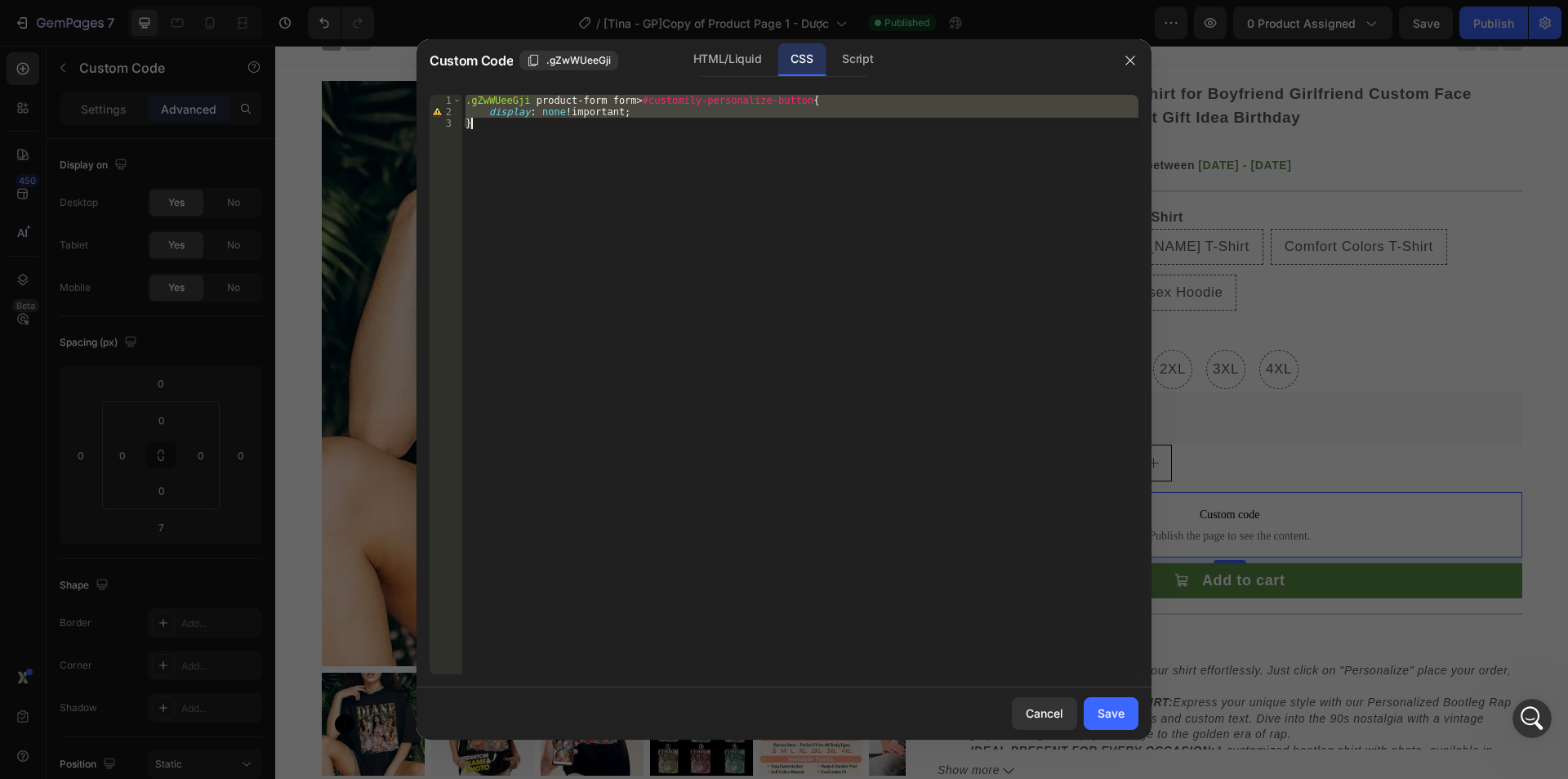
click at [512, 127] on div ".gZwWUeeGji product-form form > #customily-personalize-button { display : none …" at bounding box center [800, 385] width 677 height 579
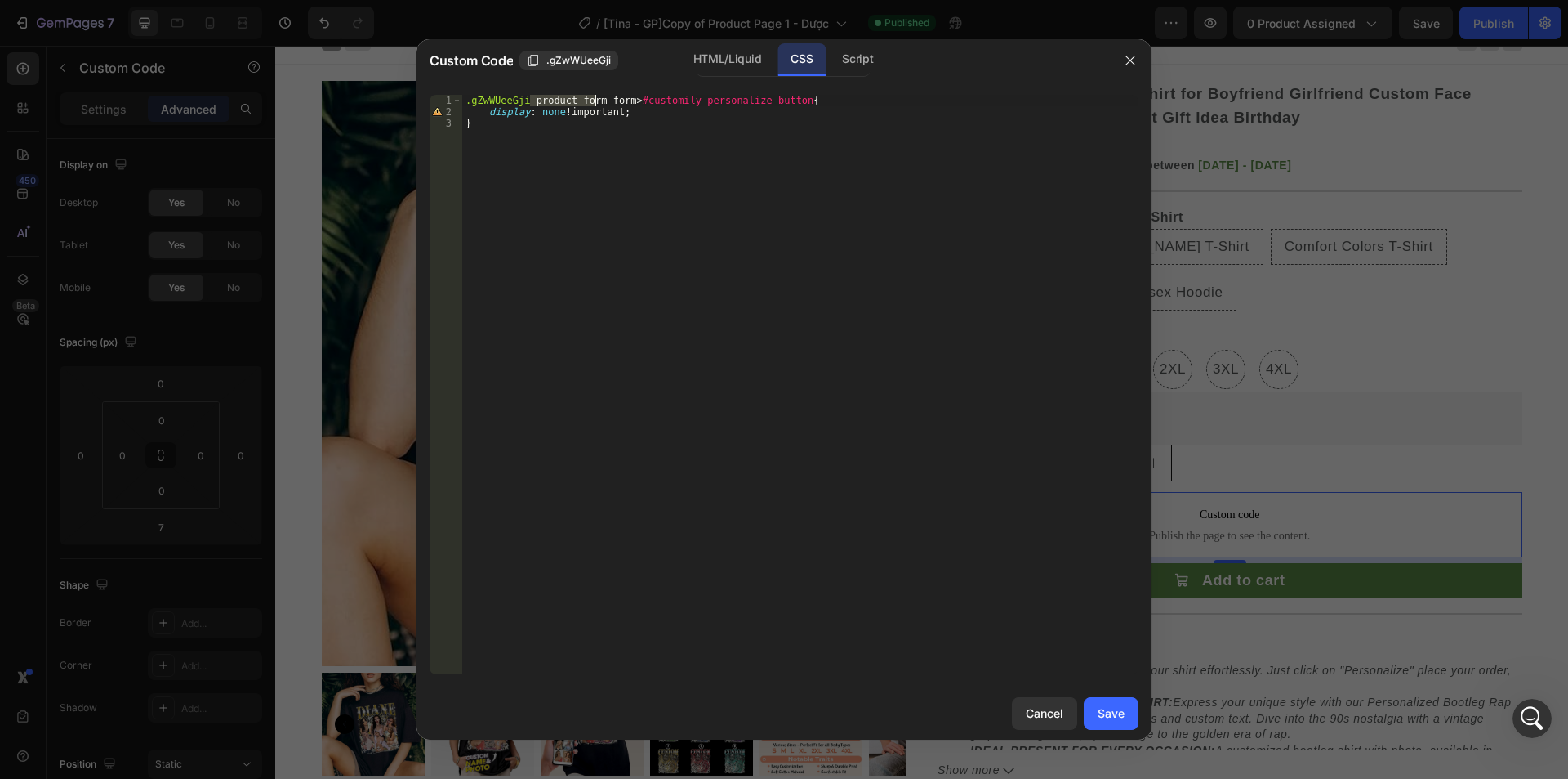
drag, startPoint x: 529, startPoint y: 96, endPoint x: 596, endPoint y: 96, distance: 67.0
click at [596, 96] on div ".gZwWUeeGji product-form form > #customily-personalize-button { display : none …" at bounding box center [800, 395] width 677 height 602
drag, startPoint x: 727, startPoint y: 61, endPoint x: 602, endPoint y: 118, distance: 137.4
click at [727, 63] on div "HTML/Liquid" at bounding box center [728, 59] width 94 height 33
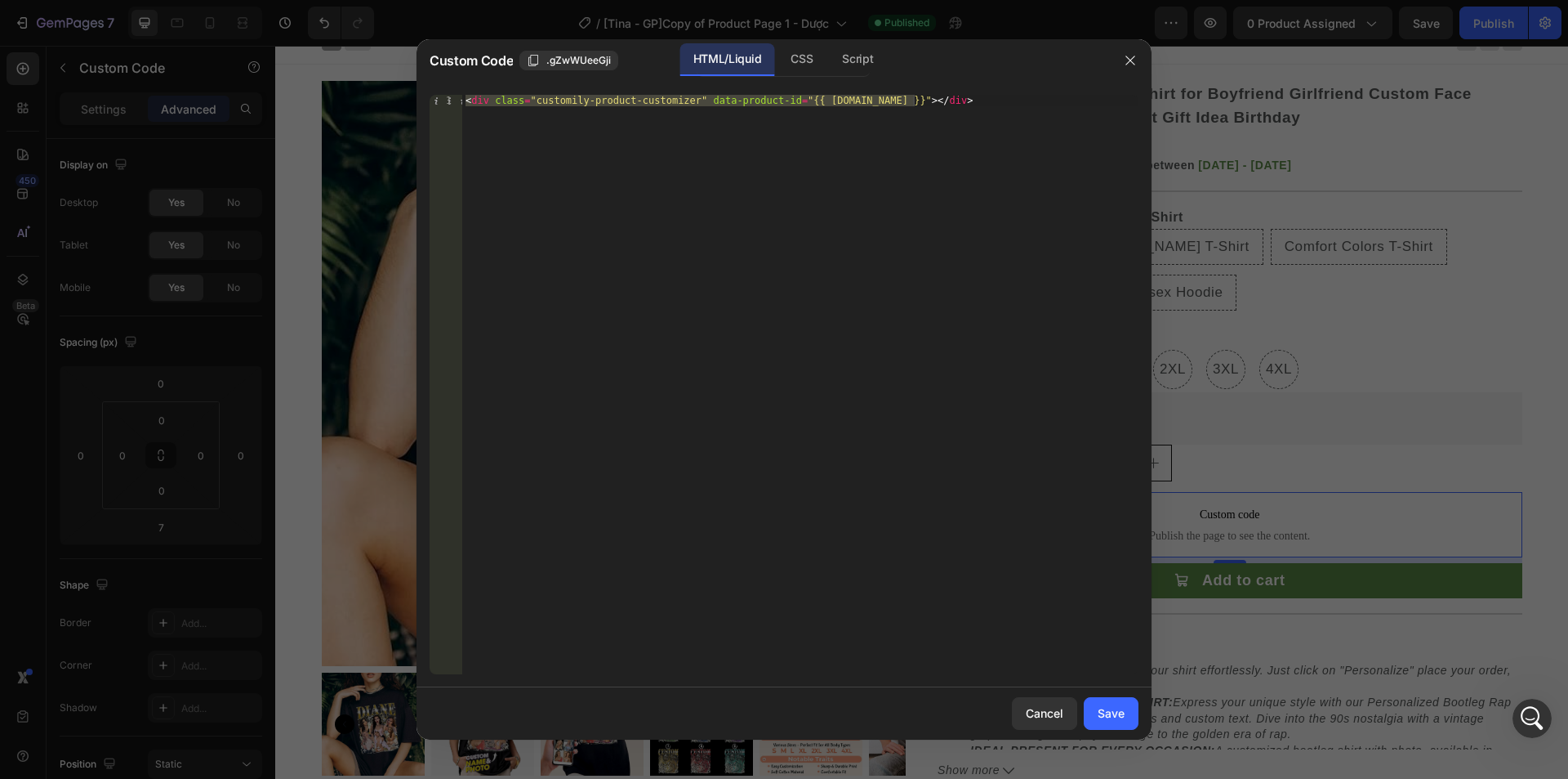
type textarea "<div class="customily-product-customizer" data-product-id="{{ [DOMAIN_NAME] }}"…"
click at [559, 119] on div "< div class = "customily-product-customizer" data-product-id = "{{ [DOMAIN_NAME…" at bounding box center [800, 385] width 677 height 579
drag, startPoint x: 532, startPoint y: 102, endPoint x: 682, endPoint y: 100, distance: 150.0
click at [682, 100] on div "< div class = "customily-product-customizer" data-product-id = "{{ [DOMAIN_NAME…" at bounding box center [800, 395] width 677 height 602
drag, startPoint x: 1109, startPoint y: 713, endPoint x: 775, endPoint y: 525, distance: 383.3
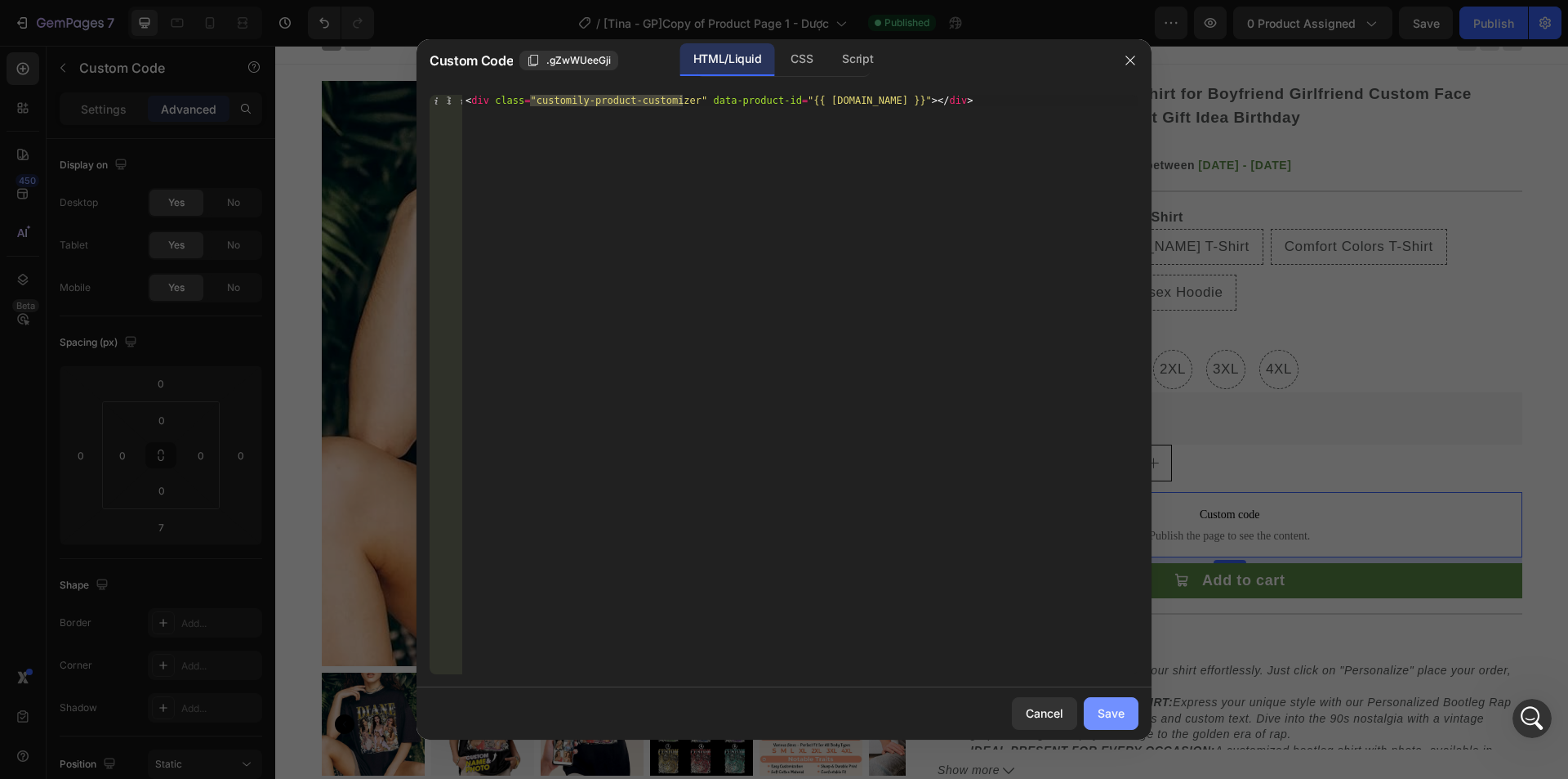
click at [1109, 713] on div "Save" at bounding box center [1111, 712] width 27 height 17
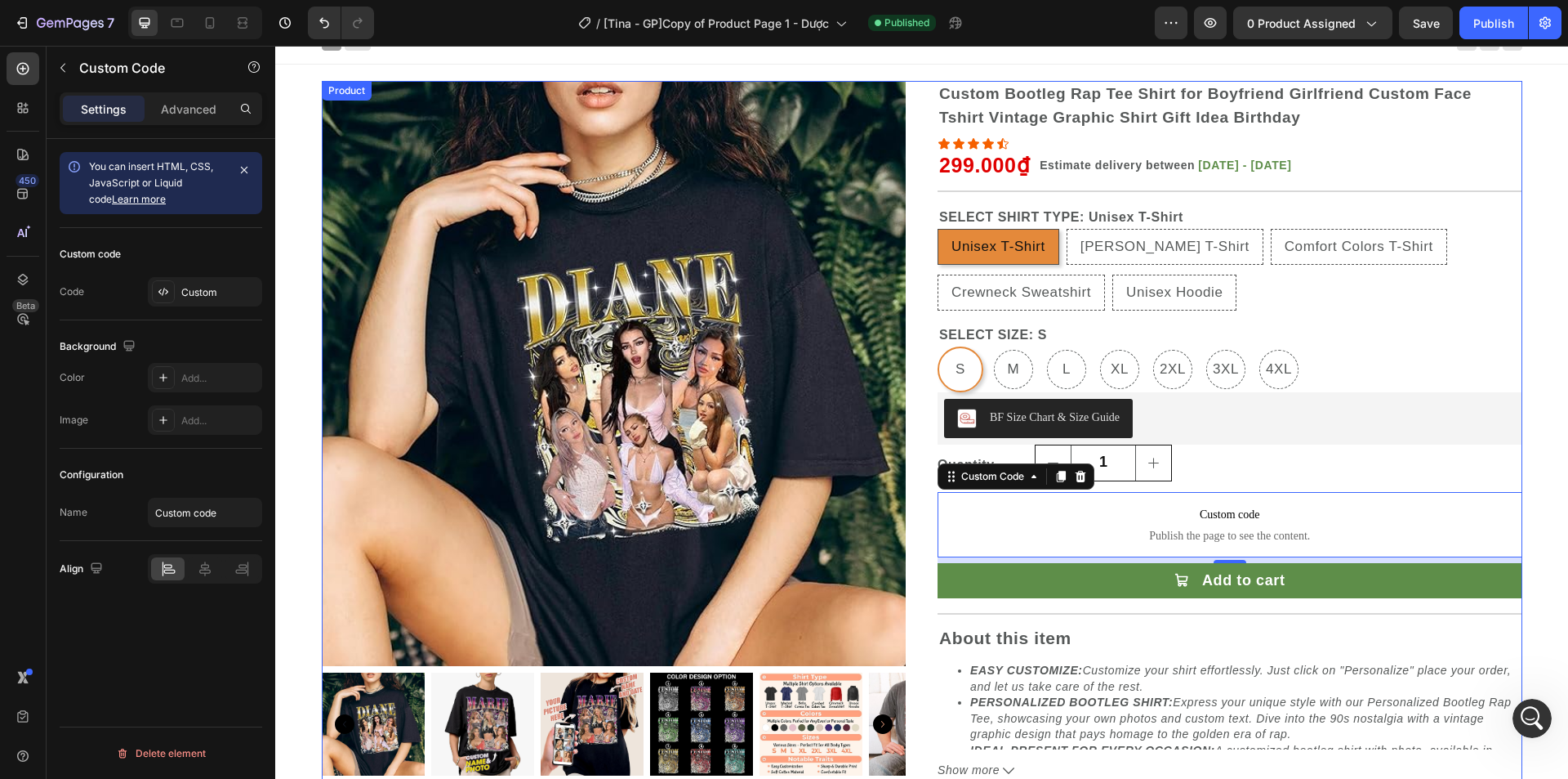
click at [918, 474] on div "Product Images Product Images Custom Bootleg Rap Tee Shirt for Boyfriend Girlfr…" at bounding box center [921, 430] width 1201 height 699
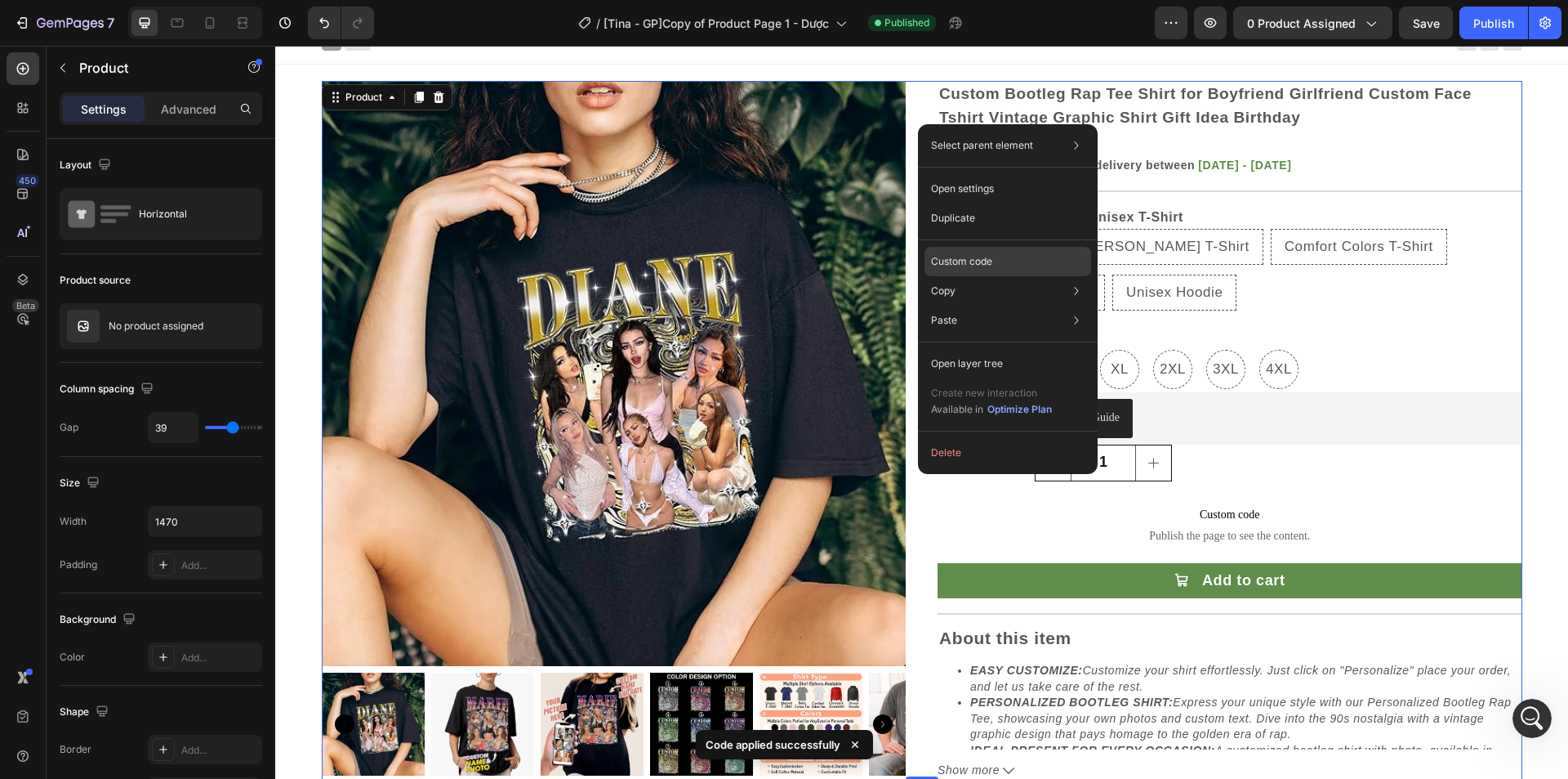
click at [984, 259] on p "Custom code" at bounding box center [961, 262] width 61 height 15
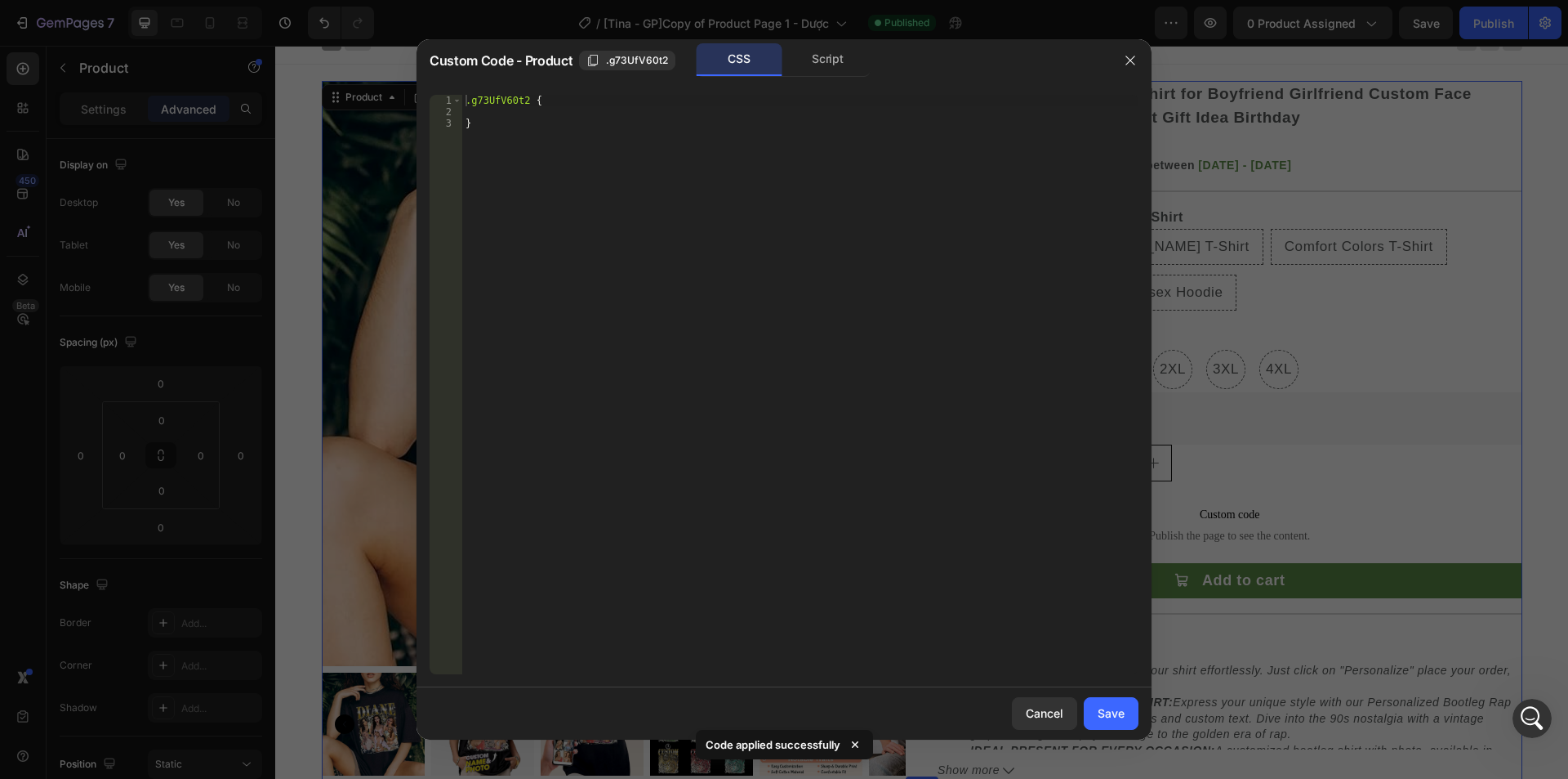
type textarea ".g73UfV60t2 {"
click at [498, 98] on div ".g73UfV60t2 { }" at bounding box center [800, 395] width 677 height 602
click at [1289, 443] on div at bounding box center [784, 390] width 1568 height 779
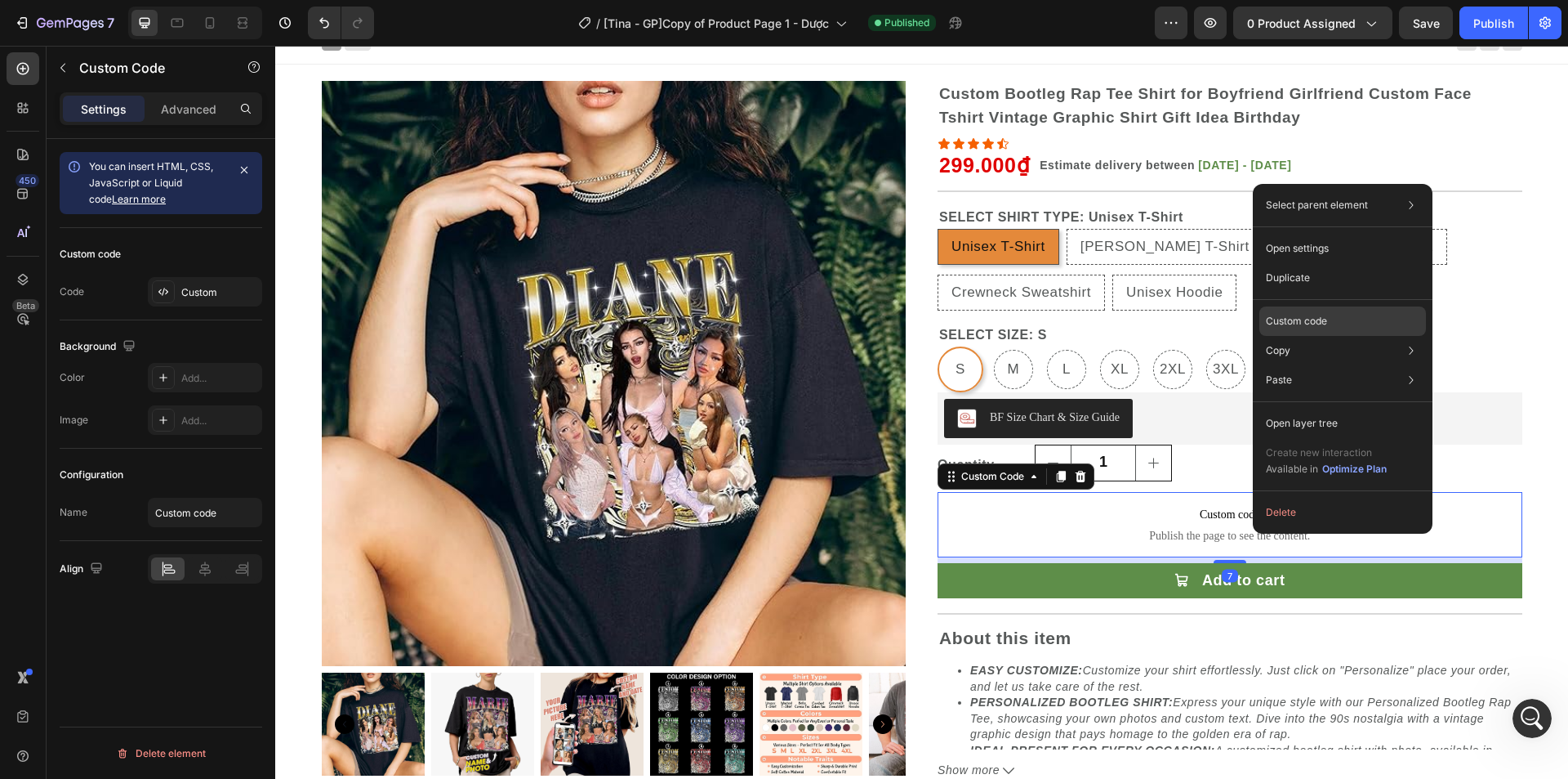
click at [1295, 366] on div "Custom code" at bounding box center [1342, 380] width 167 height 29
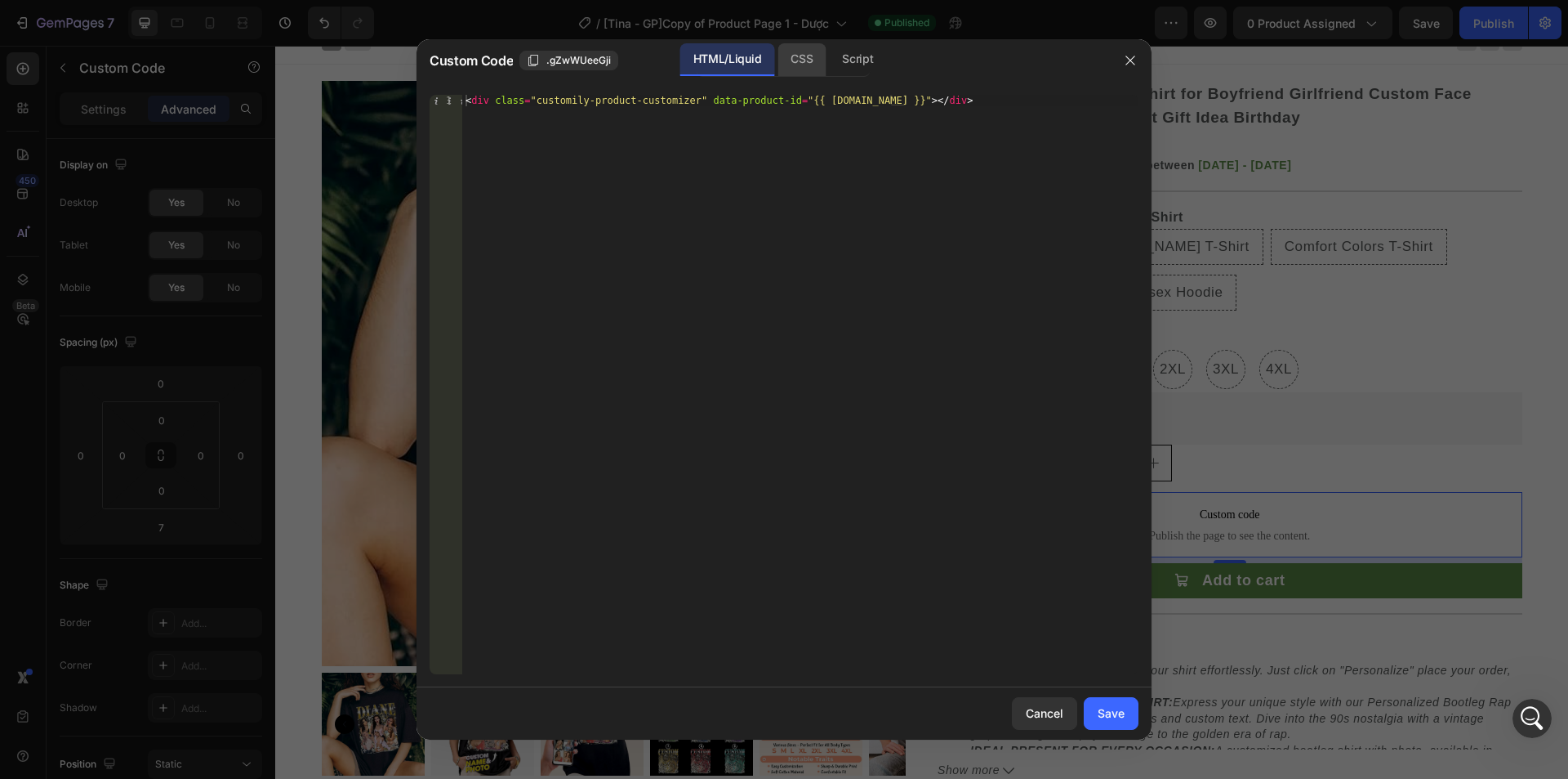
click at [829, 61] on div "CSS" at bounding box center [857, 59] width 57 height 33
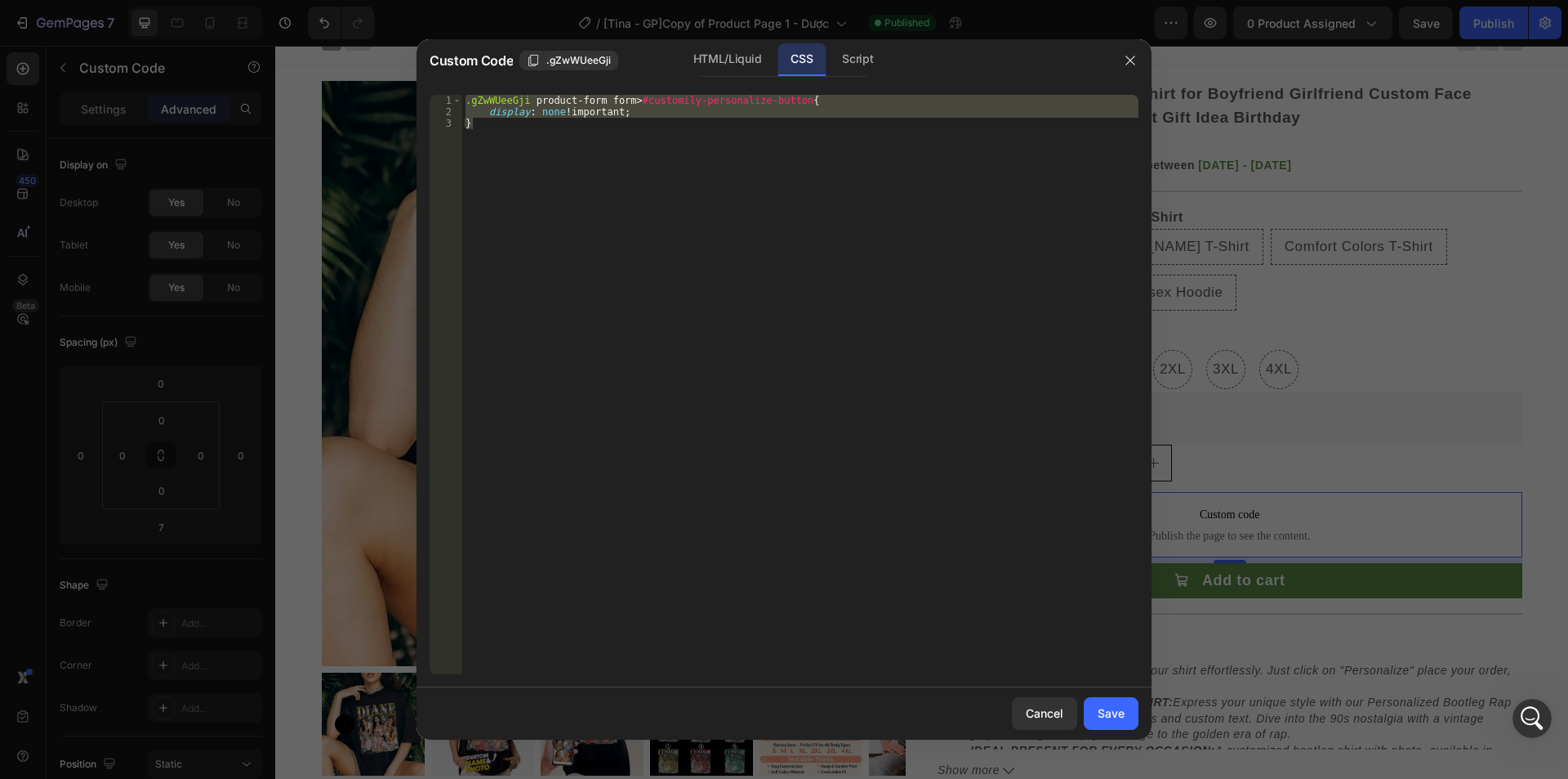
click at [619, 167] on div ".gZwWUeeGji product-form form > #customily-personalize-button { display : none …" at bounding box center [800, 385] width 677 height 579
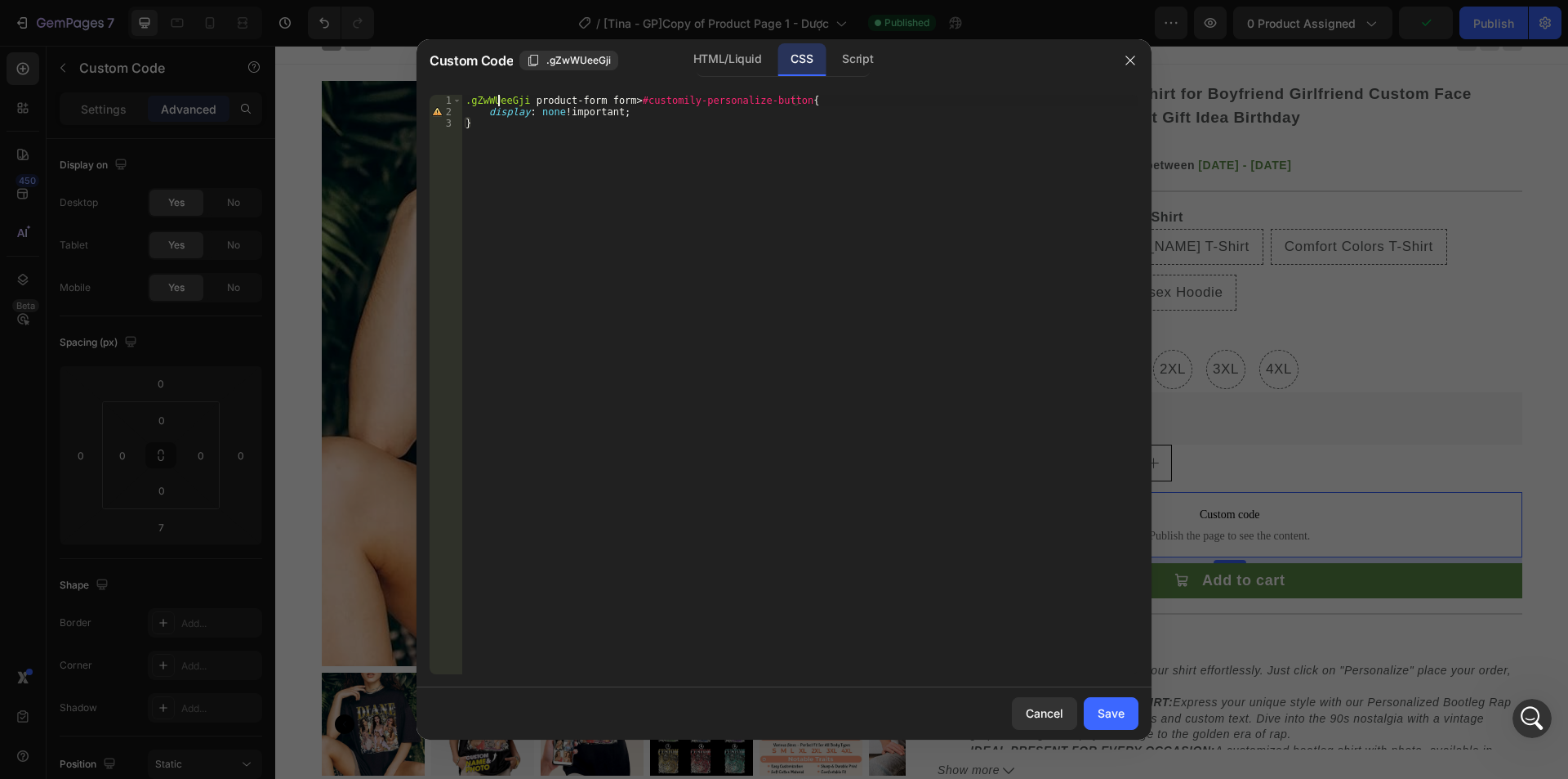
click at [500, 101] on div ".gZwWUeeGji product-form form > #customily-personalize-button { display : none …" at bounding box center [800, 395] width 677 height 602
paste textarea "73UfV60t2"
type textarea ".g73UfV60t2 product-form form > #customily-personalize-button{"
drag, startPoint x: 1113, startPoint y: 716, endPoint x: 838, endPoint y: 662, distance: 280.3
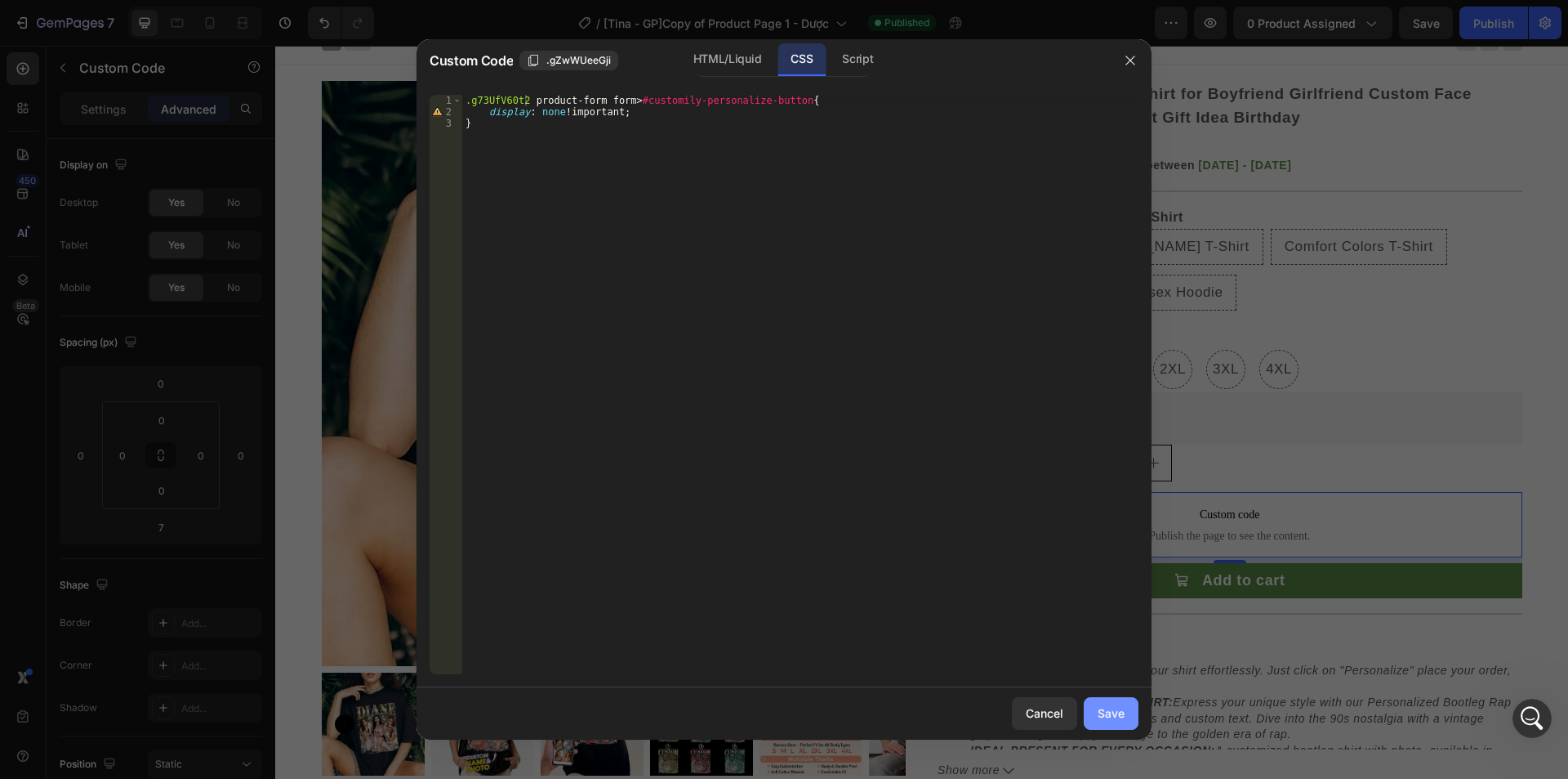
click at [1113, 716] on div "Save" at bounding box center [1111, 712] width 27 height 17
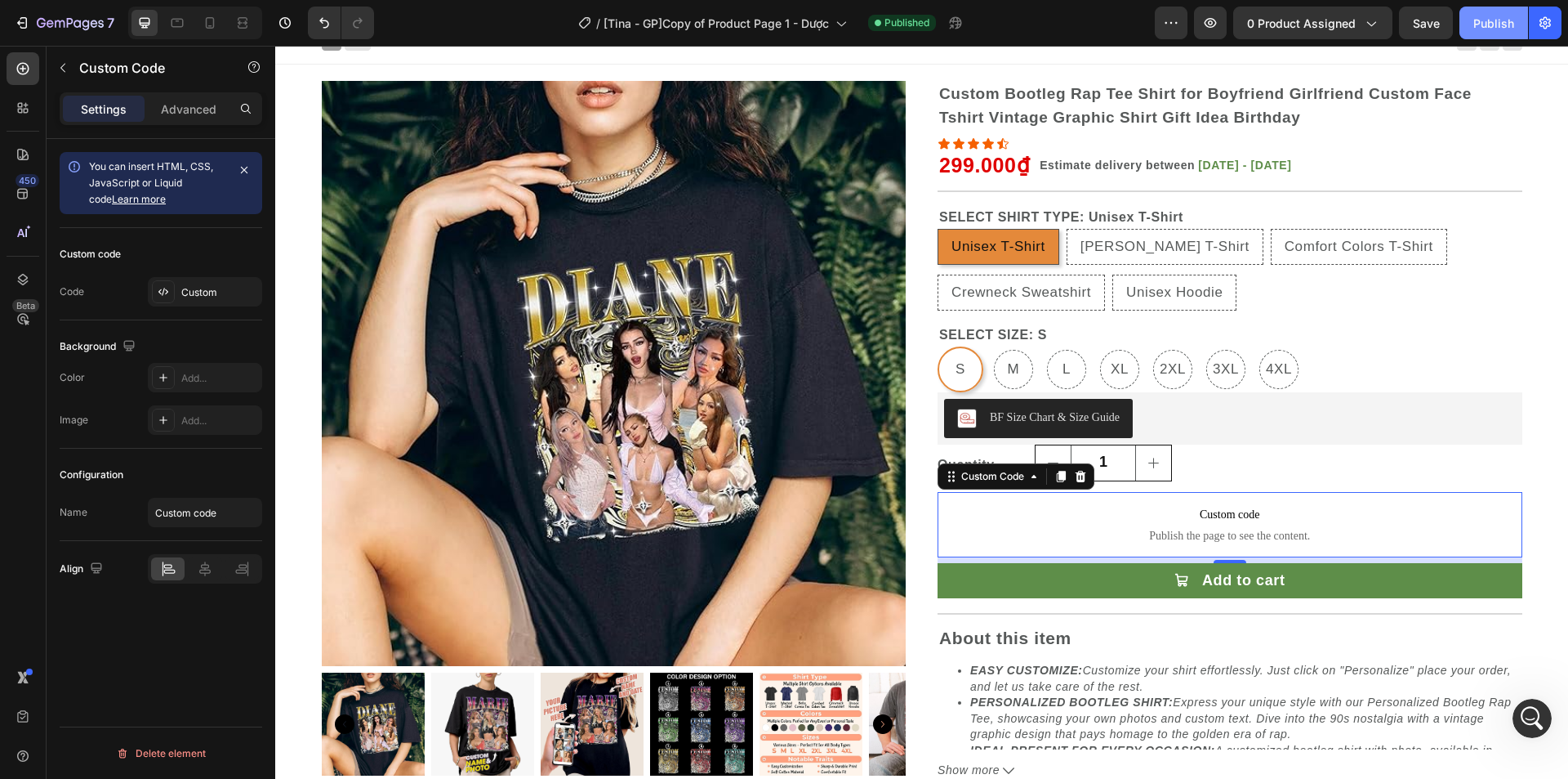
click at [1494, 33] on button "Publish" at bounding box center [1493, 23] width 69 height 33
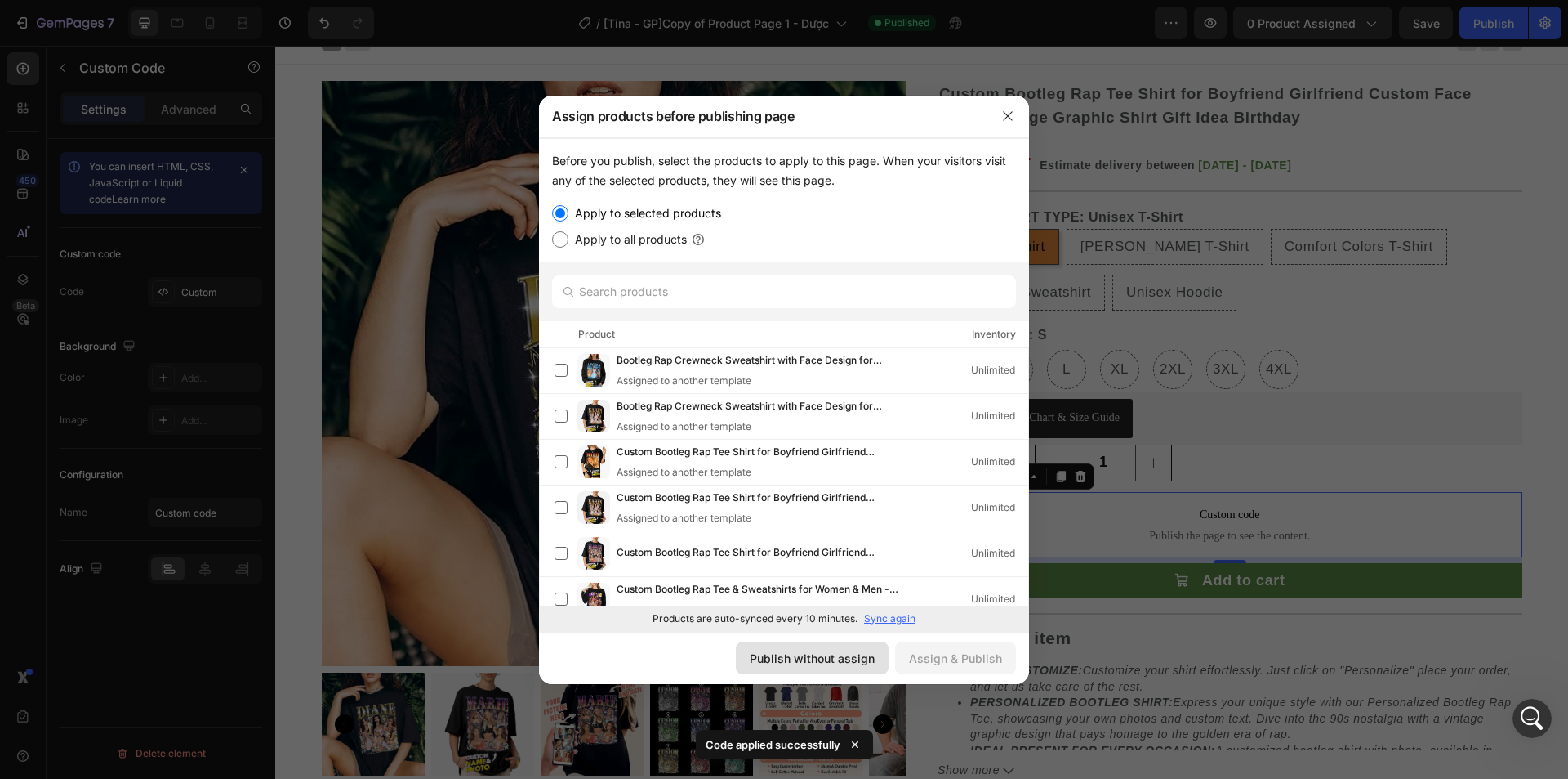
click at [874, 663] on div "Publish without assign" at bounding box center [811, 658] width 125 height 17
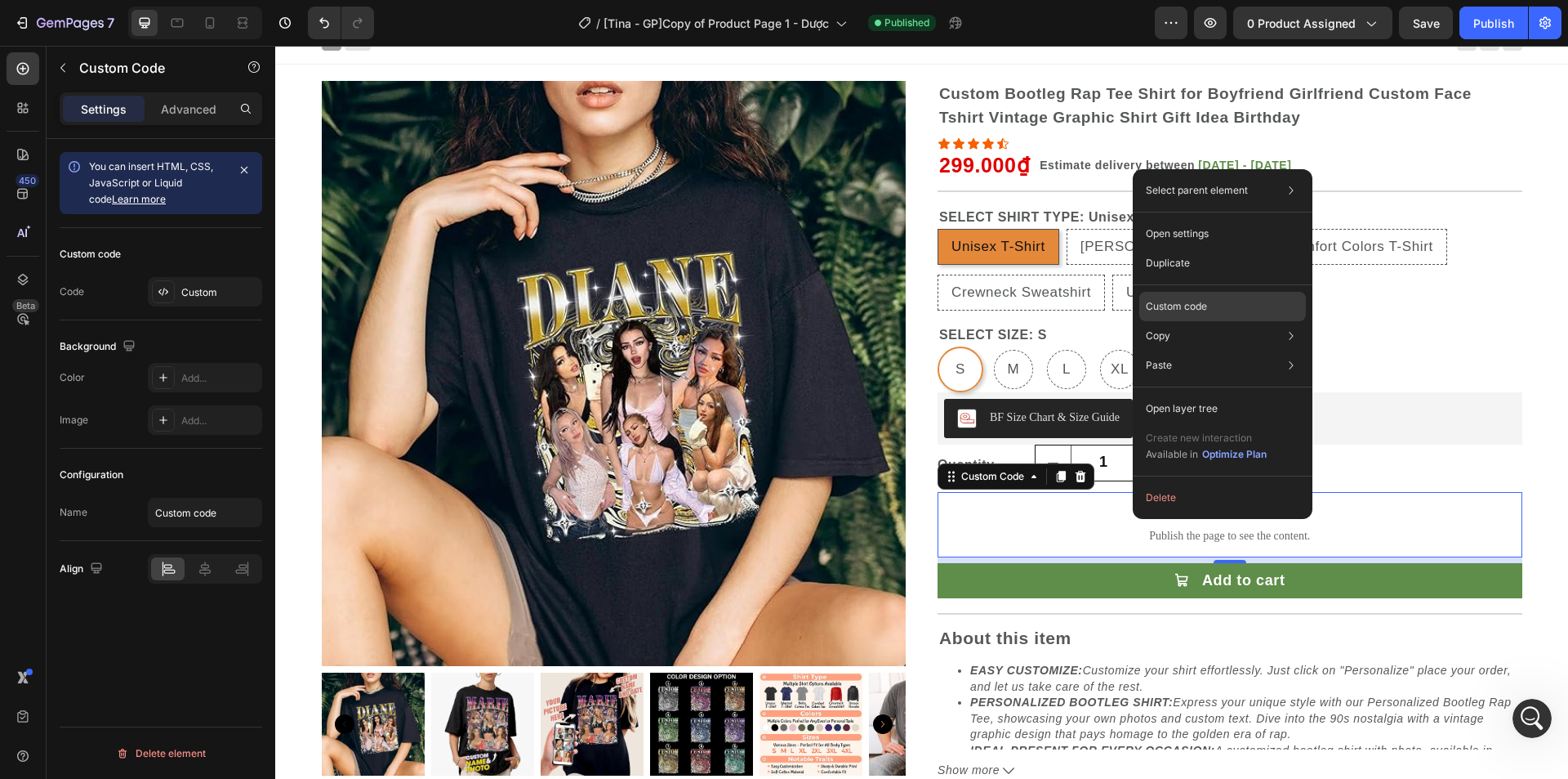
click at [1208, 351] on div "Custom code" at bounding box center [1223, 365] width 167 height 29
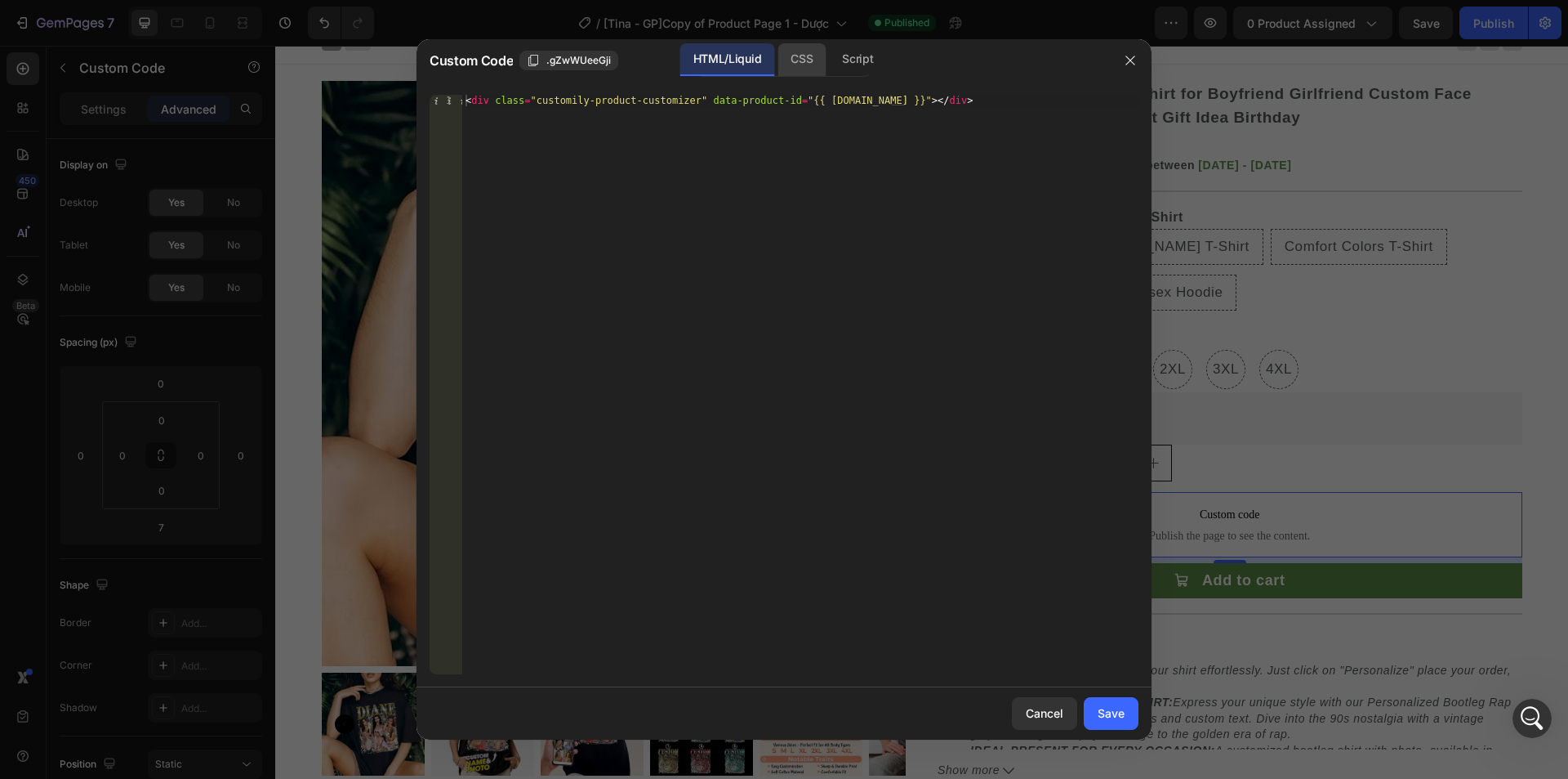
click at [829, 59] on div "CSS" at bounding box center [857, 59] width 57 height 33
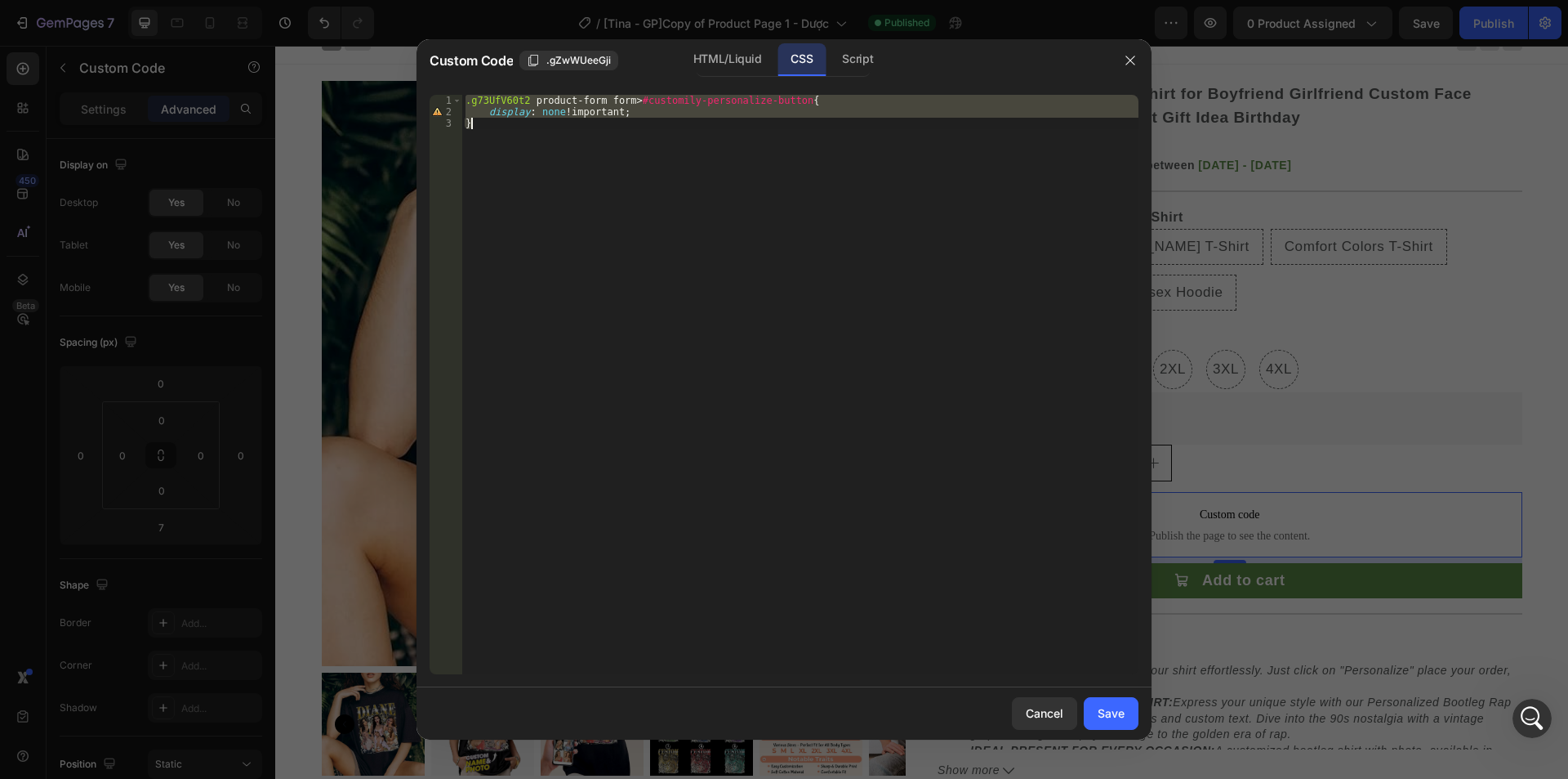
click at [497, 101] on div ".g73UfV60t2 product-form form > #customily-personalize-button { display : none …" at bounding box center [800, 385] width 677 height 579
click at [497, 101] on div ".g73UfV60t2 product-form form > #customily-personalize-button { display : none …" at bounding box center [800, 395] width 677 height 602
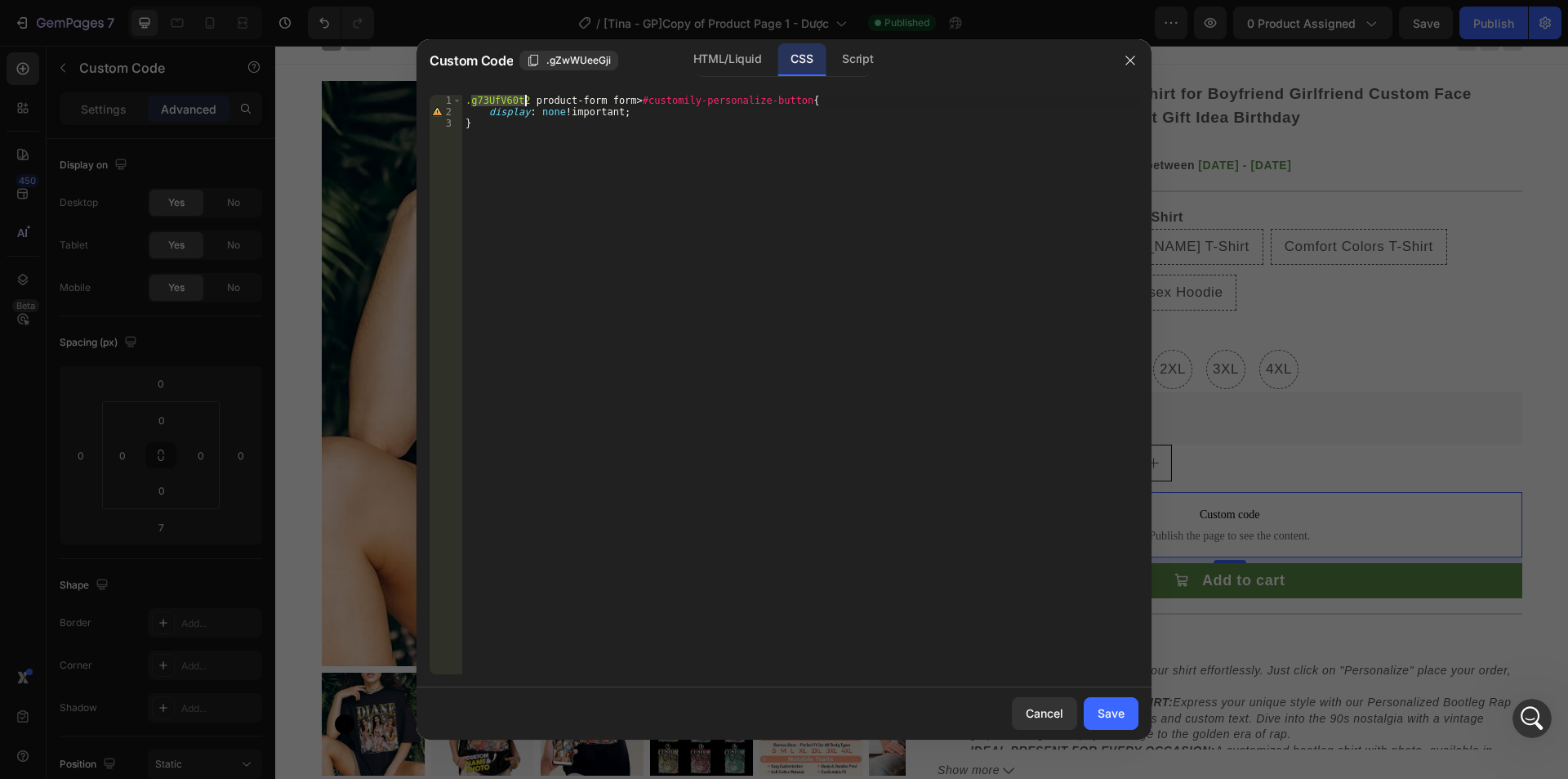
click at [537, 97] on div ".g73UfV60t2 product-form form > #customily-personalize-button { display : none …" at bounding box center [800, 395] width 677 height 602
drag, startPoint x: 465, startPoint y: 102, endPoint x: 599, endPoint y: 98, distance: 134.1
click at [599, 98] on div ".g73UfV60t2 product-form form > #customily-personalize-button { display : none …" at bounding box center [800, 395] width 677 height 602
click at [488, 102] on div "form > #customily-personalize-button { display : none !important ; }" at bounding box center [800, 395] width 677 height 602
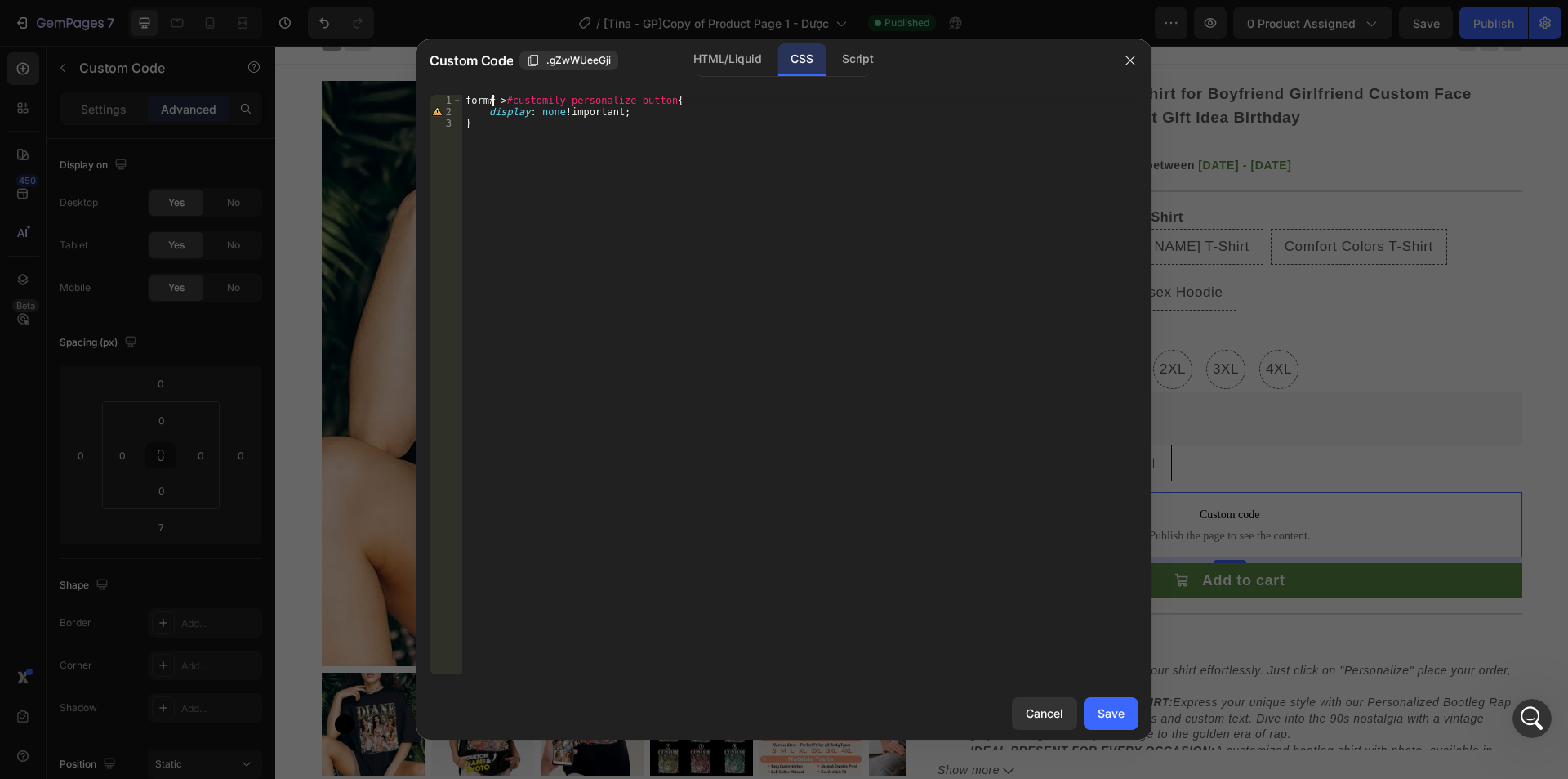
paste textarea "product-form-g73UfV60t2"
click at [486, 103] on div "form #product-form-g73UfV60t2 > #customily-personalize-button { display : none …" at bounding box center [800, 395] width 677 height 602
type textarea "#product-form-g73UfV60t2 > #customily-personalize-button{"
click at [1104, 722] on button "Save" at bounding box center [1111, 713] width 55 height 33
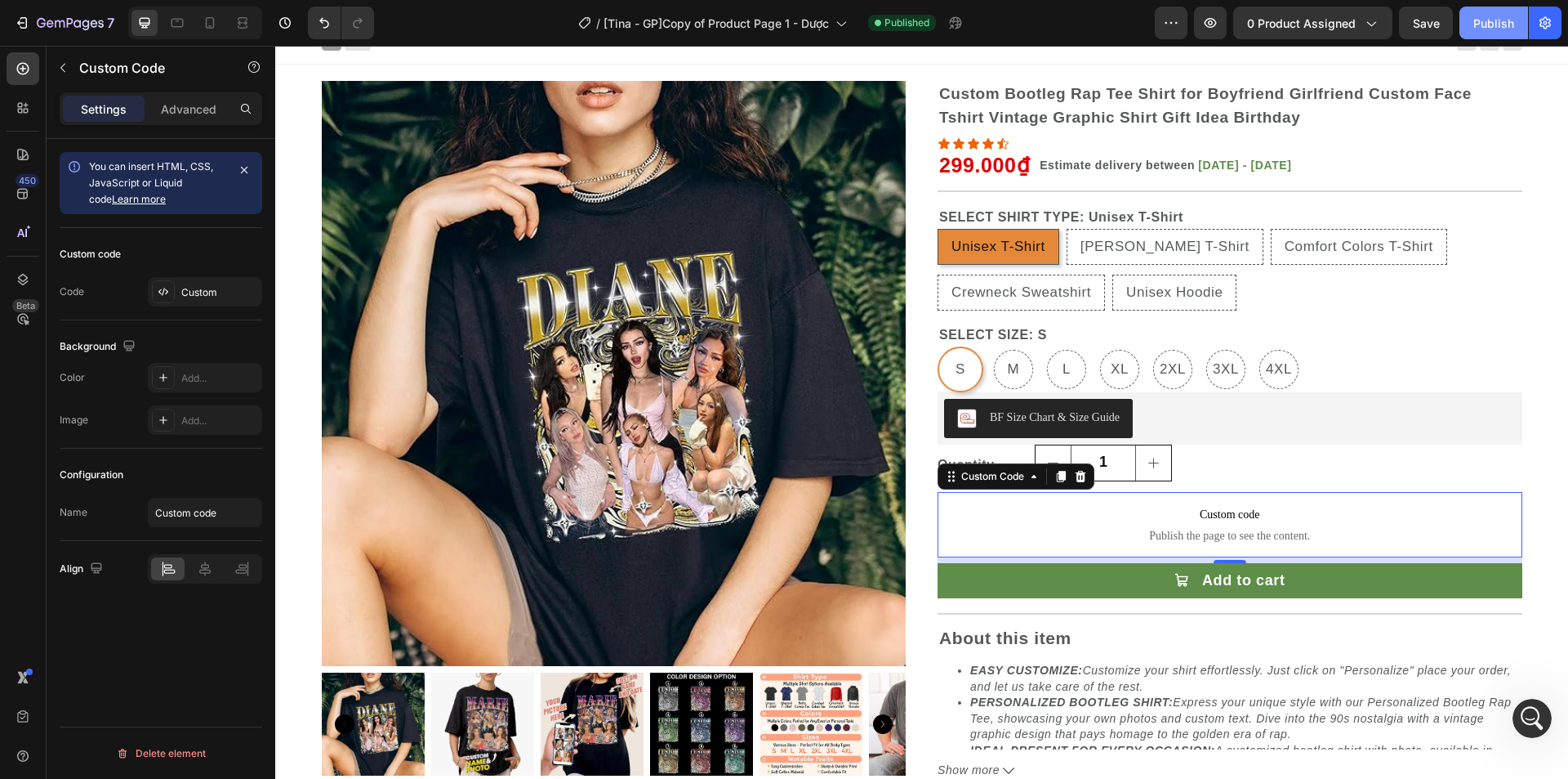
click at [1482, 24] on div "Publish" at bounding box center [1493, 23] width 41 height 17
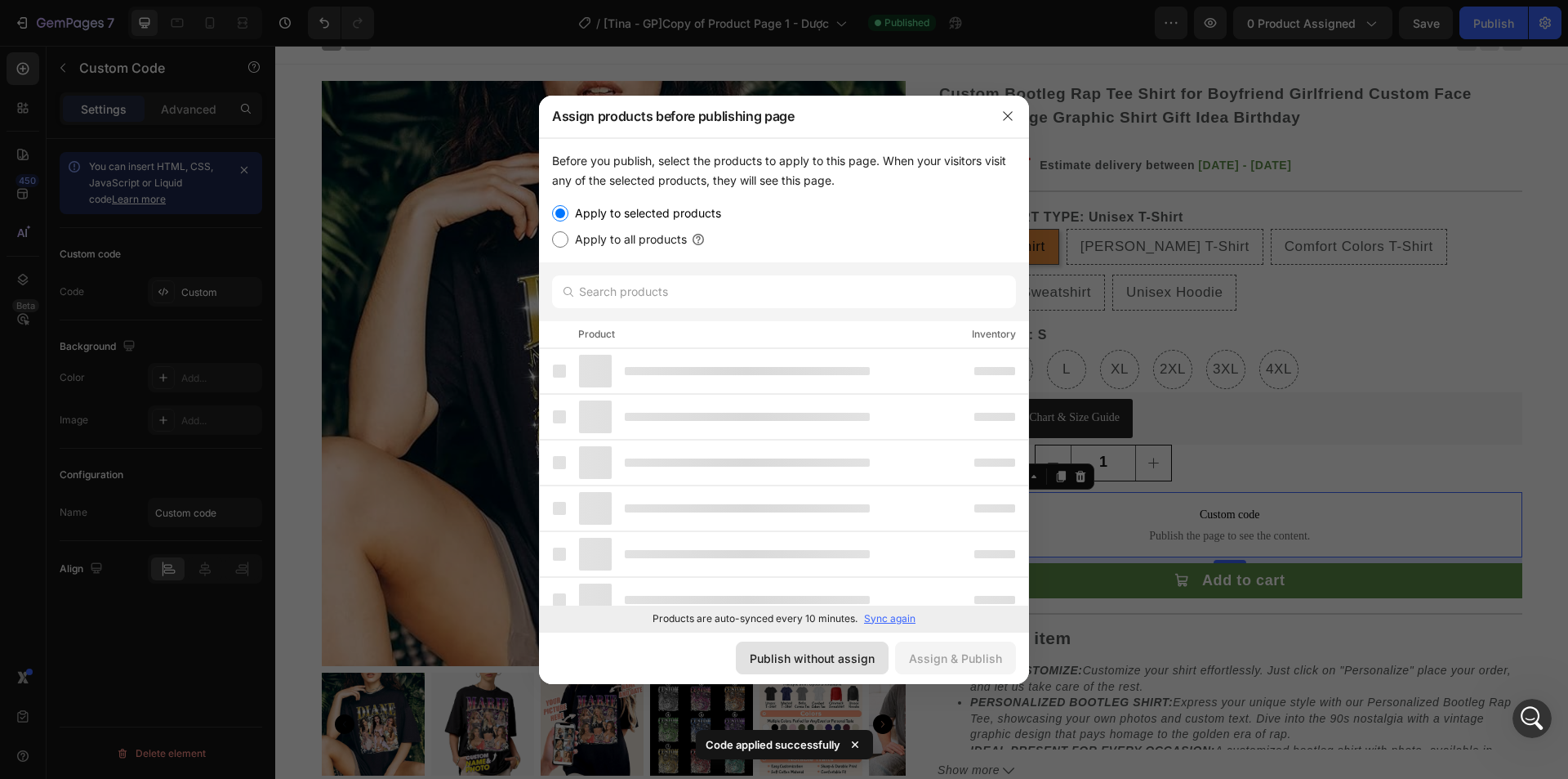
click at [789, 664] on div "Publish without assign" at bounding box center [811, 658] width 125 height 17
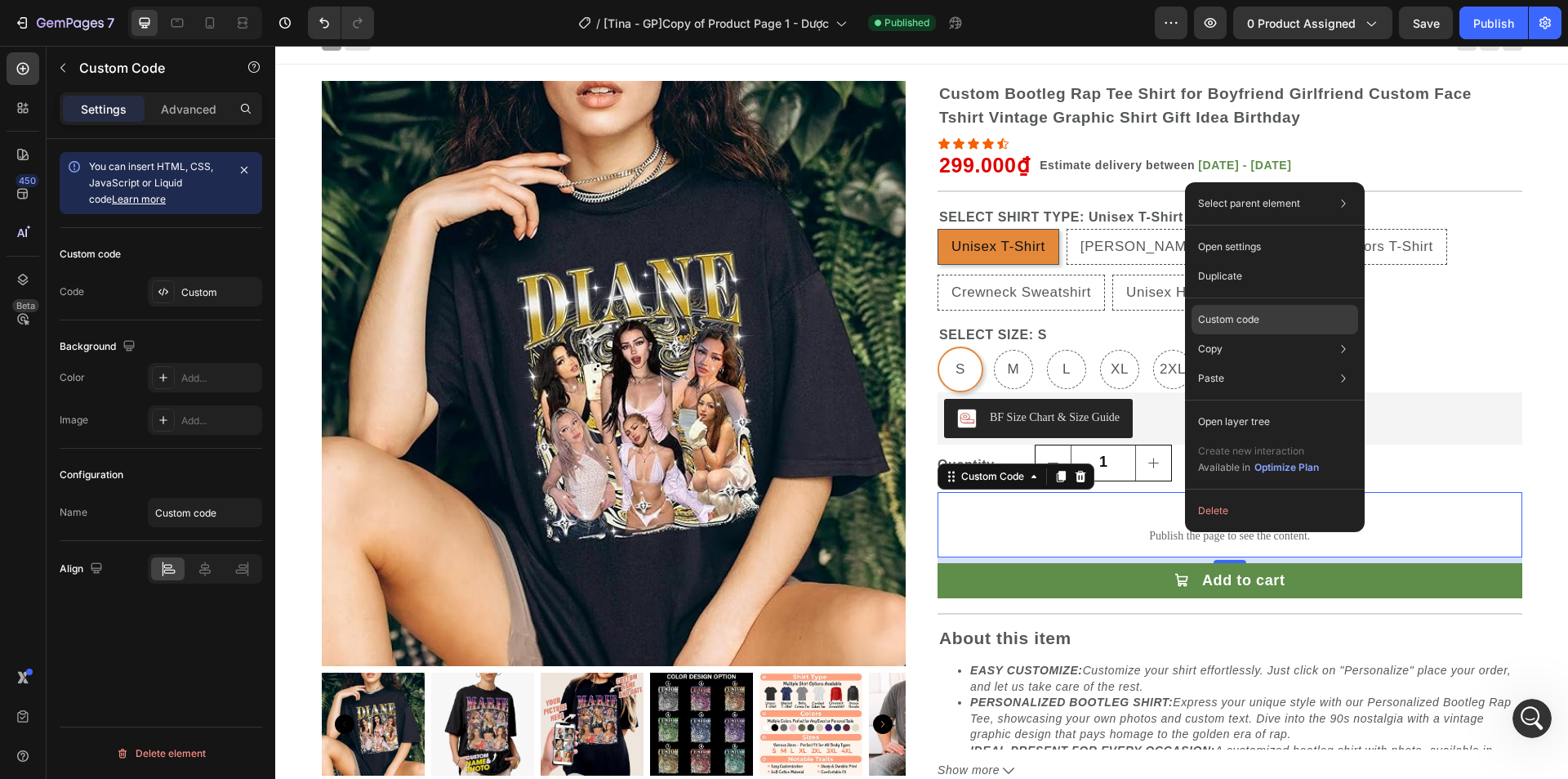
click at [1244, 313] on p "Custom code" at bounding box center [1229, 320] width 61 height 15
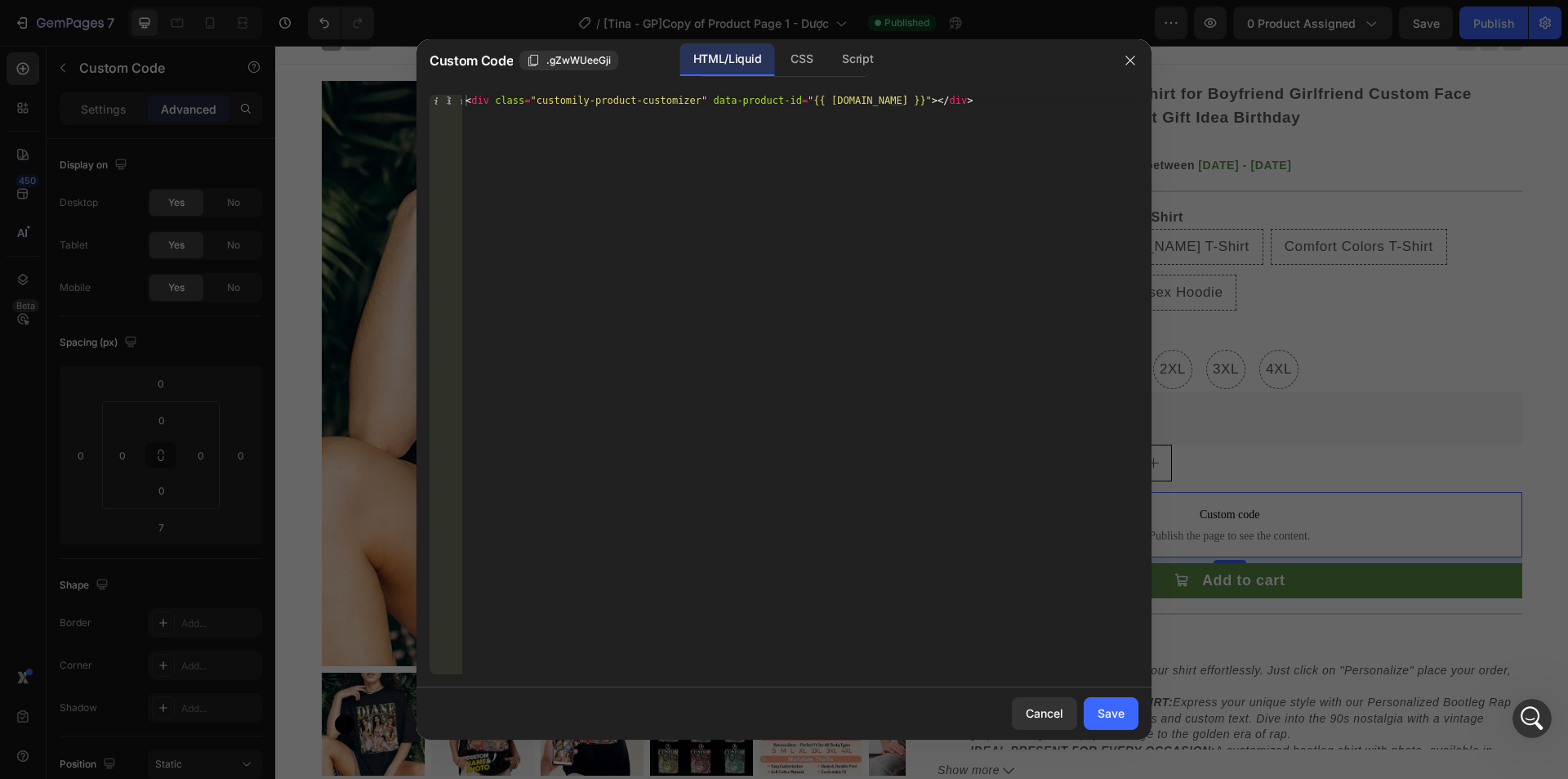
type textarea "<div class="customily-product-customizer" data-product-id="{{ [DOMAIN_NAME] }}"…"
drag, startPoint x: 528, startPoint y: 100, endPoint x: 682, endPoint y: 102, distance: 154.0
click at [682, 102] on div "< div class = "customily-product-customizer" data-product-id = "{{ [DOMAIN_NAME…" at bounding box center [800, 395] width 677 height 602
click at [829, 65] on div "CSS" at bounding box center [857, 59] width 57 height 33
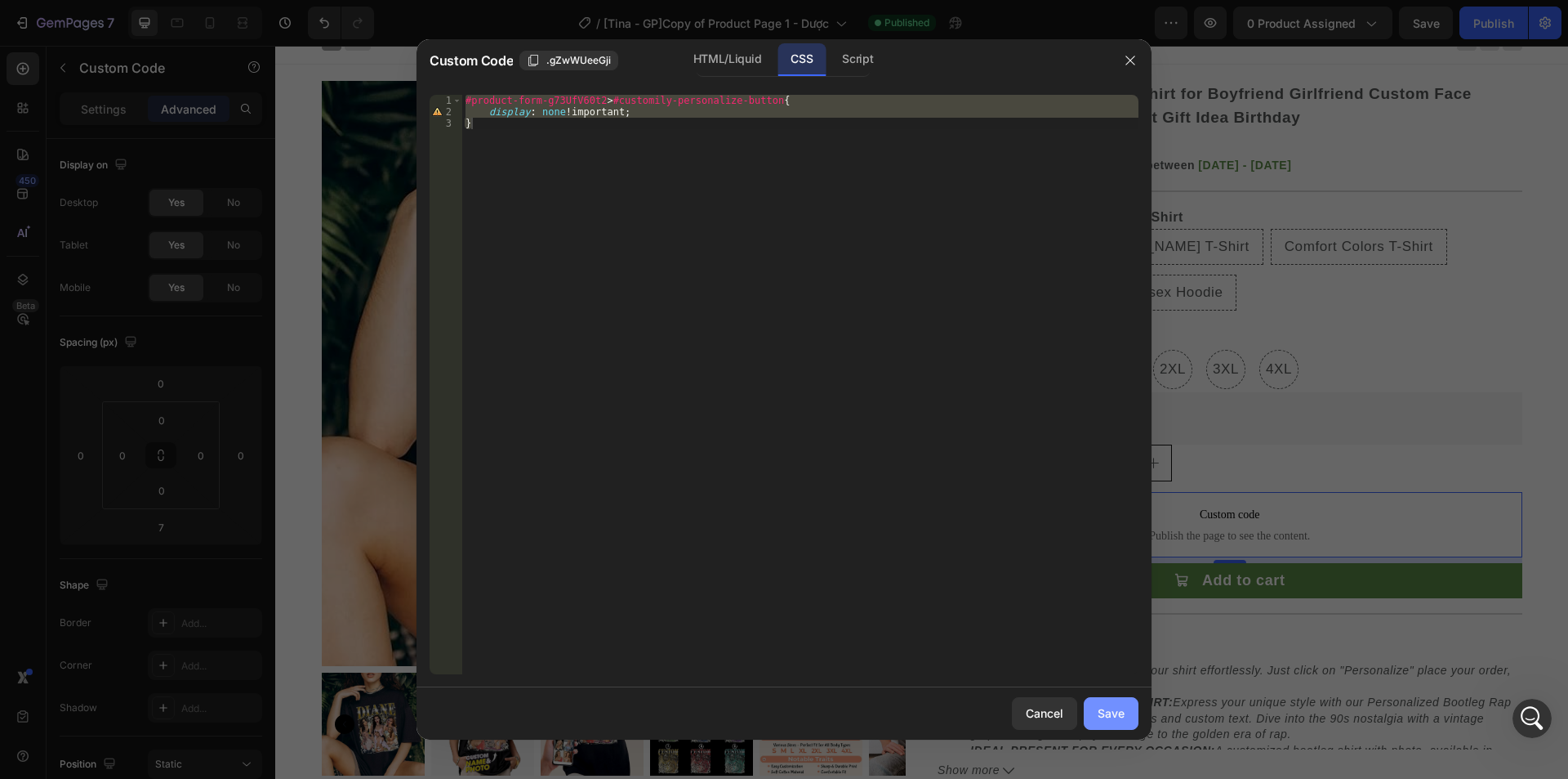
drag, startPoint x: 1094, startPoint y: 705, endPoint x: 1083, endPoint y: 403, distance: 302.2
click at [1094, 705] on button "Save" at bounding box center [1111, 713] width 55 height 33
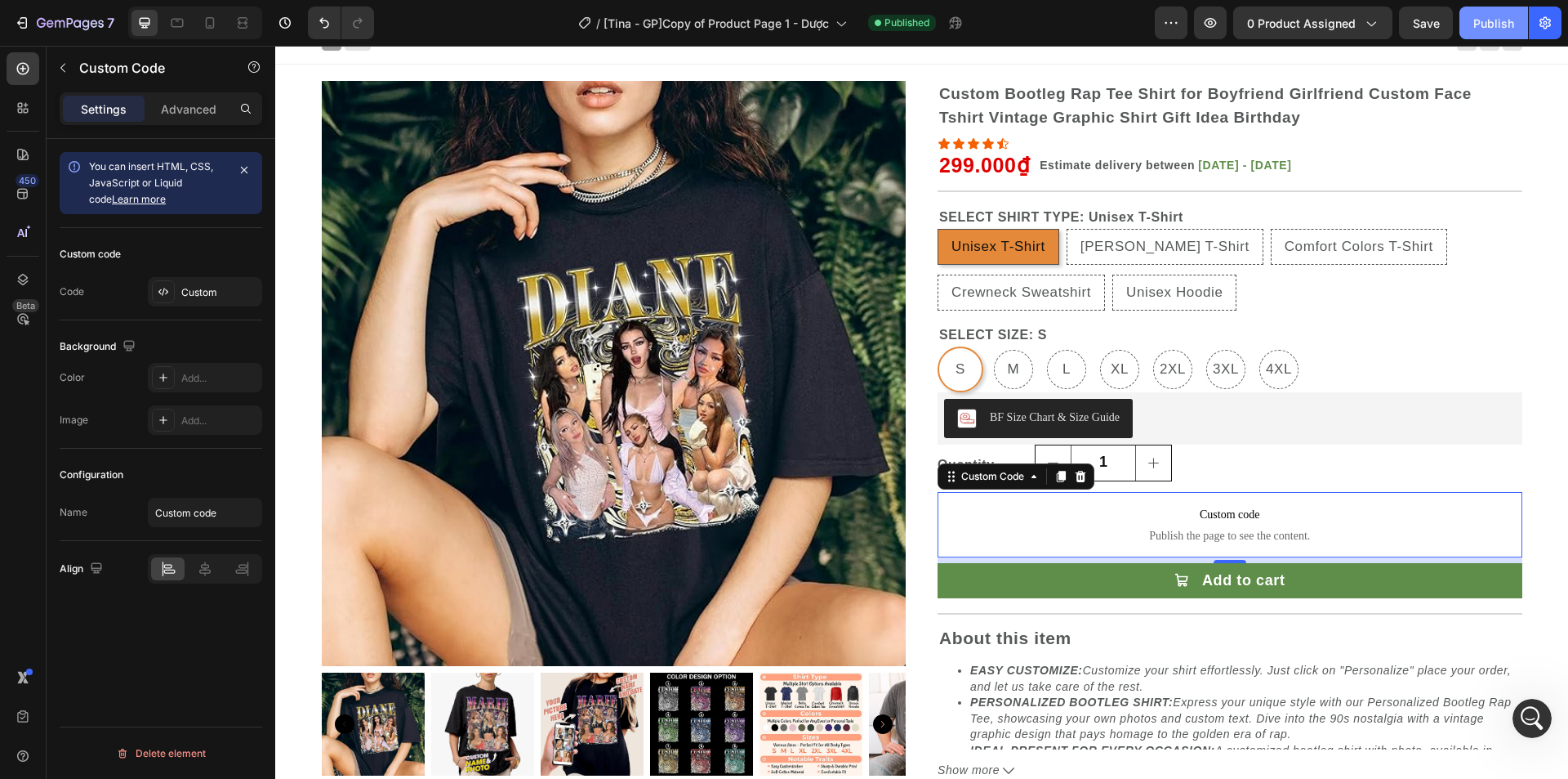
click at [1496, 25] on div "Publish" at bounding box center [1493, 23] width 41 height 17
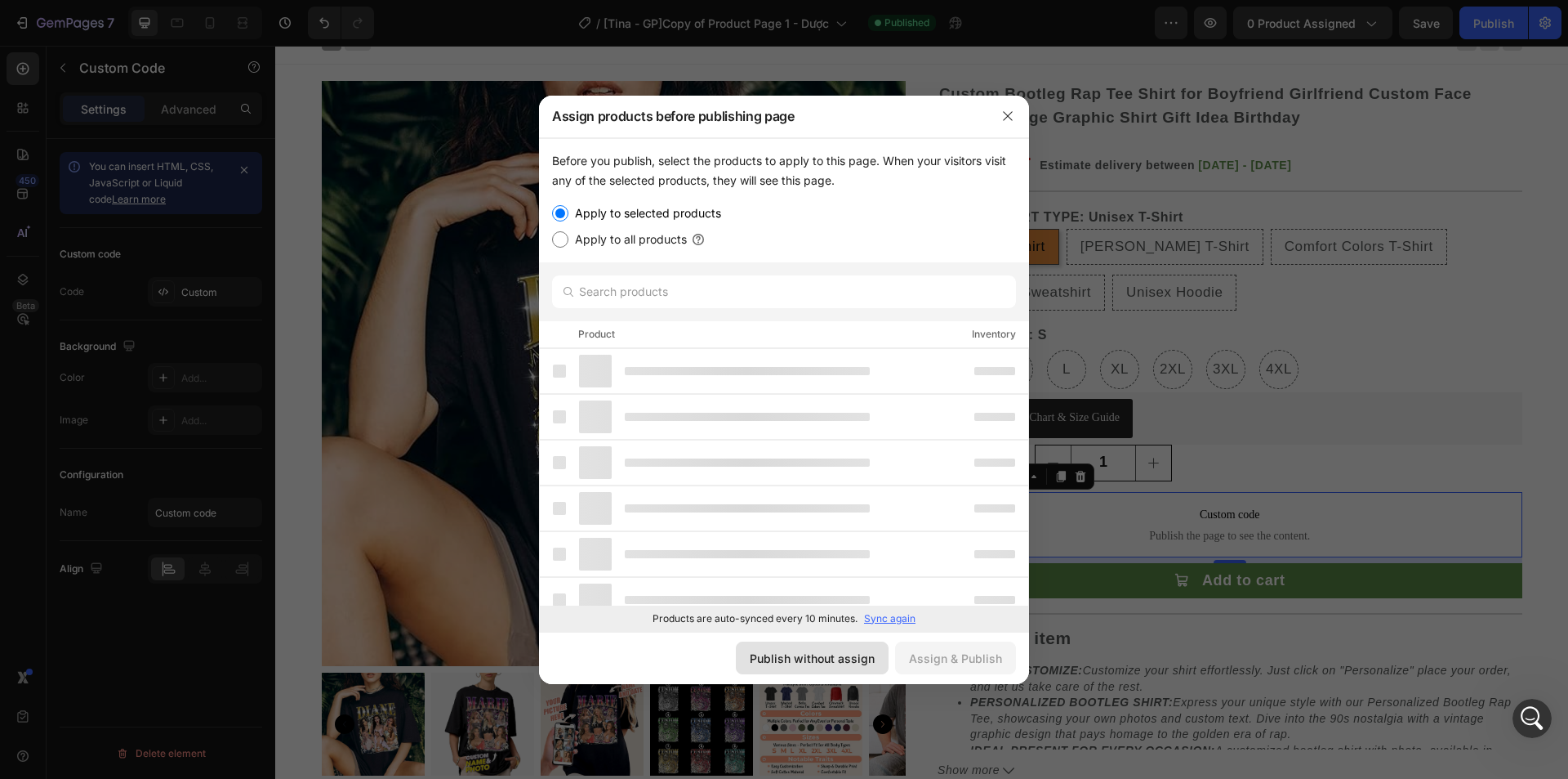
click at [828, 666] on div "Publish without assign" at bounding box center [811, 658] width 125 height 17
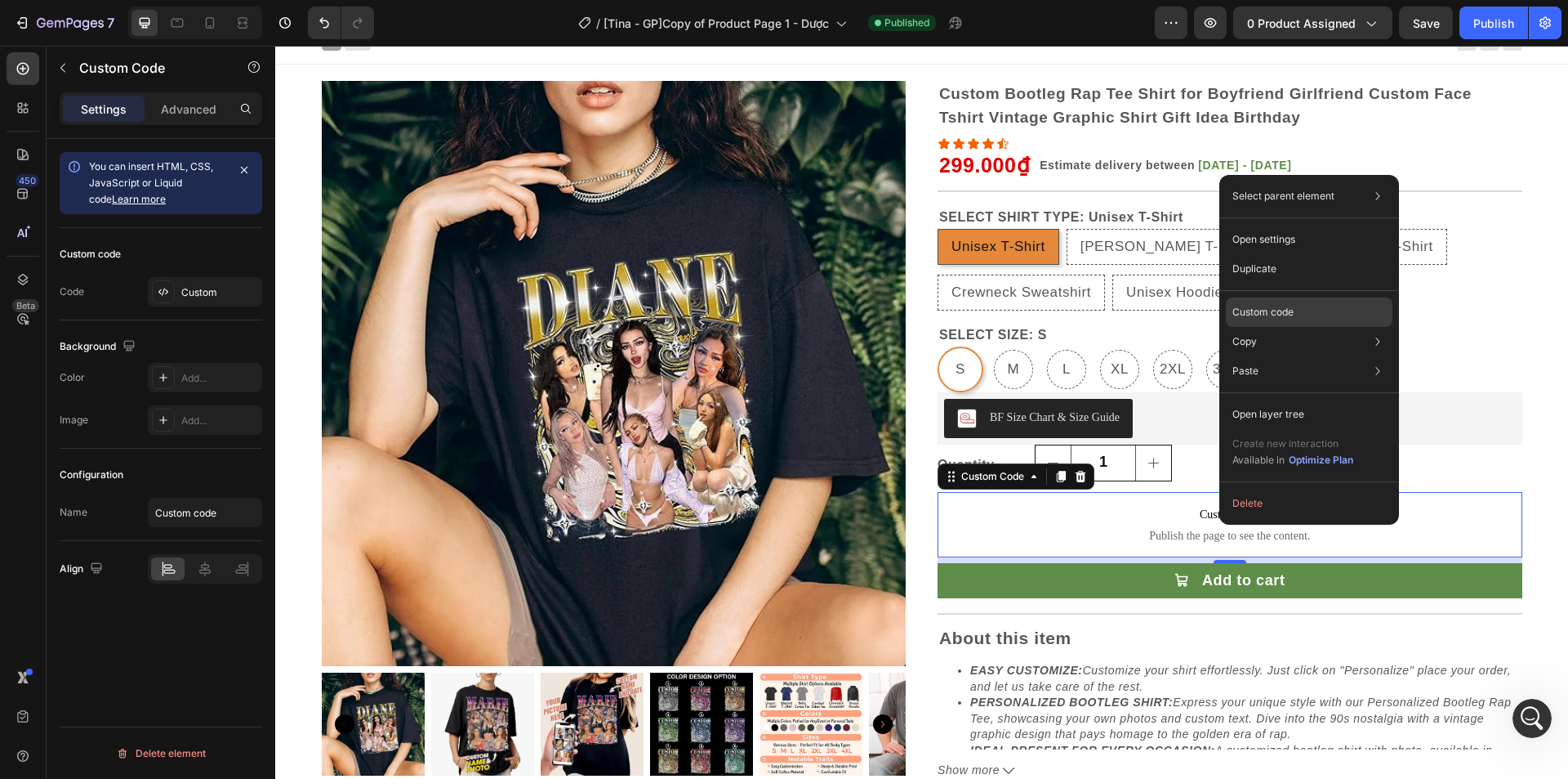
click at [1264, 309] on p "Custom code" at bounding box center [1263, 312] width 61 height 15
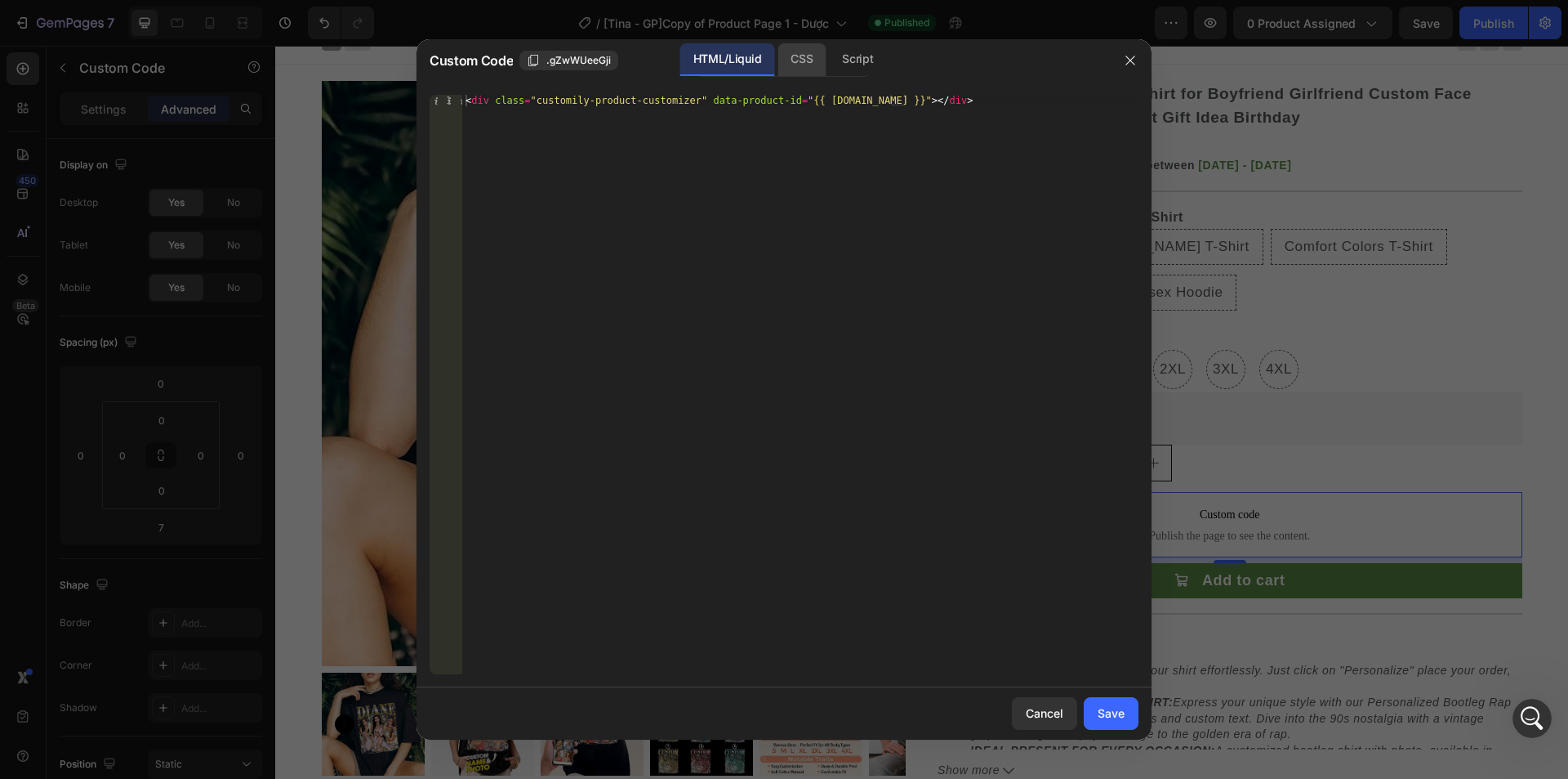
click at [829, 56] on div "CSS" at bounding box center [857, 59] width 57 height 33
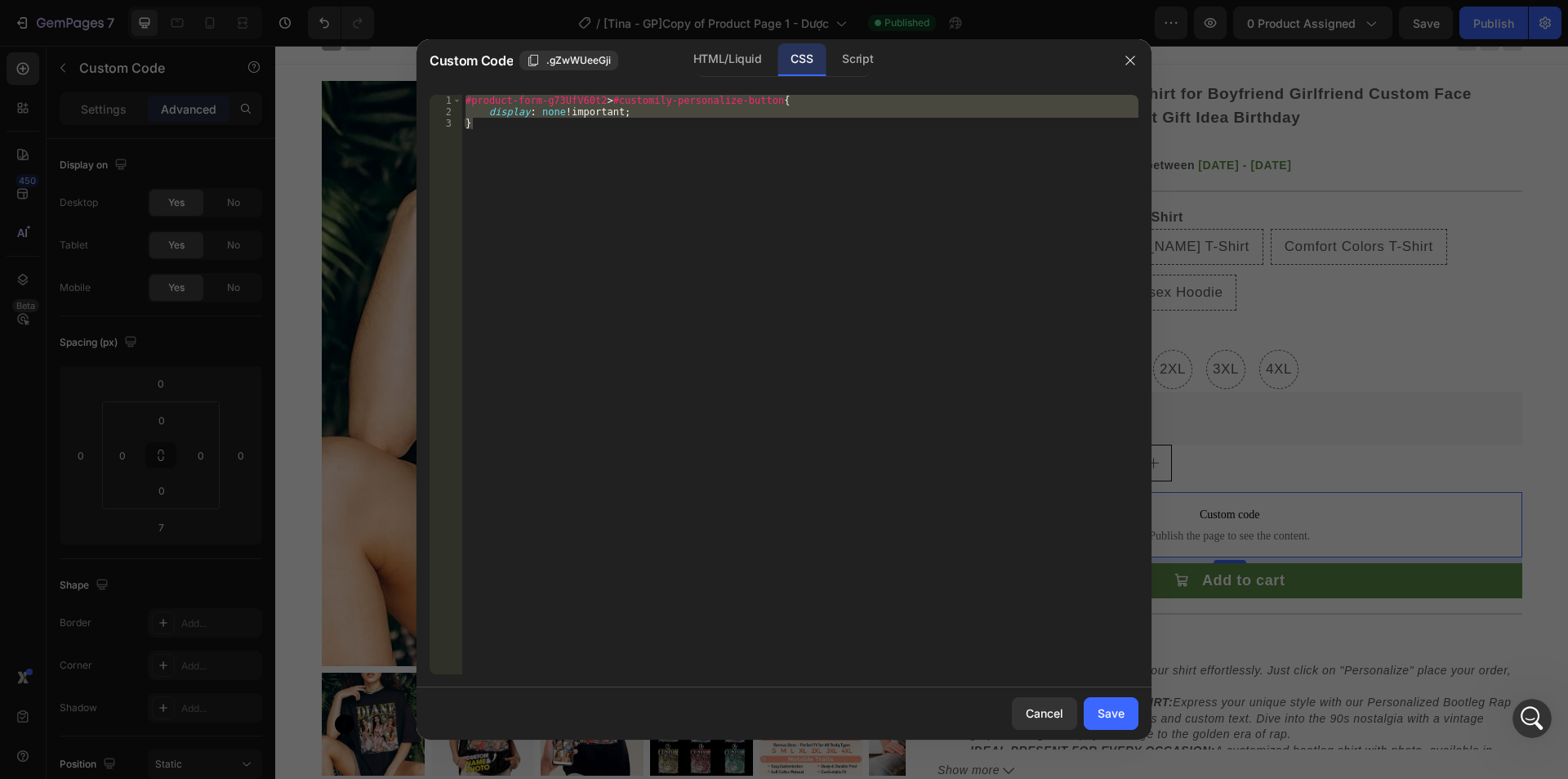
click at [643, 258] on div "#product-form-g73UfV60t2 > #customily-personalize-button { display : none !impo…" at bounding box center [800, 385] width 677 height 579
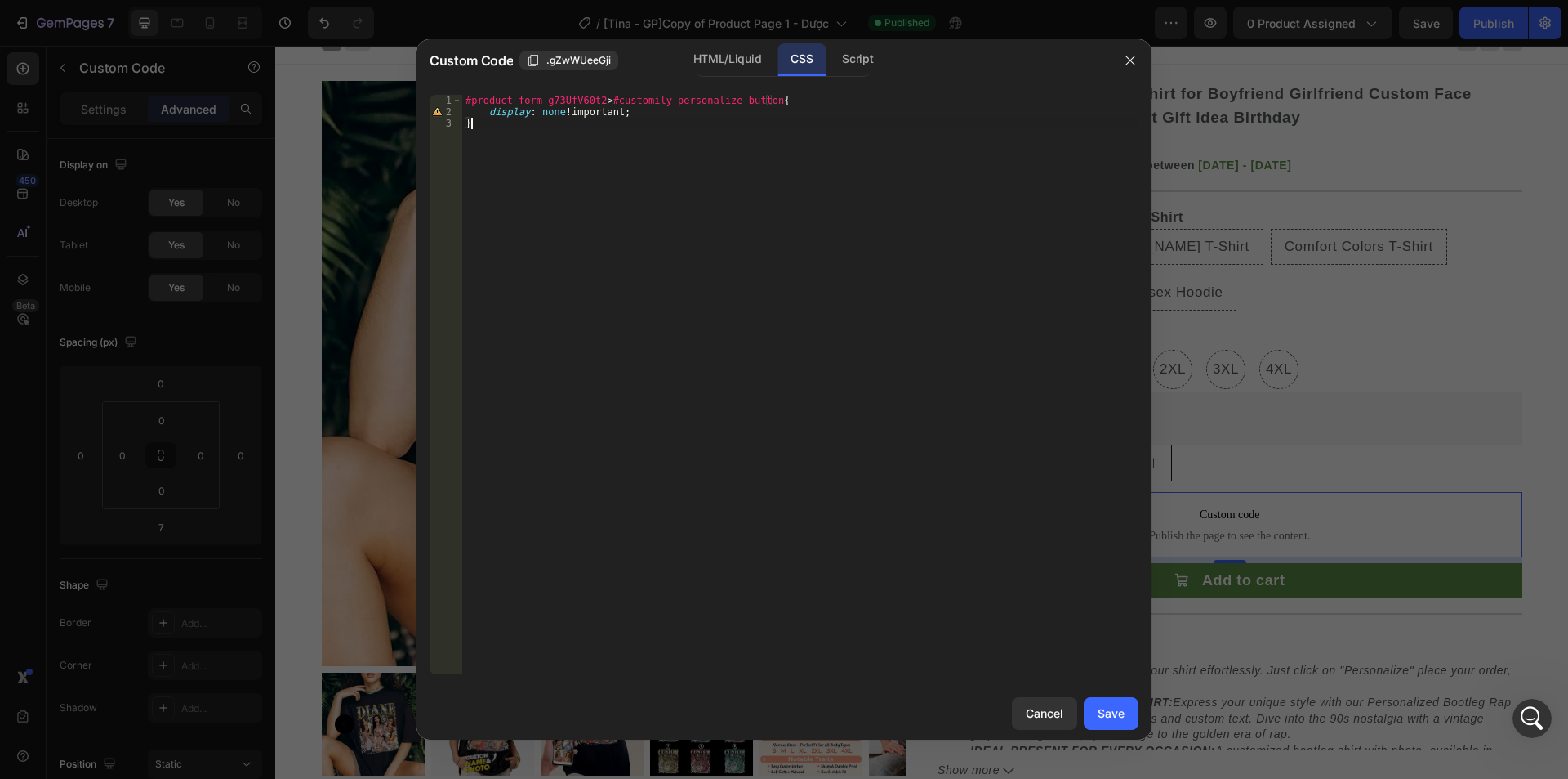
type textarea "display: none !important; }"
click at [1102, 707] on div "Save" at bounding box center [1111, 712] width 27 height 17
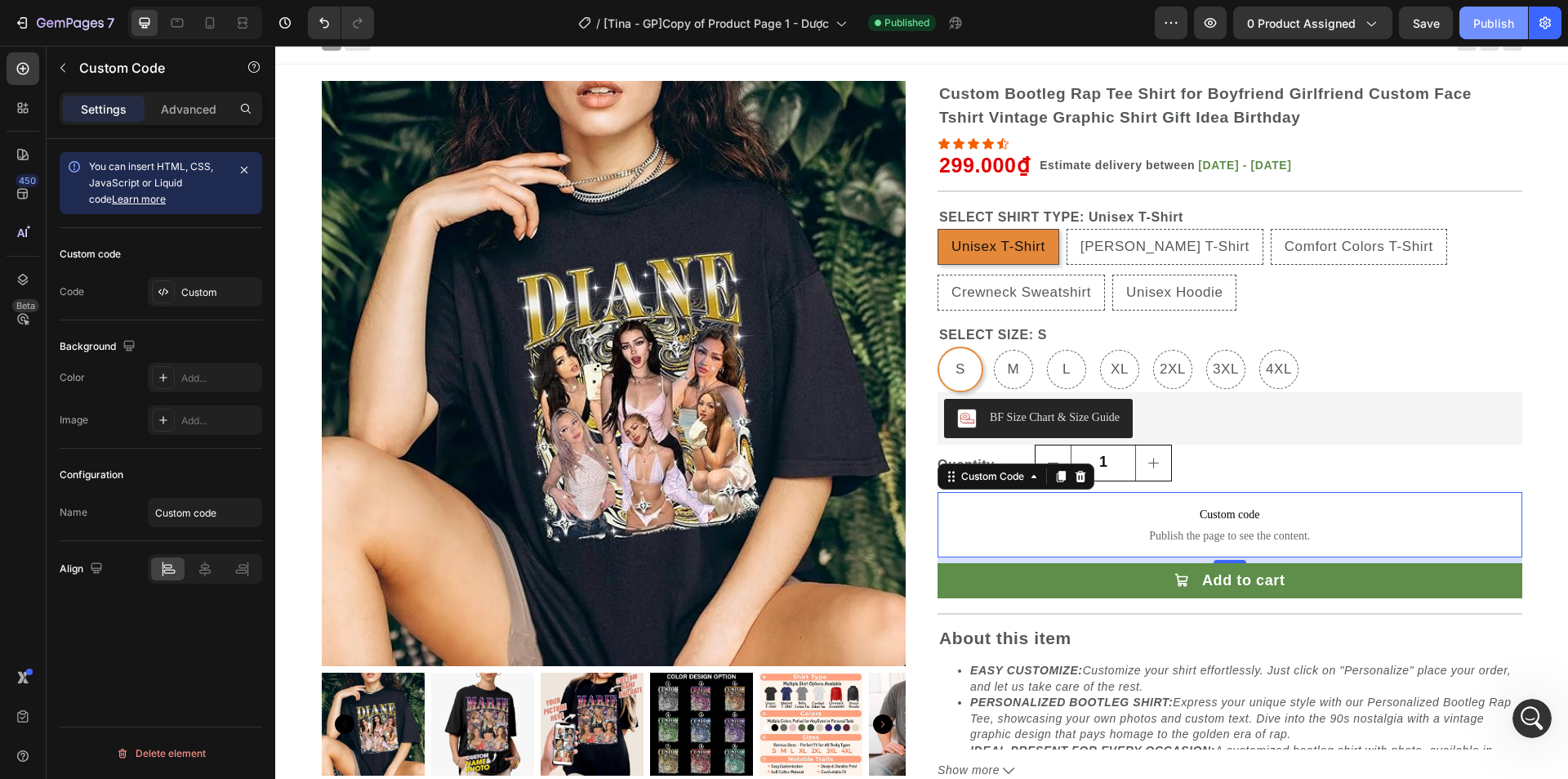
click at [1490, 20] on div "Publish" at bounding box center [1493, 23] width 41 height 17
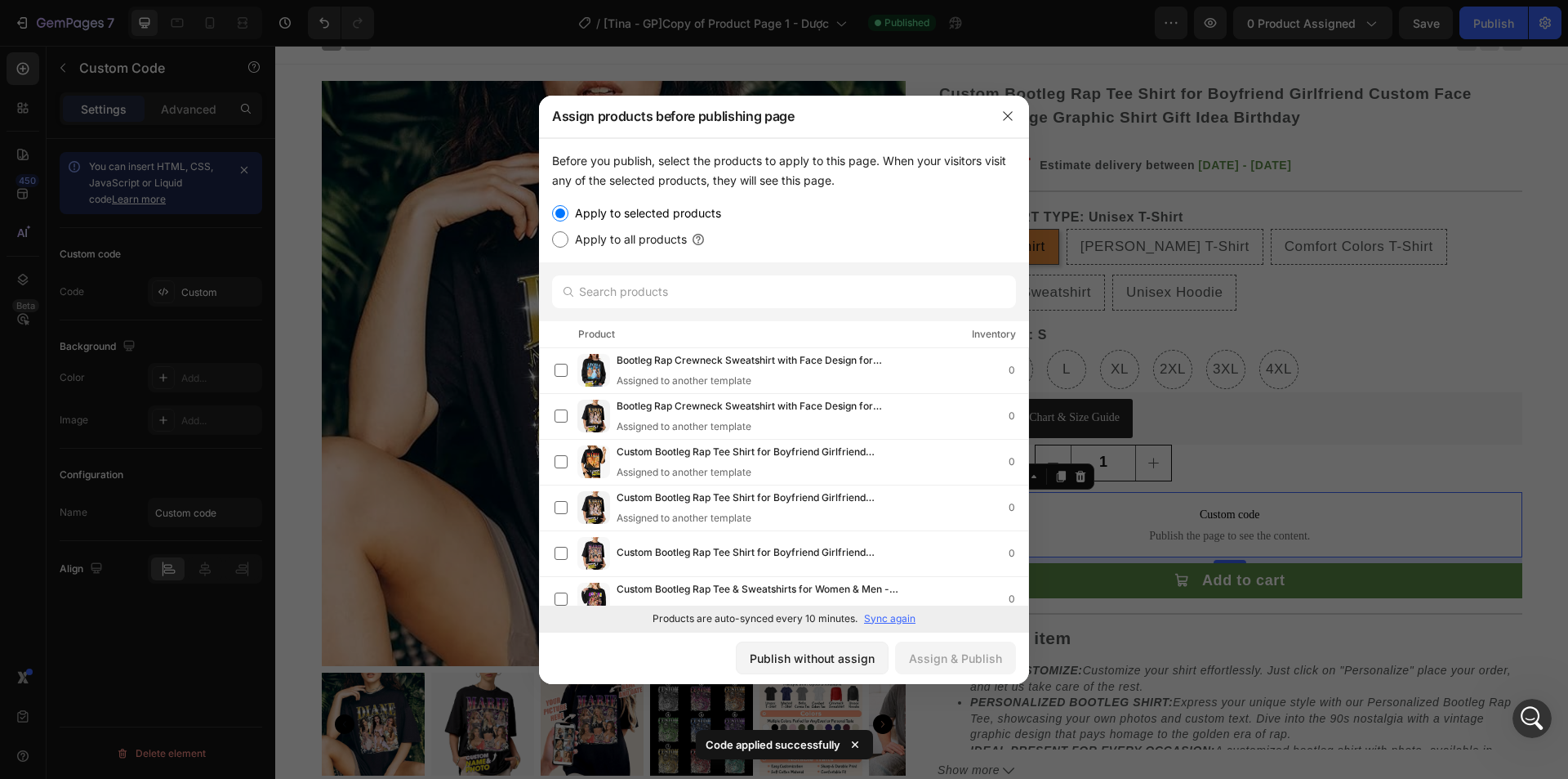
click at [819, 674] on div "Publish without assign Assign & Publish" at bounding box center [784, 658] width 490 height 52
click at [825, 659] on div "Publish without assign" at bounding box center [811, 658] width 125 height 17
